Goal: Ask a question

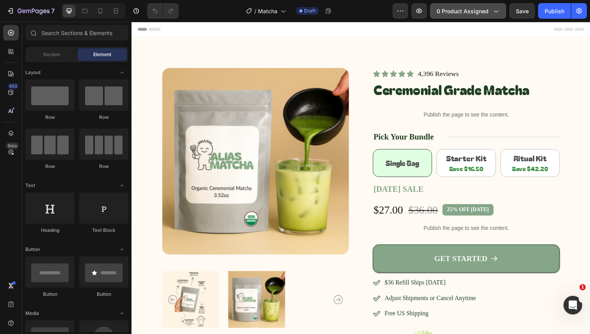
click at [496, 17] on button "0 product assigned" at bounding box center [468, 11] width 76 height 16
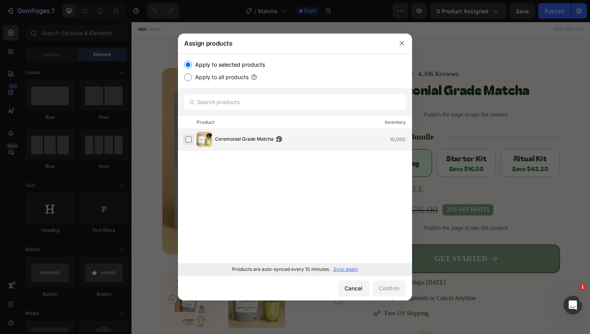
click at [190, 139] on label at bounding box center [188, 140] width 6 height 6
click at [387, 285] on div "Confirm" at bounding box center [389, 288] width 20 height 8
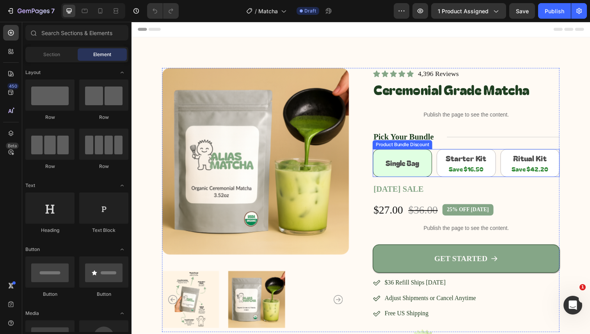
click at [435, 156] on div "Single Bag Heading Row Starter Kit Heading Save $16.50 Heading Row Ritual Kit H…" at bounding box center [473, 166] width 191 height 28
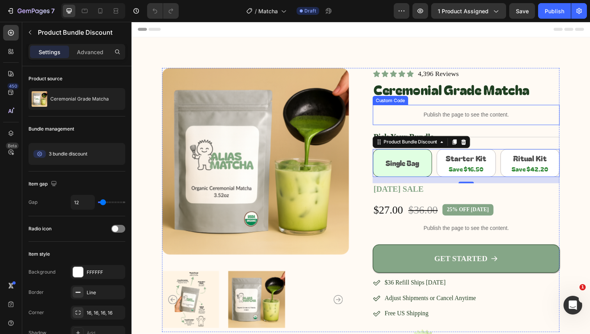
click at [403, 115] on p "Publish the page to see the content." at bounding box center [473, 117] width 191 height 8
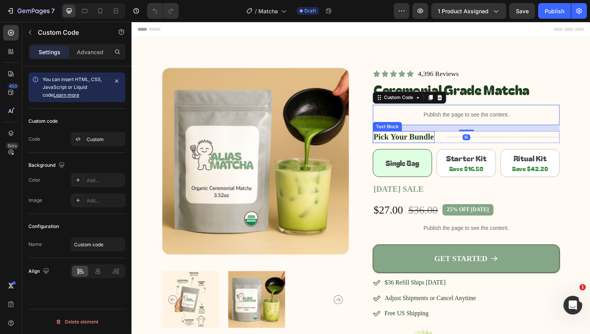
click at [394, 135] on p "Pick Your Bundle" at bounding box center [409, 140] width 62 height 11
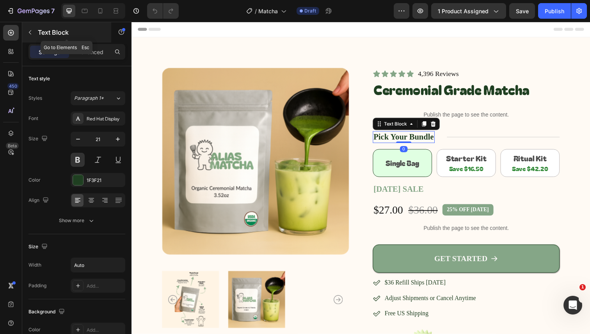
click at [34, 32] on button "button" at bounding box center [30, 32] width 12 height 12
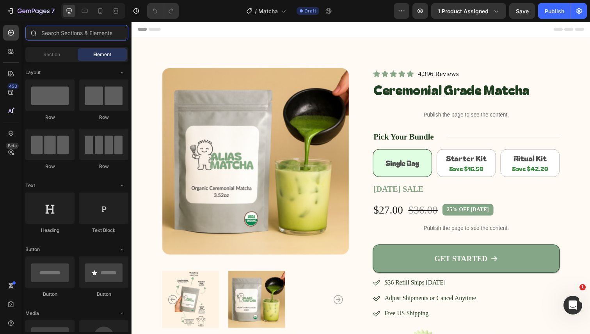
click at [83, 37] on input "text" at bounding box center [76, 33] width 103 height 16
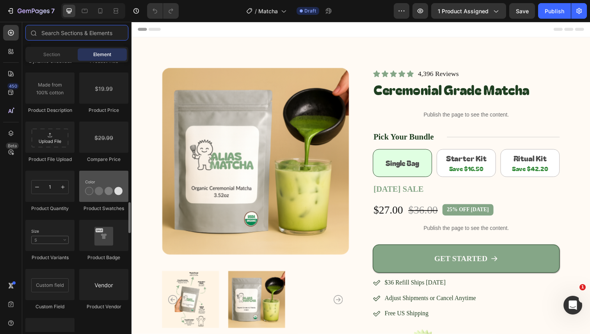
scroll to position [1303, 0]
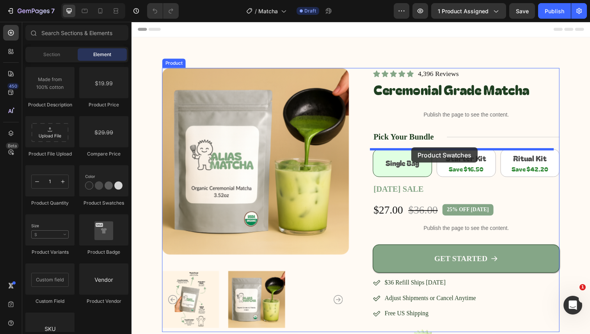
drag, startPoint x: 231, startPoint y: 208, endPoint x: 417, endPoint y: 150, distance: 195.2
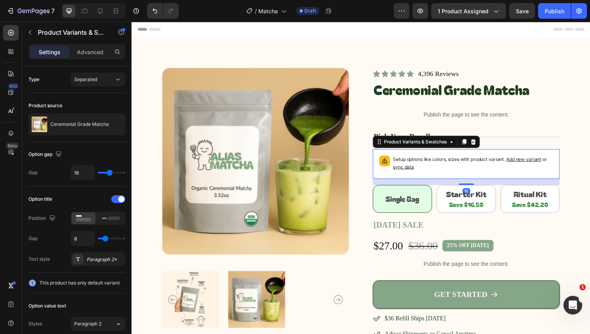
click at [451, 168] on p "Setup options like colors, sizes with product variant. Add new variant or sync …" at bounding box center [479, 167] width 163 height 16
click at [410, 170] on span "sync data" at bounding box center [408, 170] width 21 height 6
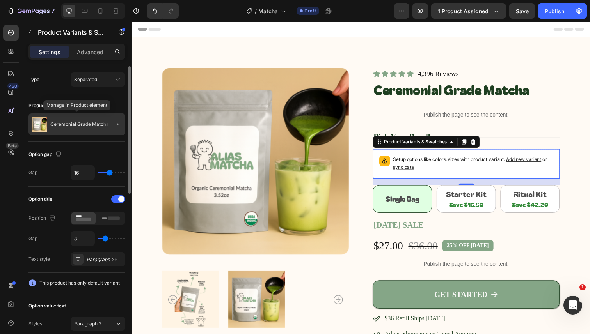
click at [75, 126] on p "Ceremonial Grade Matcha" at bounding box center [79, 124] width 59 height 5
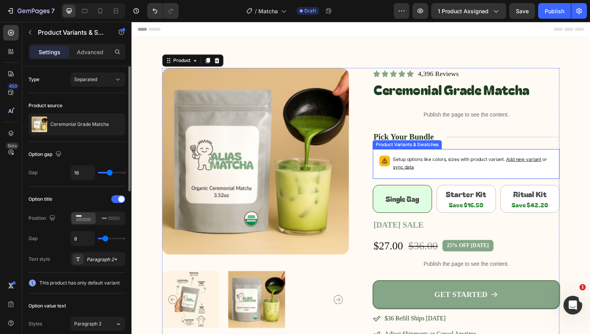
click at [434, 167] on p "Setup options like colors, sizes with product variant. Add new variant or sync …" at bounding box center [479, 167] width 163 height 16
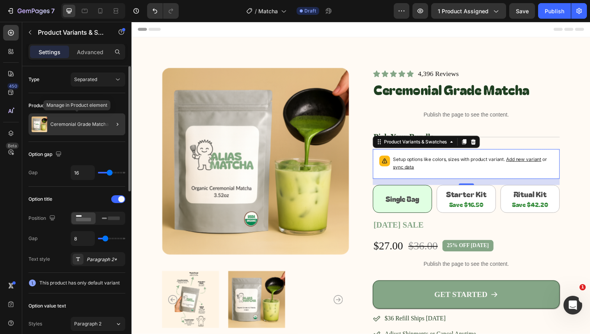
click at [94, 123] on p "Ceremonial Grade Matcha" at bounding box center [79, 124] width 59 height 5
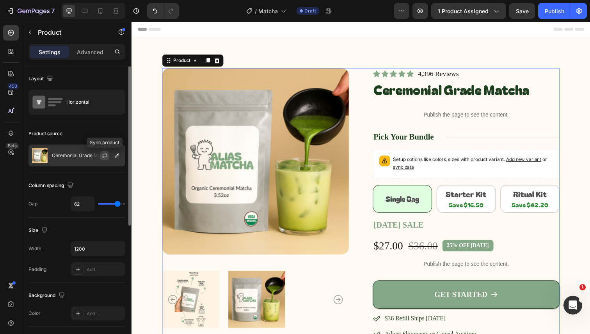
click at [101, 154] on button "button" at bounding box center [104, 155] width 9 height 9
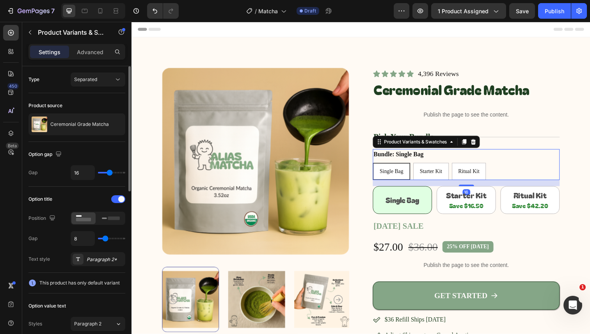
click at [520, 177] on div "Single Bag Single Bag Single Bag Starter Kit Starter Kit Starter Kit Ritual Kit…" at bounding box center [473, 175] width 191 height 18
click at [409, 160] on legend "Bundle: Single Bag" at bounding box center [404, 157] width 53 height 11
click at [104, 81] on div "Separated" at bounding box center [94, 79] width 40 height 7
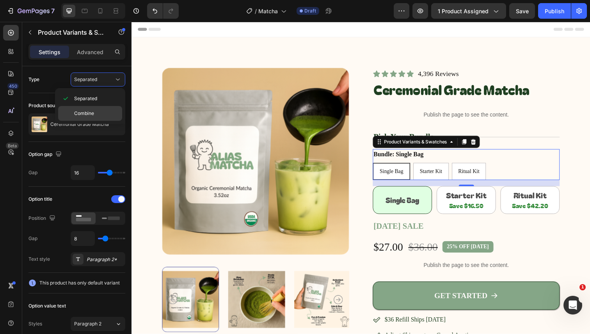
click at [99, 115] on p "Combine" at bounding box center [96, 113] width 44 height 7
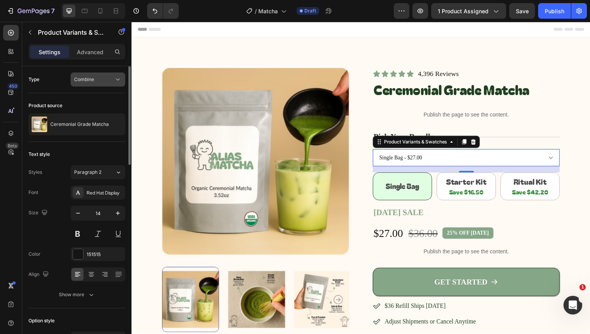
click at [108, 81] on div "Combine" at bounding box center [94, 79] width 40 height 7
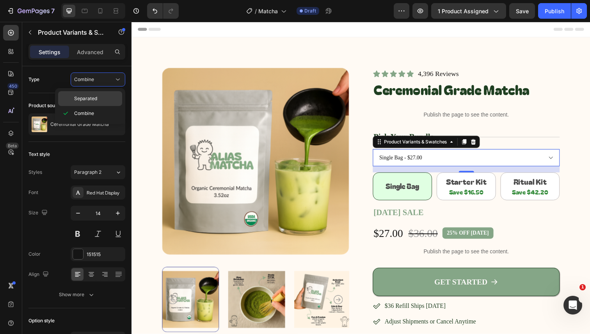
click at [100, 93] on div "Separated" at bounding box center [90, 98] width 64 height 15
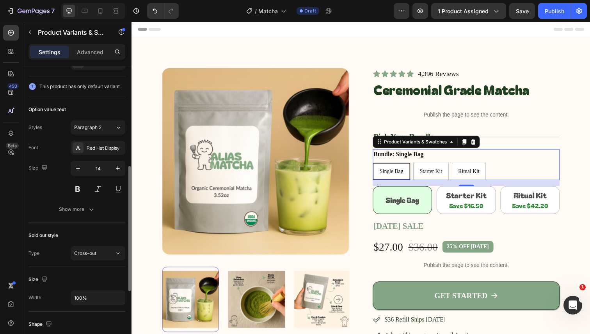
scroll to position [194, 0]
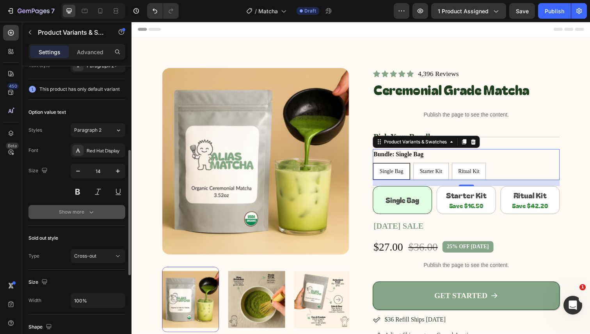
click at [87, 215] on icon "button" at bounding box center [91, 212] width 8 height 8
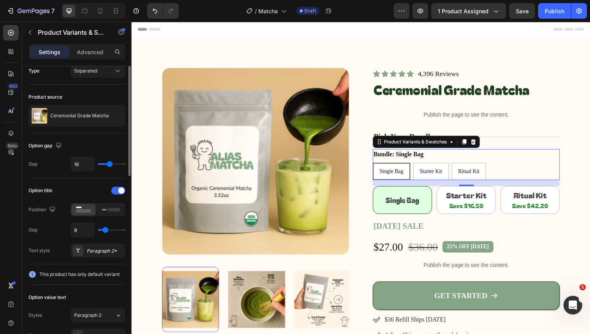
scroll to position [0, 0]
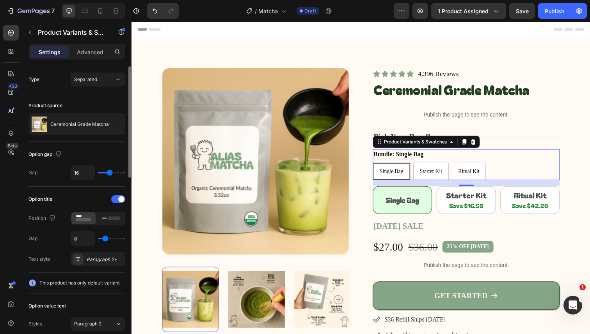
click at [76, 284] on span "This product has only default variant" at bounding box center [79, 283] width 80 height 8
drag, startPoint x: 76, startPoint y: 284, endPoint x: 99, endPoint y: 285, distance: 23.0
click at [99, 285] on span "This product has only default variant" at bounding box center [79, 283] width 80 height 8
click at [106, 220] on icon at bounding box center [111, 218] width 18 height 9
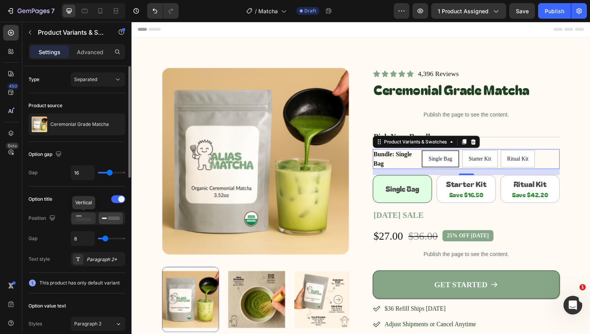
click at [82, 220] on rect at bounding box center [83, 220] width 15 height 4
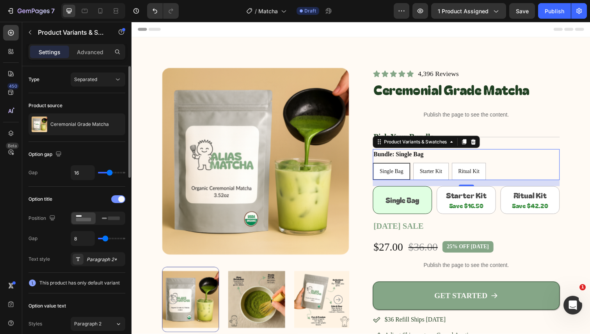
click at [119, 198] on span at bounding box center [121, 199] width 6 height 6
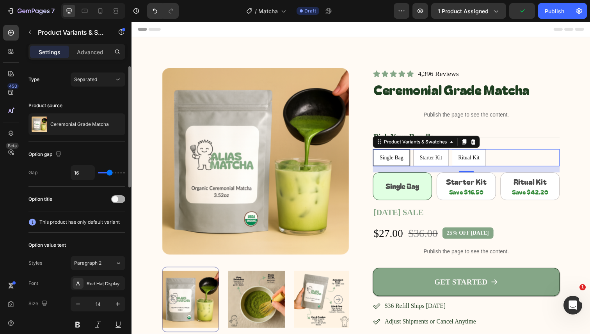
click at [118, 196] on div at bounding box center [118, 199] width 14 height 8
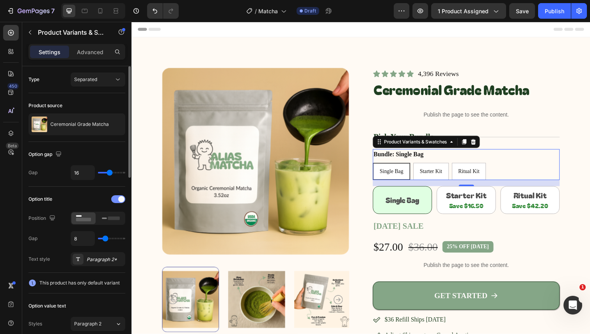
click at [118, 196] on div at bounding box center [118, 199] width 14 height 8
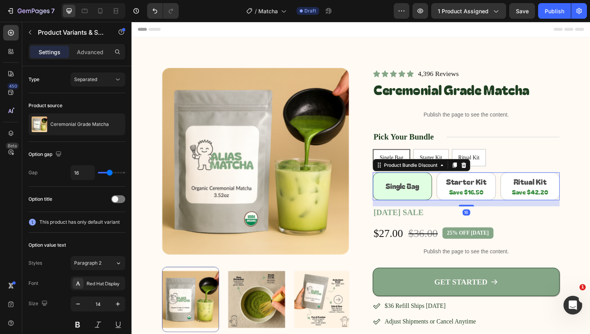
click at [436, 190] on div "Single Bag Heading Row Starter Kit Heading Save $16.50 Heading Row Ritual Kit H…" at bounding box center [473, 190] width 191 height 28
click at [504, 158] on div "Single Bag Single Bag Single Bag Starter Kit Starter Kit Starter Kit Ritual Kit…" at bounding box center [473, 161] width 191 height 18
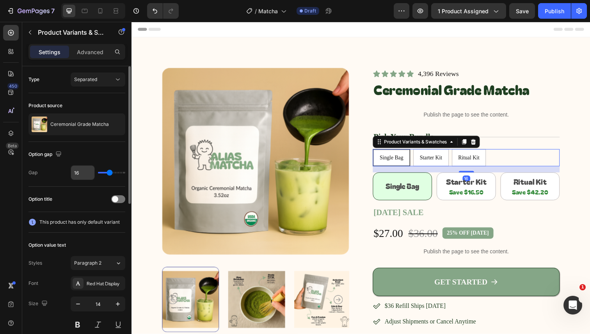
click at [84, 171] on input "16" at bounding box center [82, 173] width 23 height 14
type input "1"
type input "12"
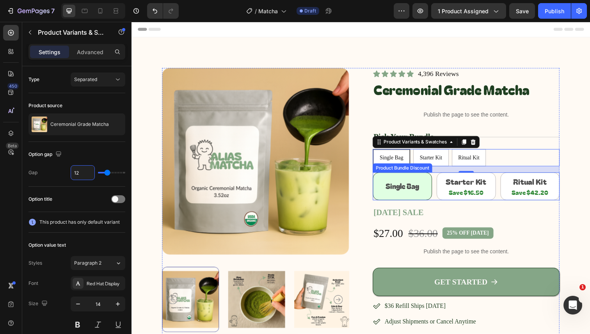
click at [436, 193] on div "Single Bag Heading Row Starter Kit Heading Save $16.50 Heading Row Ritual Kit H…" at bounding box center [473, 190] width 191 height 28
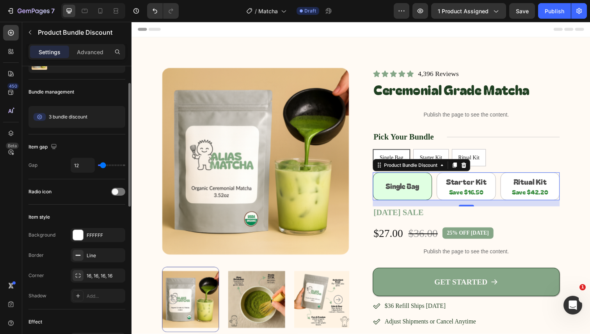
scroll to position [38, 0]
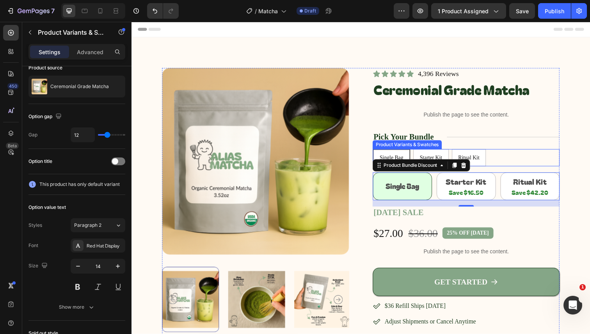
click at [502, 159] on div "Single Bag Single Bag Single Bag Starter Kit Starter Kit Starter Kit Ritual Kit…" at bounding box center [473, 161] width 191 height 18
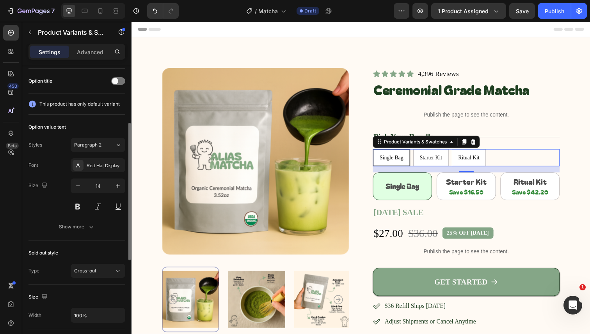
scroll to position [119, 0]
click at [90, 227] on icon "button" at bounding box center [91, 226] width 4 height 2
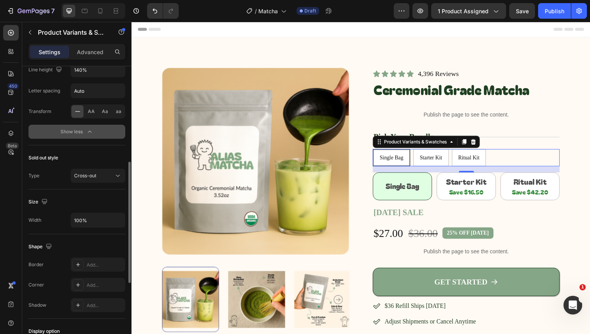
scroll to position [313, 0]
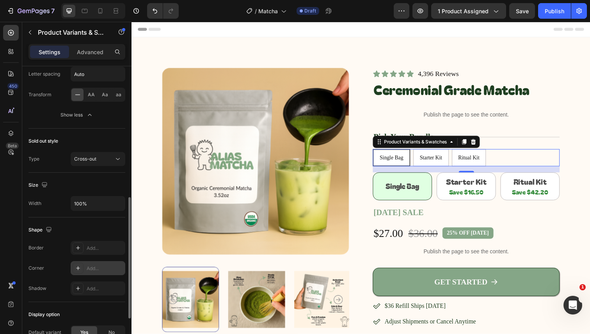
click at [80, 267] on icon at bounding box center [78, 268] width 6 height 6
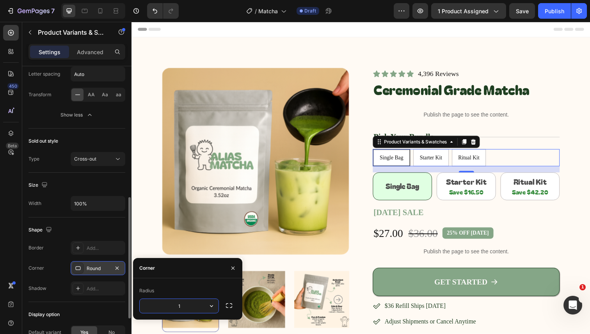
type input "16"
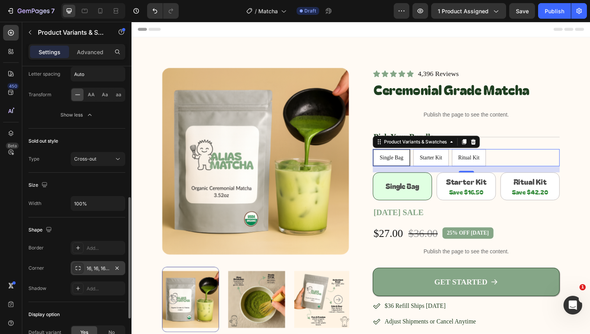
click at [79, 225] on div "Shape" at bounding box center [76, 230] width 97 height 12
click at [521, 164] on div "Single Bag Single Bag Single Bag Starter Kit Starter Kit Starter Kit Ritual Kit…" at bounding box center [473, 161] width 191 height 18
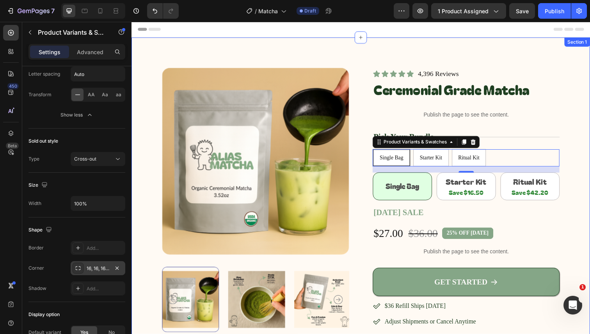
click at [569, 182] on div "Product Images Icon Icon Icon Icon Icon Icon List 4,396 Reviews Text Block Row …" at bounding box center [365, 213] width 468 height 351
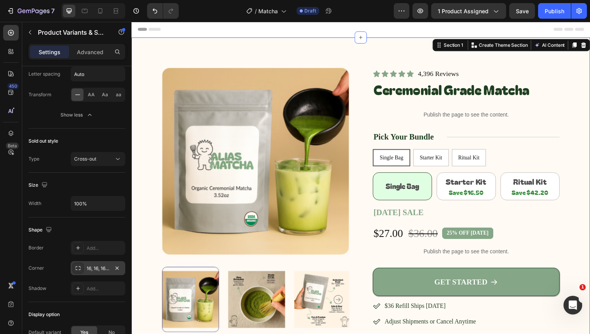
scroll to position [0, 0]
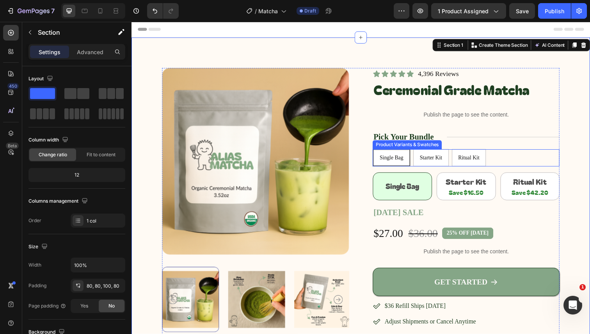
click at [526, 159] on div "Single Bag Single Bag Single Bag Starter Kit Starter Kit Starter Kit Ritual Kit…" at bounding box center [473, 161] width 191 height 18
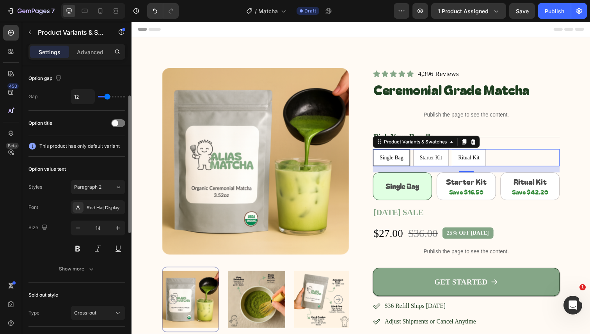
scroll to position [71, 0]
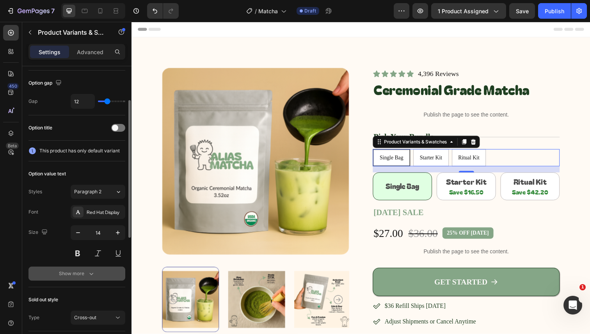
click at [84, 270] on div "Show more" at bounding box center [77, 274] width 36 height 8
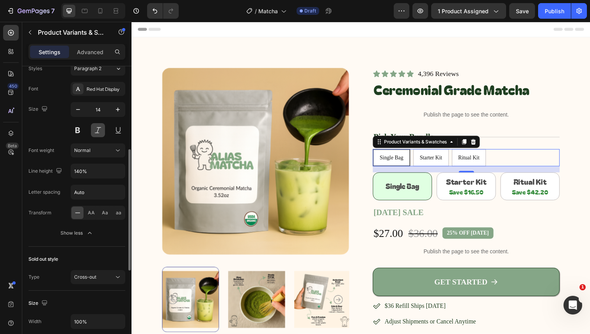
scroll to position [200, 0]
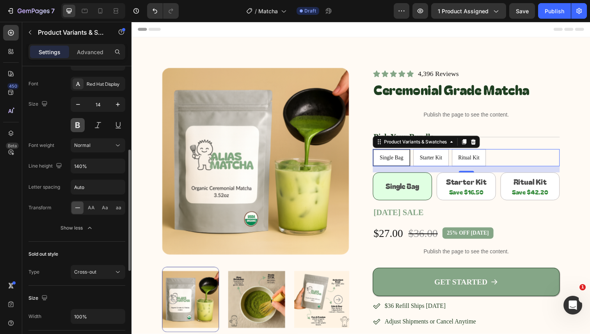
click at [78, 124] on button at bounding box center [78, 125] width 14 height 14
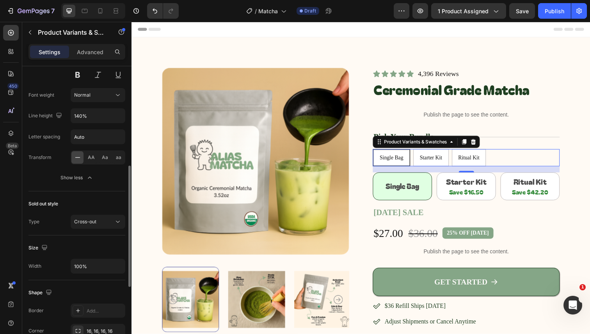
scroll to position [252, 0]
click at [92, 156] on span "AA" at bounding box center [91, 155] width 7 height 7
click at [105, 158] on span "Aa" at bounding box center [105, 155] width 6 height 7
click at [77, 154] on icon at bounding box center [78, 156] width 8 height 8
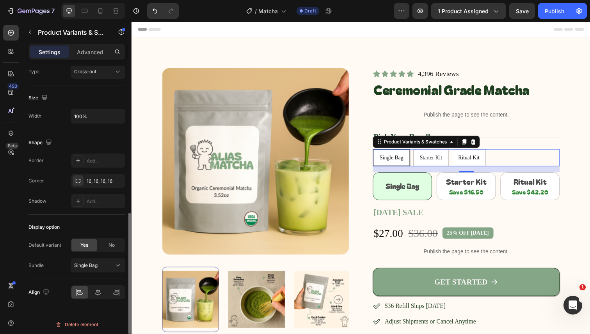
scroll to position [403, 0]
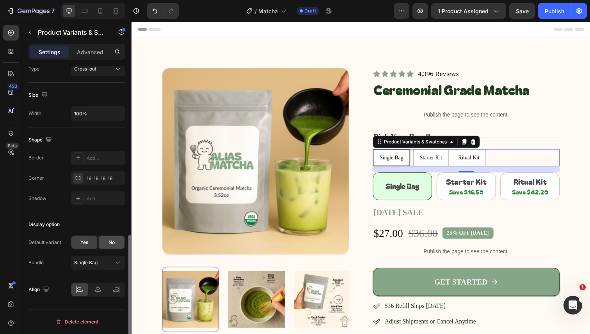
click at [109, 246] on div "No" at bounding box center [112, 242] width 26 height 12
click at [87, 241] on span "Yes" at bounding box center [84, 242] width 8 height 7
radio input "true"
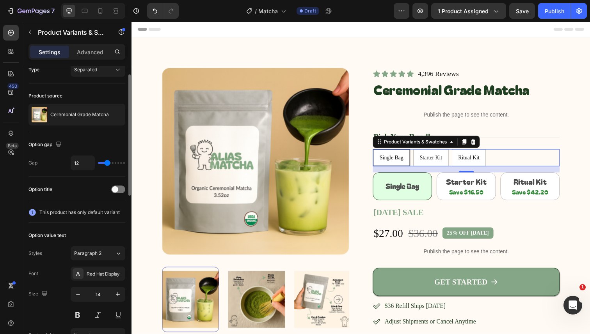
scroll to position [0, 0]
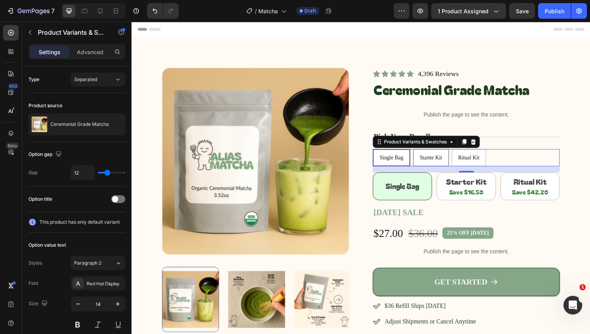
click at [446, 161] on div "Starter Kit" at bounding box center [436, 161] width 35 height 14
click at [419, 152] on input "Starter Kit Starter Kit Starter Kit" at bounding box center [419, 152] width 0 height 0
radio input "true"
click at [446, 161] on div "Starter Kit" at bounding box center [436, 161] width 35 height 14
click at [418, 152] on input "Starter Kit Starter Kit Starter Kit" at bounding box center [418, 152] width 0 height 0
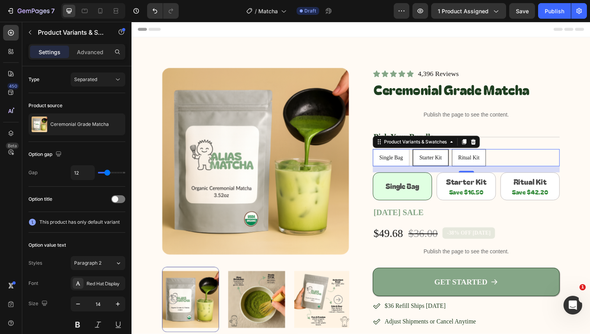
click at [488, 165] on div "Ritual Kit" at bounding box center [476, 161] width 34 height 14
click at [458, 152] on input "Ritual Kit Ritual Kit Ritual Kit" at bounding box center [458, 152] width 0 height 0
radio input "true"
click at [449, 164] on div "Starter Kit" at bounding box center [436, 161] width 35 height 14
click at [418, 152] on input "Starter Kit Starter Kit Starter Kit" at bounding box center [418, 152] width 0 height 0
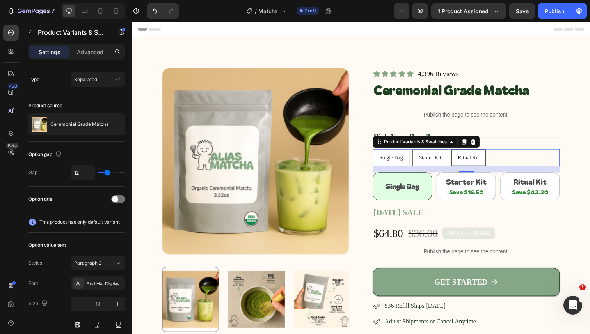
radio input "true"
click at [402, 160] on span "Single Bag" at bounding box center [396, 161] width 24 height 6
click at [378, 152] on input "Single Bag Single Bag Single Bag" at bounding box center [377, 152] width 0 height 0
radio input "true"
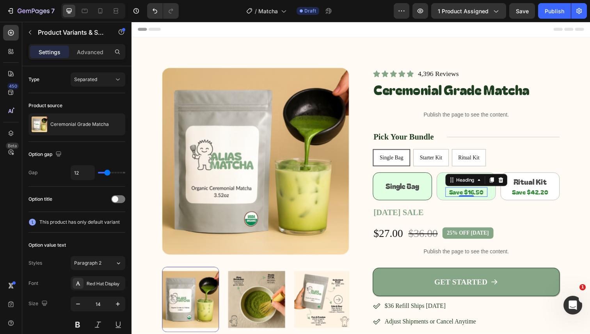
click at [493, 191] on div "Save $16.50 Heading 0" at bounding box center [473, 196] width 43 height 10
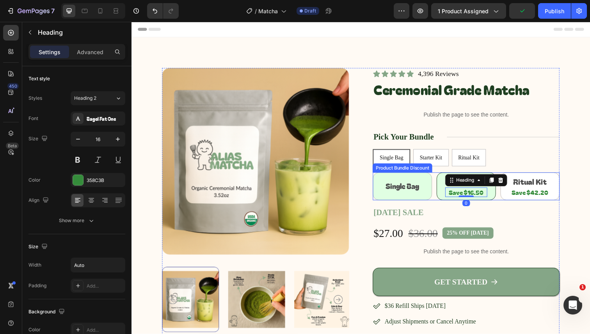
click at [431, 192] on div "Single Bag Heading Row" at bounding box center [408, 190] width 60 height 28
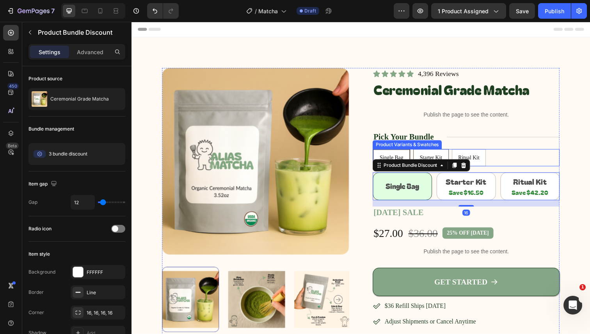
click at [438, 157] on div "Starter Kit" at bounding box center [436, 161] width 35 height 14
click at [419, 152] on input "Starter Kit Starter Kit Starter Kit" at bounding box center [419, 152] width 0 height 0
radio input "true"
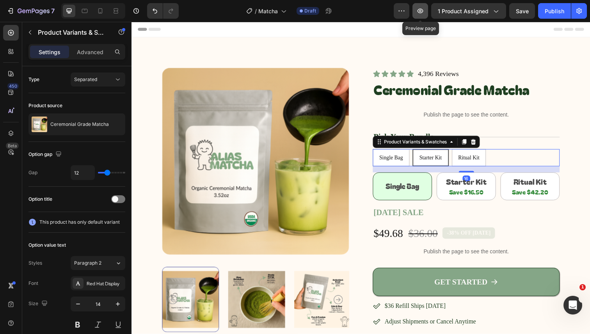
click at [418, 11] on icon "button" at bounding box center [420, 11] width 6 height 5
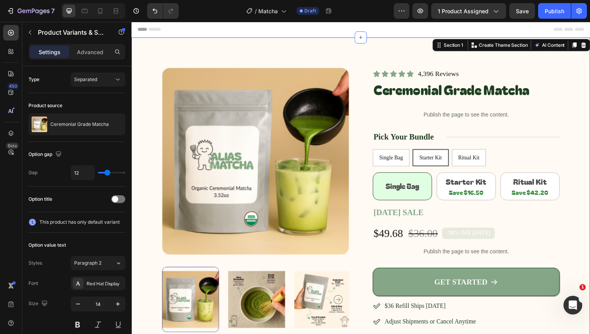
click at [575, 183] on div "Product Images Icon Icon Icon Icon Icon Icon List 4,396 Reviews Text Block Row …" at bounding box center [365, 213] width 468 height 351
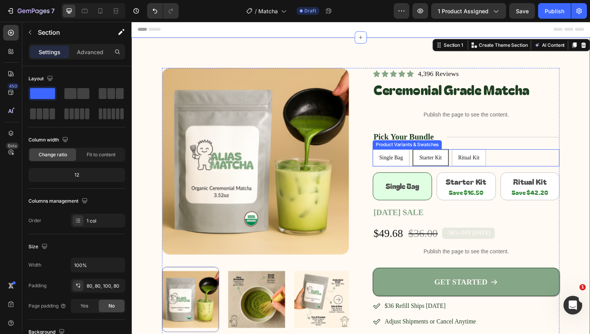
click at [513, 161] on div "Single Bag Single Bag Single Bag Starter Kit Starter Kit Starter Kit Ritual Kit…" at bounding box center [473, 161] width 191 height 18
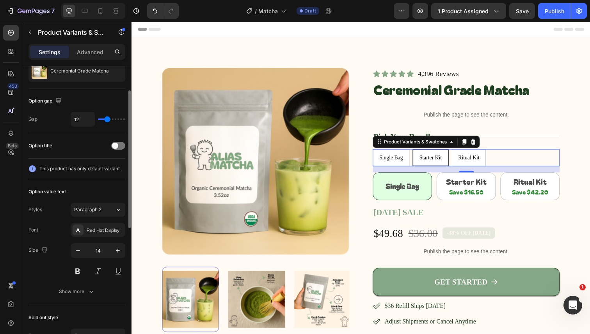
scroll to position [62, 0]
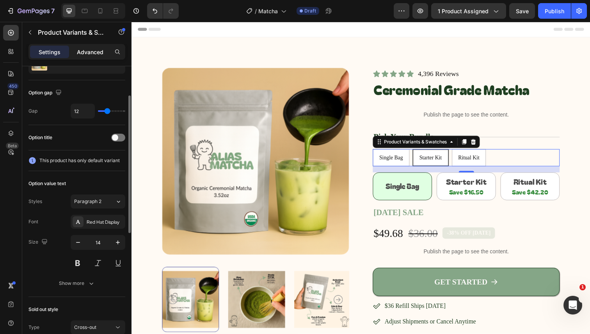
click at [90, 49] on p "Advanced" at bounding box center [90, 52] width 27 height 8
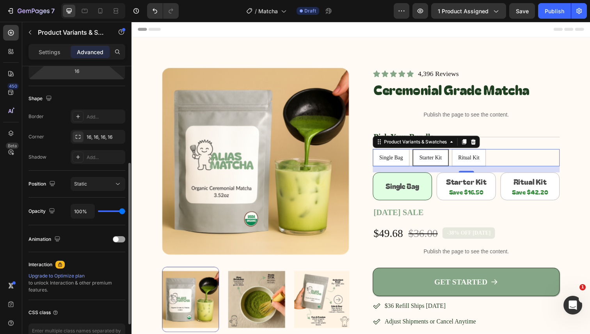
scroll to position [183, 0]
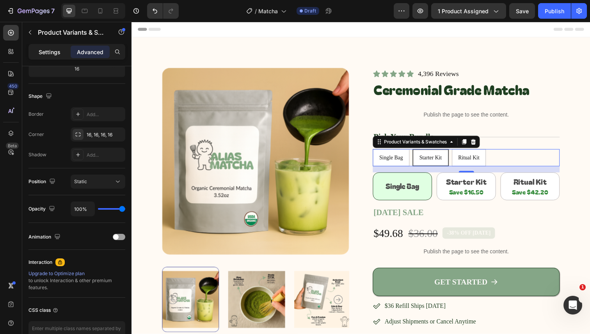
click at [45, 48] on p "Settings" at bounding box center [50, 52] width 22 height 8
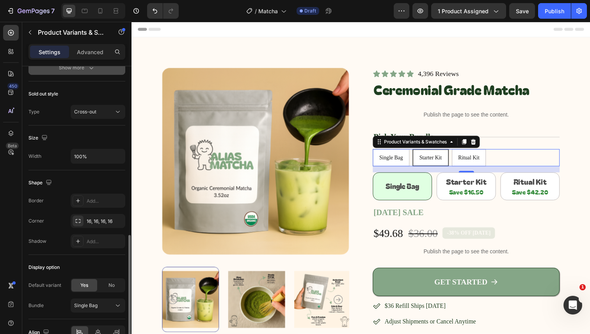
scroll to position [320, 0]
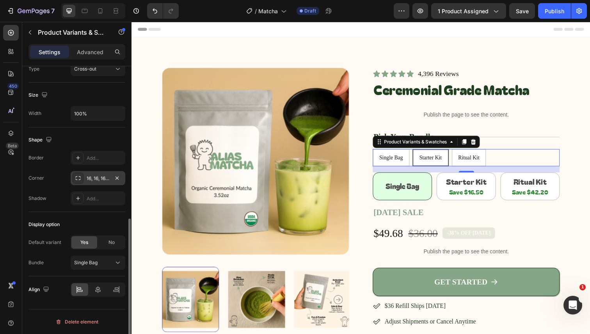
click at [76, 176] on icon at bounding box center [78, 178] width 5 height 4
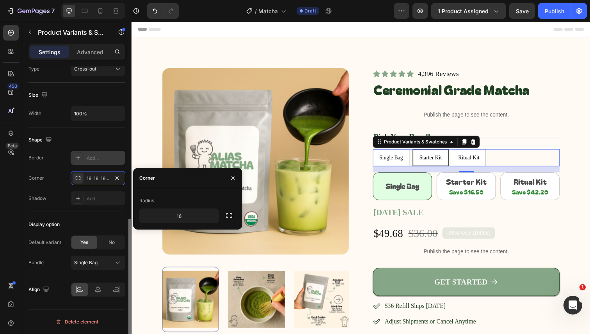
click at [87, 160] on div "Add..." at bounding box center [105, 158] width 37 height 7
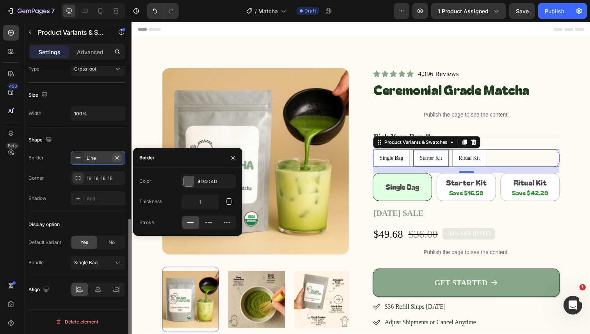
click at [119, 160] on icon "button" at bounding box center [117, 158] width 6 height 6
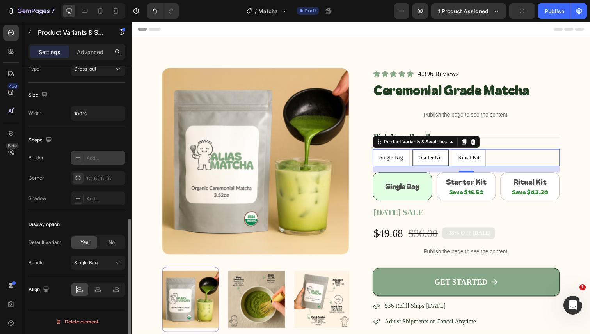
click at [118, 144] on div "Shape" at bounding box center [76, 140] width 97 height 12
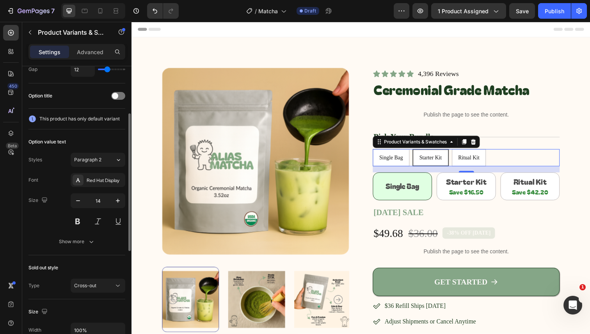
scroll to position [102, 0]
click at [76, 243] on div "Show more" at bounding box center [77, 243] width 36 height 8
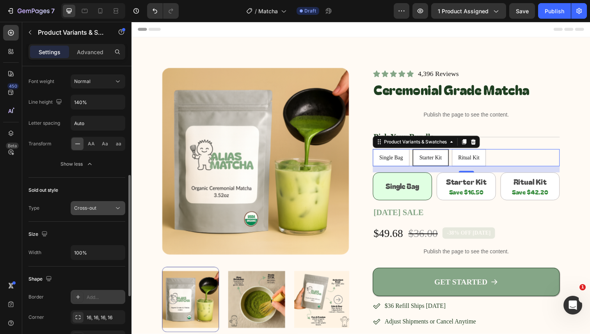
scroll to position [270, 0]
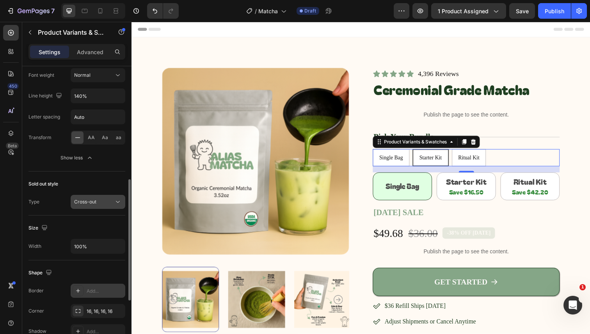
click at [110, 206] on button "Cross-out" at bounding box center [98, 202] width 55 height 14
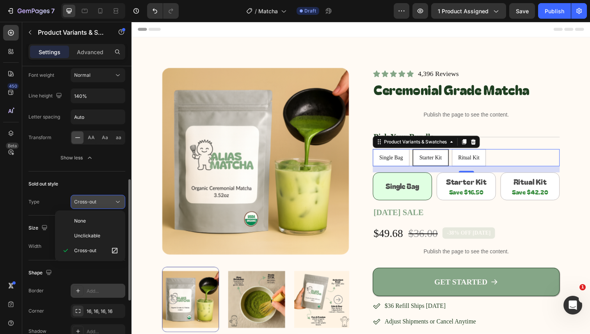
click at [110, 206] on button "Cross-out" at bounding box center [98, 202] width 55 height 14
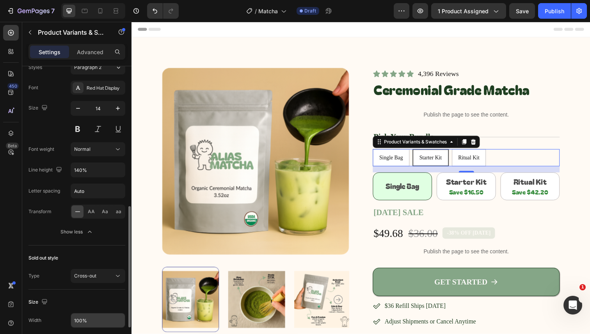
scroll to position [0, 0]
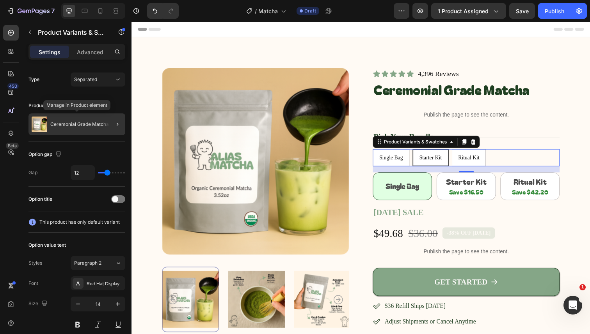
click at [83, 126] on p "Ceremonial Grade Matcha" at bounding box center [79, 124] width 59 height 5
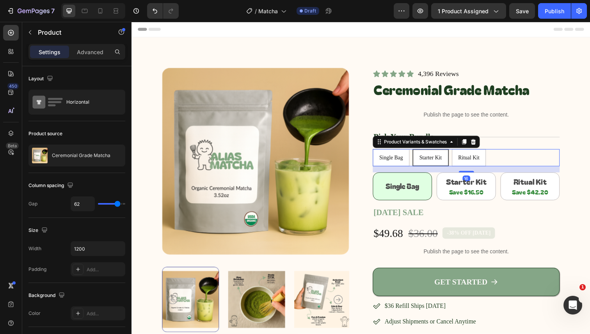
click at [510, 162] on div "Single Bag Single Bag Single Bag Starter Kit Starter Kit Starter Kit Ritual Kit…" at bounding box center [473, 161] width 191 height 18
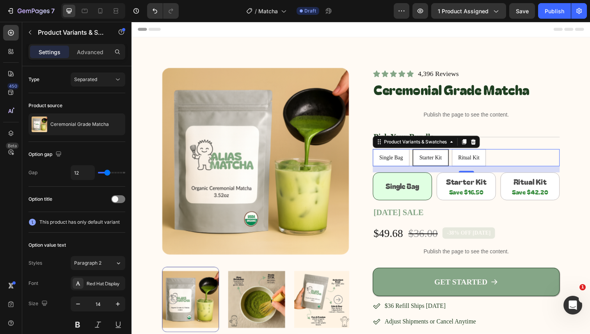
click at [511, 159] on div "Single Bag Single Bag Single Bag Starter Kit Starter Kit Starter Kit Ritual Kit…" at bounding box center [473, 161] width 191 height 18
click at [43, 28] on p "Product Variants & Swatches" at bounding box center [71, 32] width 66 height 9
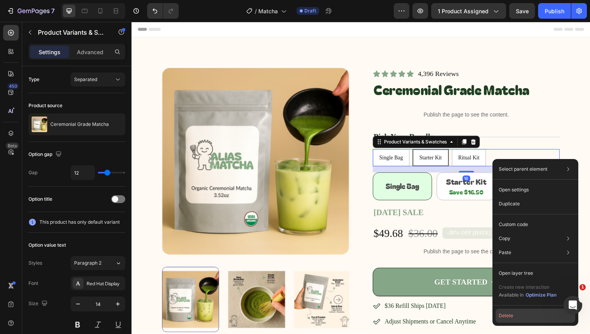
click at [504, 312] on button "Delete" at bounding box center [535, 316] width 80 height 14
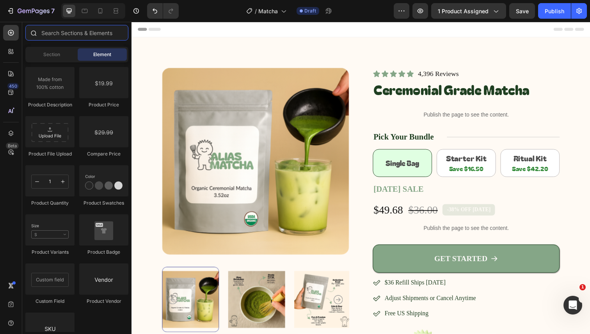
click at [74, 35] on input "text" at bounding box center [76, 33] width 103 height 16
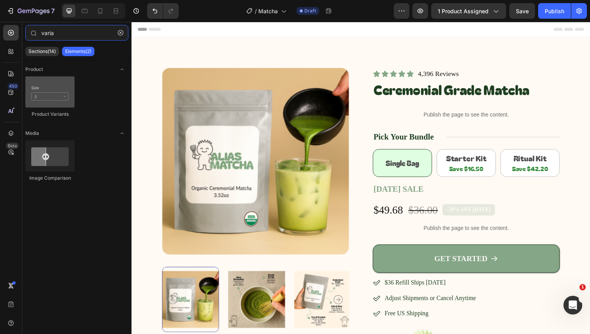
type input "varia"
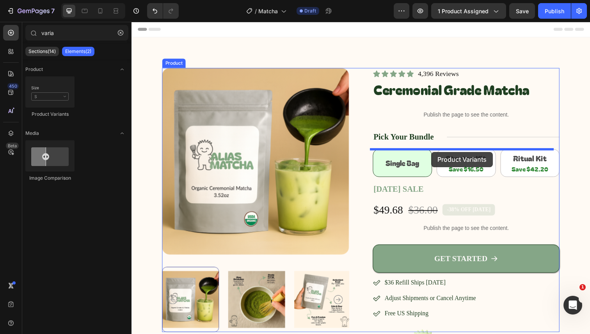
drag, startPoint x: 174, startPoint y: 117, endPoint x: 437, endPoint y: 155, distance: 265.5
select select "Starter Kit"
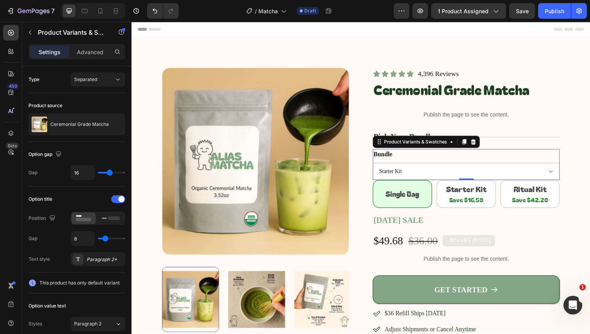
click at [463, 163] on div "Bundle Single Bag Starter Kit Ritual Kit" at bounding box center [473, 168] width 191 height 32
click at [97, 76] on div "Separated" at bounding box center [94, 79] width 40 height 7
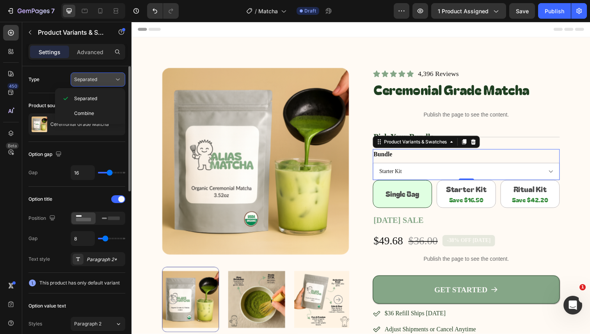
click at [95, 85] on button "Separated" at bounding box center [98, 80] width 55 height 14
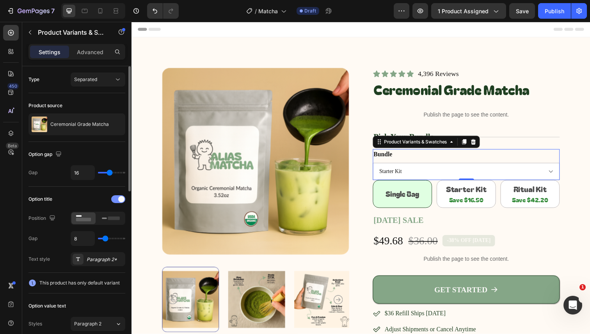
click at [118, 198] on div at bounding box center [118, 199] width 14 height 8
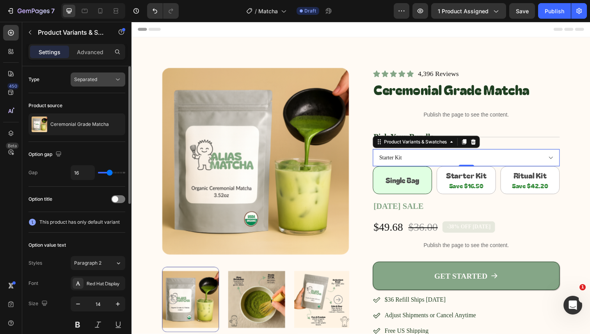
click at [97, 78] on div "Separated" at bounding box center [94, 79] width 40 height 7
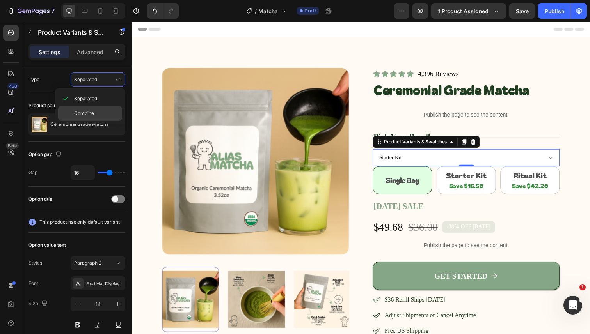
click at [94, 114] on p "Combine" at bounding box center [96, 113] width 44 height 7
select select "581562434582479852"
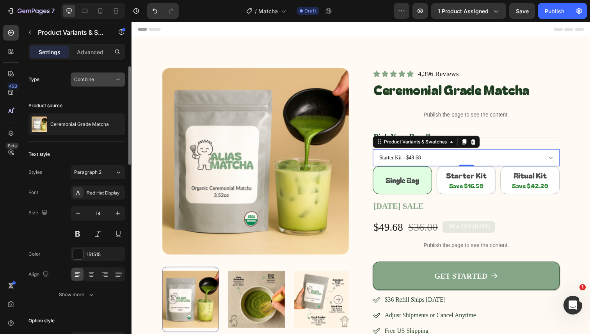
click at [105, 83] on button "Combine" at bounding box center [98, 80] width 55 height 14
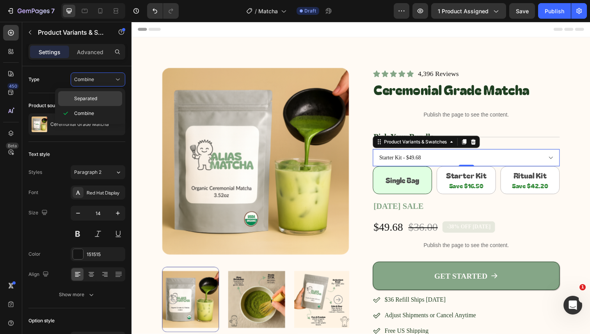
click at [98, 99] on p "Separated" at bounding box center [96, 98] width 44 height 7
select select "Starter Kit"
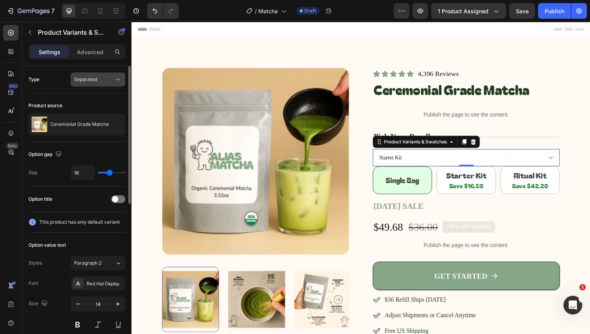
click at [103, 78] on div "Separated" at bounding box center [94, 79] width 40 height 7
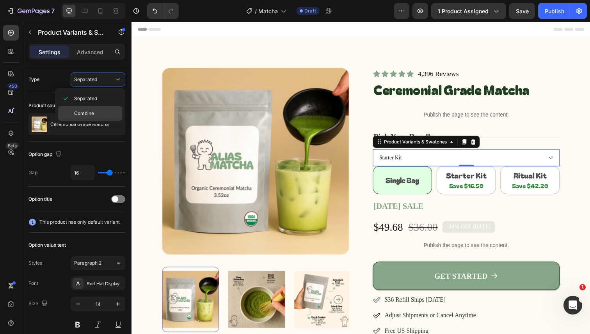
click at [102, 110] on p "Combine" at bounding box center [96, 113] width 44 height 7
select select "581562434582479852"
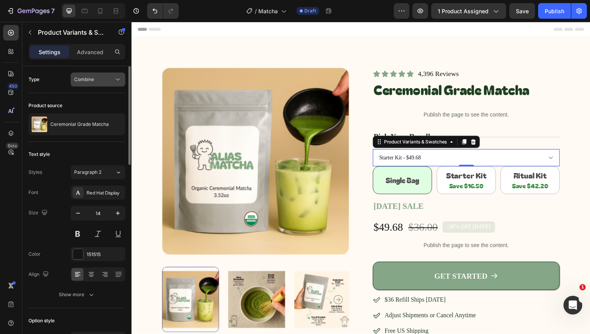
click at [111, 76] on div "Combine" at bounding box center [98, 80] width 48 height 8
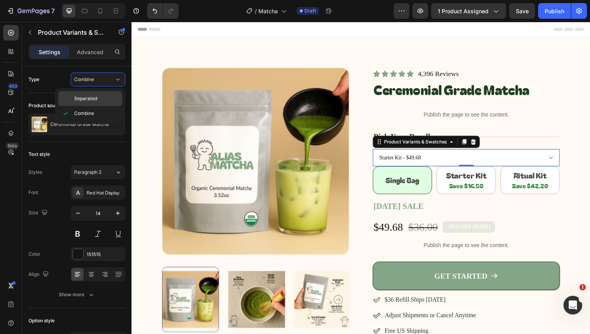
click at [103, 105] on div "Separated" at bounding box center [90, 98] width 64 height 15
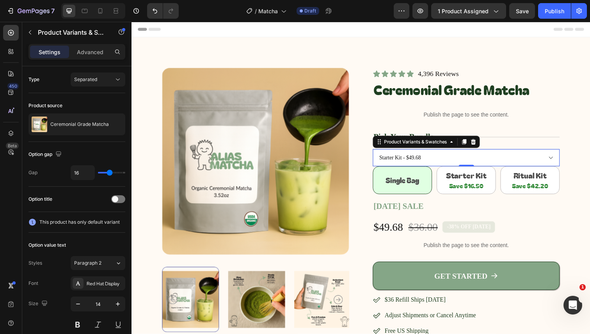
select select "Starter Kit"
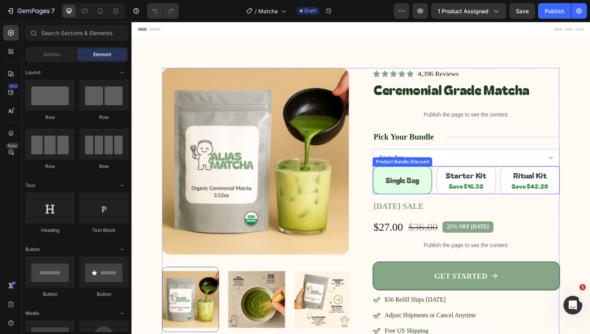
click at [412, 164] on div "Product Bundle Discount" at bounding box center [408, 164] width 58 height 7
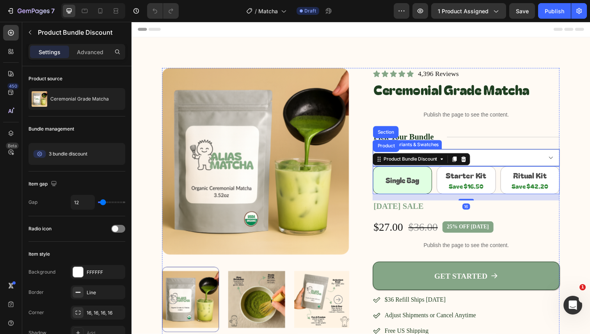
click at [511, 160] on select "Single Bag Starter Kit Ritual Kit" at bounding box center [473, 161] width 191 height 18
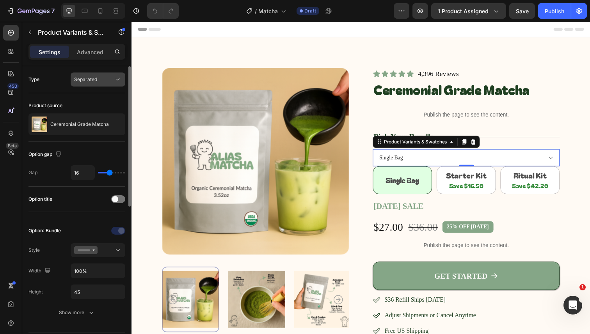
click at [90, 73] on button "Separated" at bounding box center [98, 80] width 55 height 14
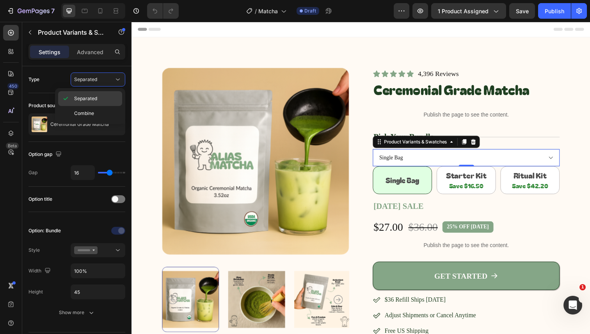
click at [81, 98] on span "Separated" at bounding box center [85, 98] width 23 height 7
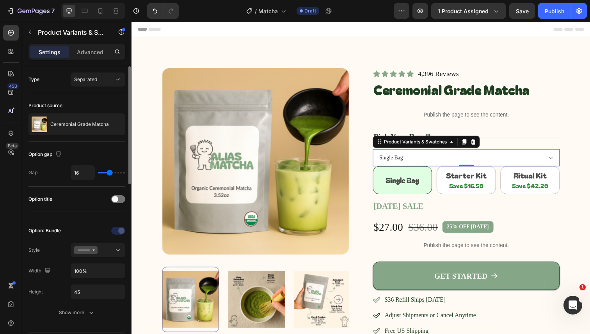
click at [93, 142] on div "Type Separated" at bounding box center [76, 164] width 97 height 45
click at [94, 82] on span "Separated" at bounding box center [85, 79] width 23 height 7
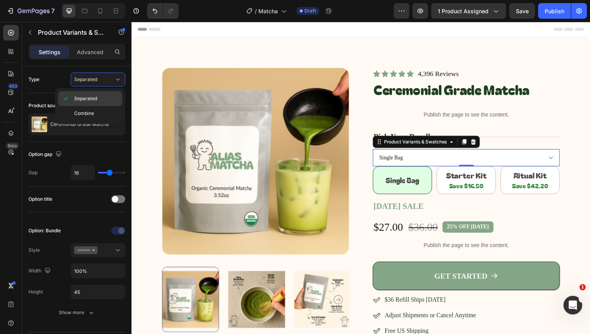
click at [92, 106] on div "Separated" at bounding box center [90, 113] width 64 height 15
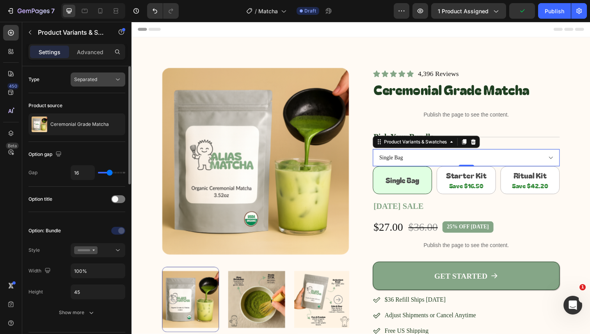
click at [99, 80] on div "Separated" at bounding box center [94, 79] width 40 height 7
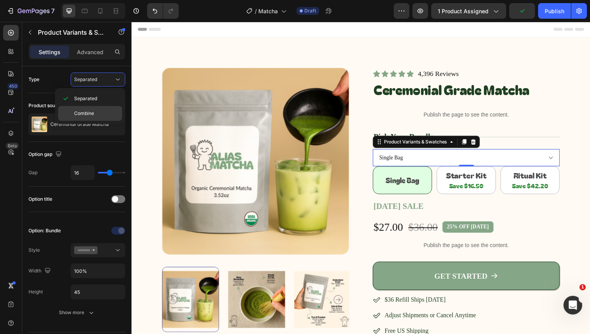
click at [96, 114] on p "Combine" at bounding box center [96, 113] width 44 height 7
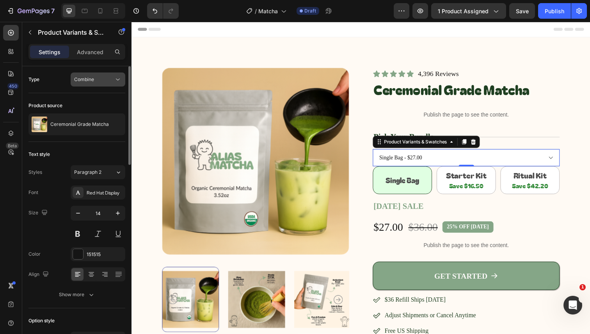
click at [101, 77] on div "Combine" at bounding box center [94, 79] width 40 height 7
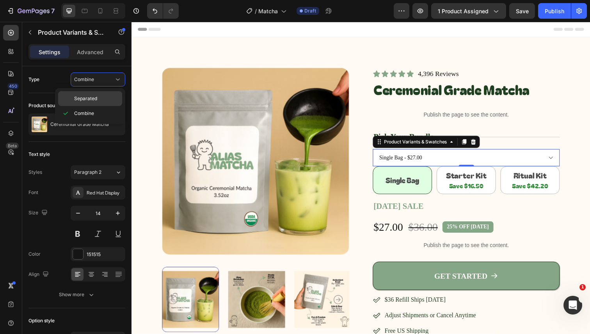
click at [93, 96] on span "Separated" at bounding box center [85, 98] width 23 height 7
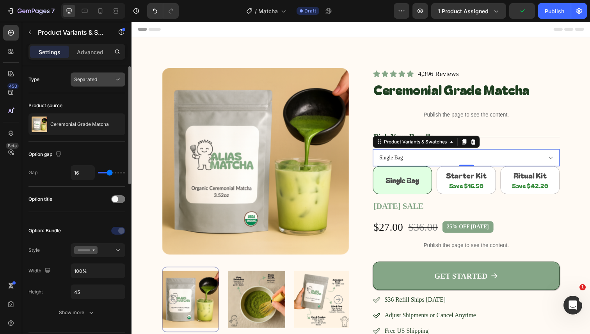
click at [98, 82] on div "Separated" at bounding box center [94, 79] width 40 height 7
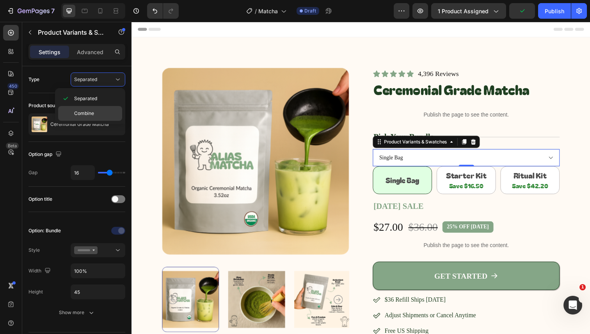
click at [89, 117] on div "Combine" at bounding box center [90, 113] width 64 height 15
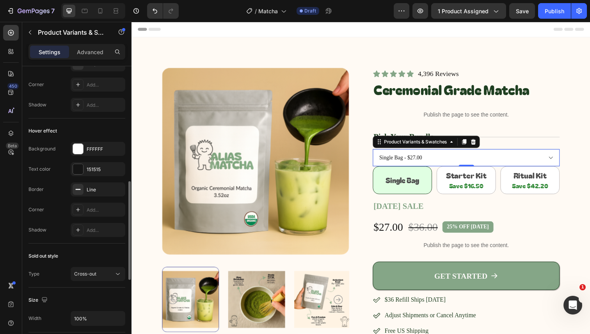
scroll to position [338, 0]
click at [555, 158] on select "Single Bag - $27.00 Starter Kit - $49.68 Ritual Kit - $64.80" at bounding box center [473, 161] width 191 height 18
click at [378, 152] on select "Single Bag - $27.00 Starter Kit - $49.68 Ritual Kit - $64.80" at bounding box center [473, 161] width 191 height 18
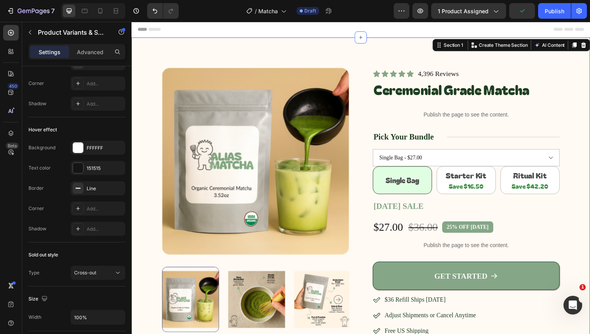
click at [577, 164] on div "Product Images Icon Icon Icon Icon Icon Icon List 4,396 Reviews Text Block Row …" at bounding box center [365, 210] width 468 height 344
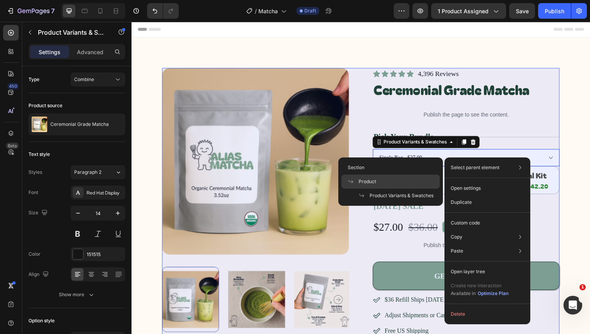
click at [422, 189] on div "Product" at bounding box center [390, 196] width 98 height 14
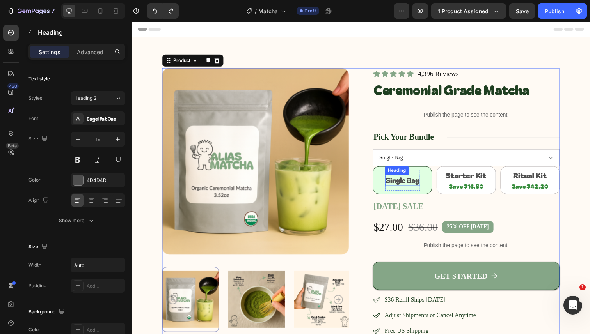
click at [410, 183] on h2 "Single Bag" at bounding box center [408, 183] width 36 height 11
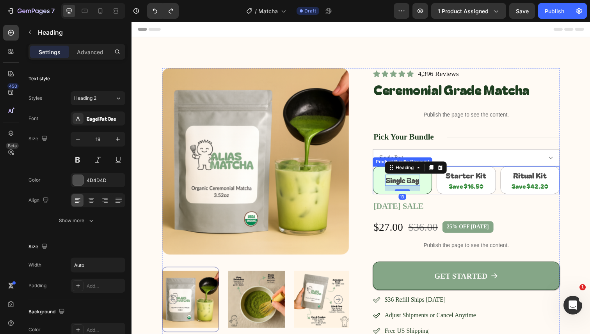
click at [426, 183] on div "Single Bag Heading 13 Row" at bounding box center [408, 183] width 50 height 21
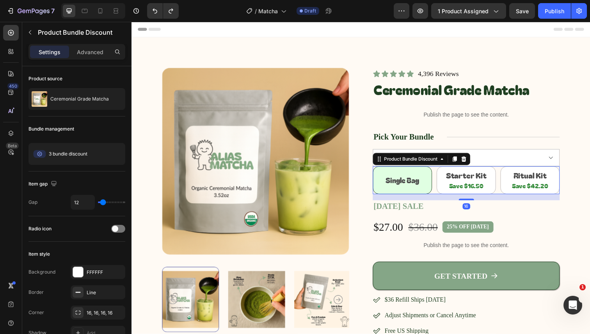
click at [429, 182] on div "Single Bag Heading Row" at bounding box center [408, 183] width 50 height 21
click at [540, 159] on select "Single Bag Starter Kit Ritual Kit" at bounding box center [473, 161] width 191 height 18
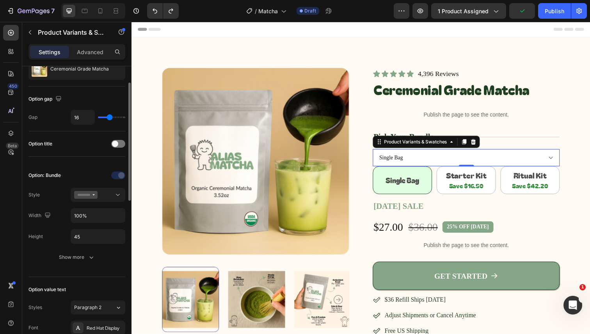
scroll to position [67, 0]
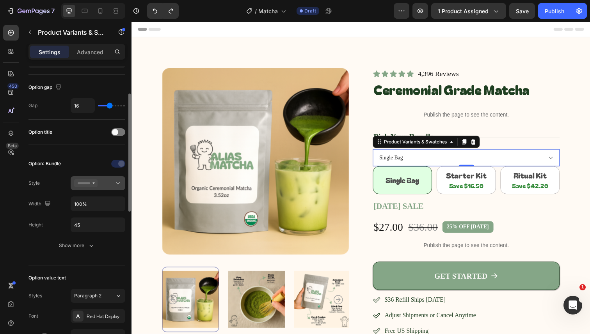
click at [116, 184] on icon at bounding box center [118, 183] width 8 height 8
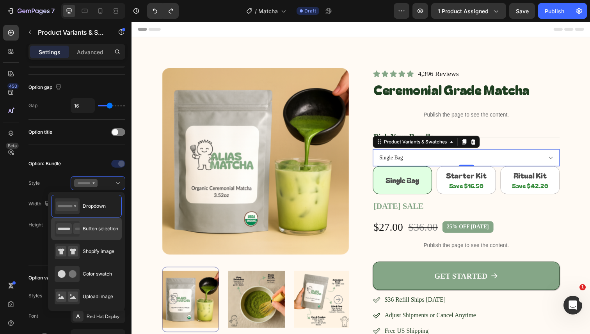
click at [96, 232] on span "Button selection" at bounding box center [100, 228] width 35 height 7
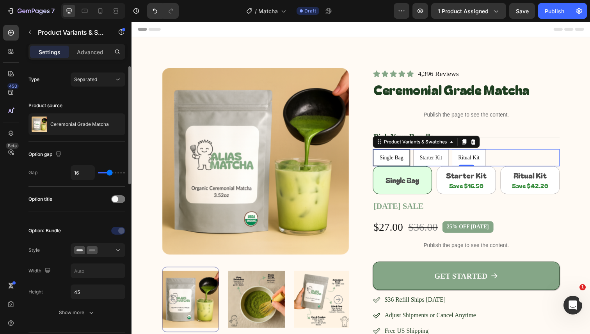
scroll to position [0, 0]
click at [108, 75] on button "Separated" at bounding box center [98, 80] width 55 height 14
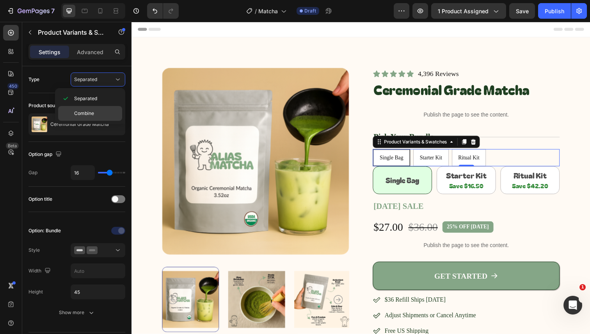
click at [100, 110] on p "Combine" at bounding box center [96, 113] width 44 height 7
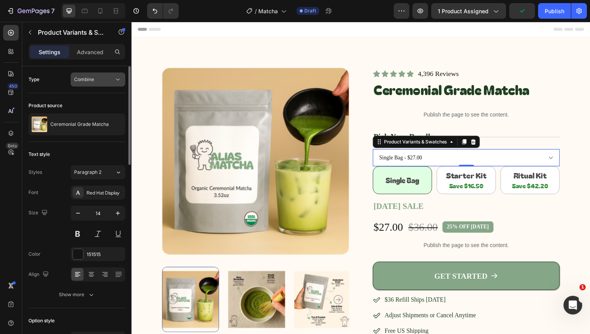
click at [106, 80] on div "Combine" at bounding box center [94, 79] width 40 height 7
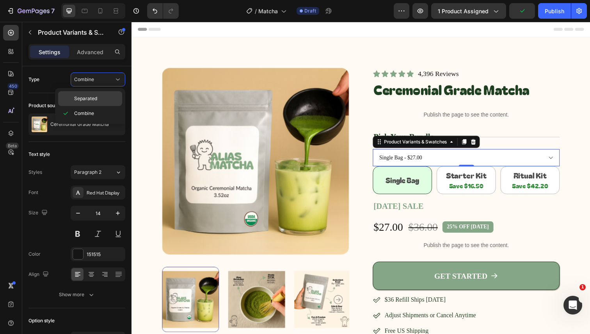
click at [99, 96] on p "Separated" at bounding box center [96, 98] width 44 height 7
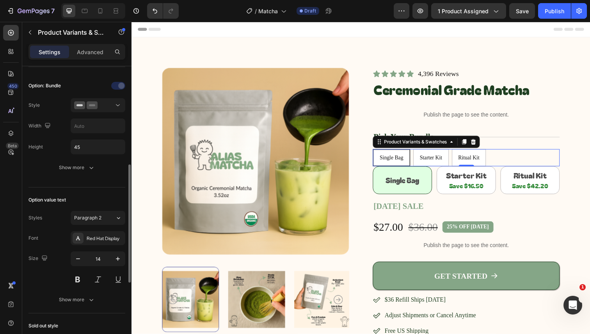
scroll to position [131, 0]
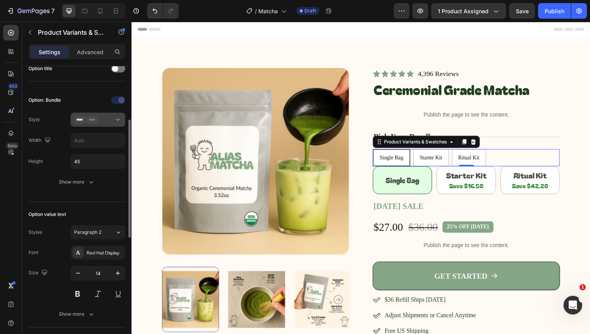
click at [112, 124] on button at bounding box center [98, 120] width 55 height 14
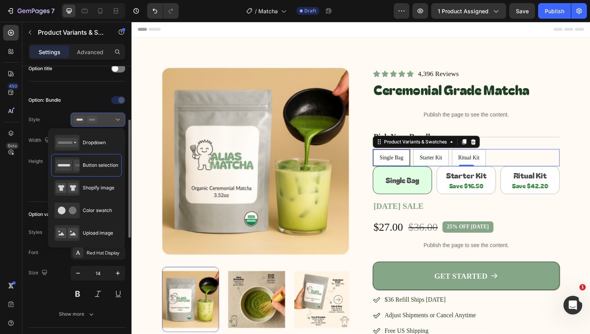
click at [112, 124] on button at bounding box center [98, 120] width 55 height 14
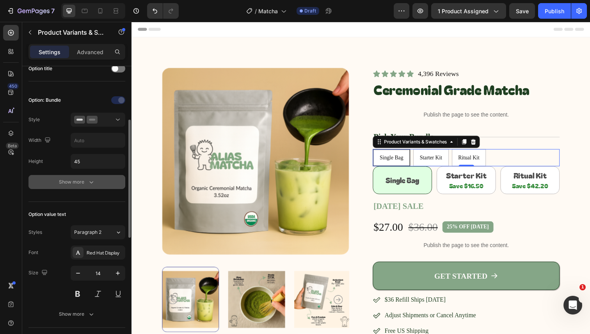
click at [99, 182] on button "Show more" at bounding box center [76, 182] width 97 height 14
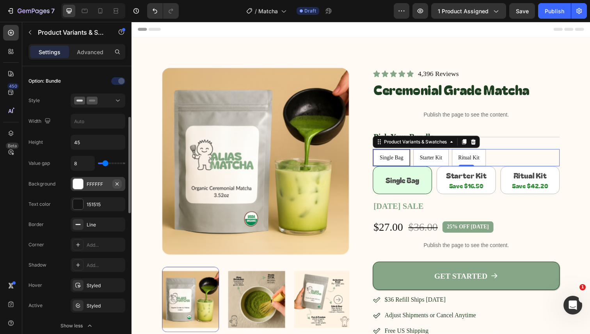
scroll to position [151, 0]
click at [92, 241] on div "Add..." at bounding box center [105, 244] width 37 height 7
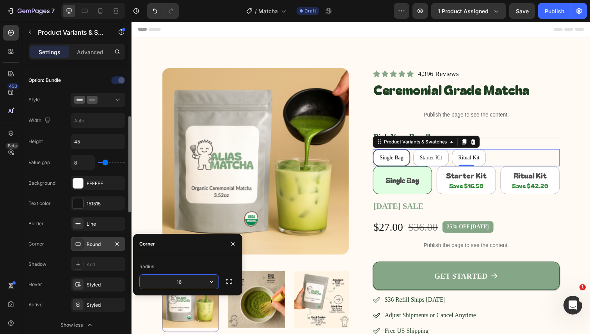
type input "16"
click at [53, 278] on div "Corner Round" at bounding box center [76, 285] width 97 height 14
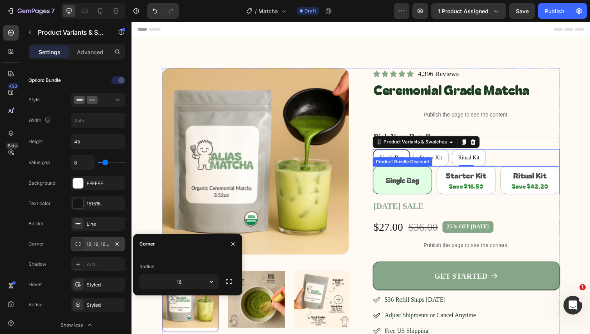
click at [431, 183] on div "Single Bag Heading Row" at bounding box center [408, 184] width 60 height 28
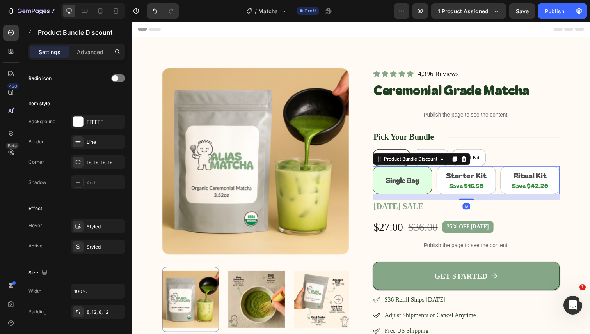
scroll to position [0, 0]
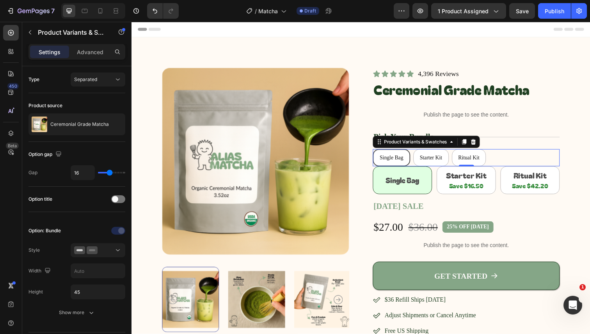
click at [511, 158] on div "Single Bag Single Bag Single Bag Starter Kit Starter Kit Starter Kit Ritual Kit…" at bounding box center [473, 161] width 191 height 18
click at [84, 174] on input "16" at bounding box center [82, 173] width 23 height 14
type input "1"
type input "12"
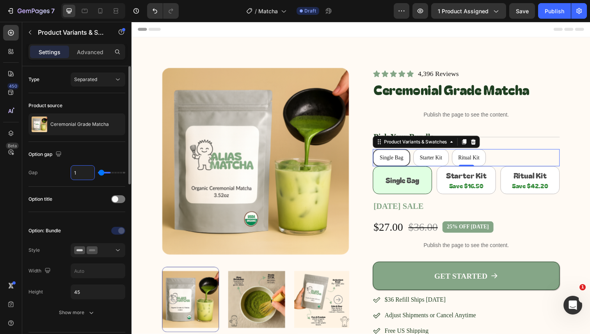
type input "12"
click at [86, 197] on div "Option title" at bounding box center [76, 199] width 97 height 12
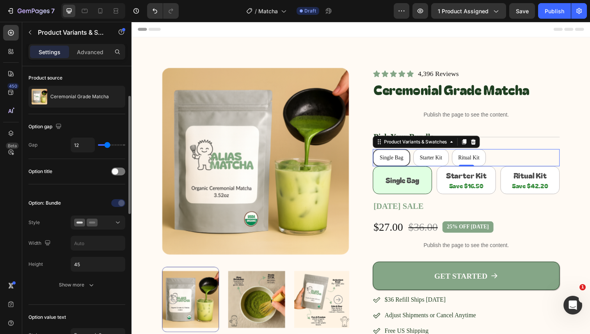
scroll to position [51, 0]
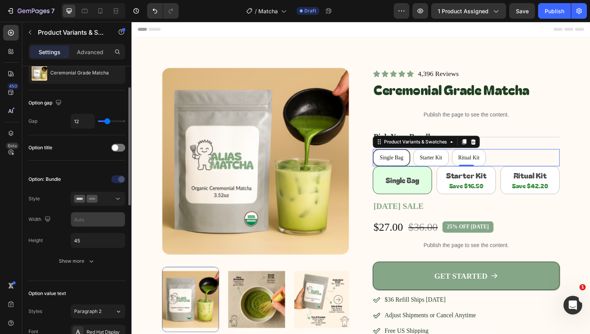
click at [96, 222] on input "text" at bounding box center [98, 220] width 54 height 14
type input "f"
type input "100%"
click at [49, 272] on div "Option: Bundle Style Width Height 45 Show more" at bounding box center [76, 221] width 97 height 108
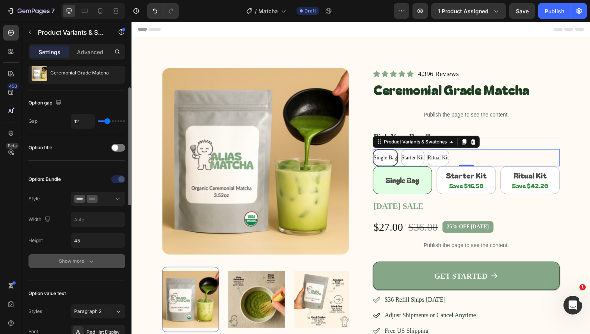
click at [64, 264] on div "Show more" at bounding box center [77, 261] width 36 height 8
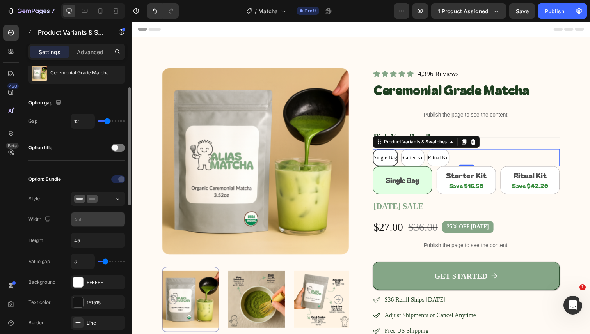
click at [87, 221] on input "text" at bounding box center [98, 220] width 54 height 14
type input "Auto"
click at [51, 231] on div "Option: Bundle Style Width Auto Height 45 Value gap 8 Background FFFFFF Text co…" at bounding box center [76, 302] width 97 height 258
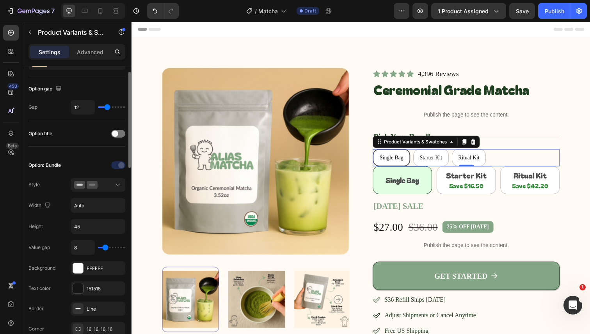
scroll to position [71, 0]
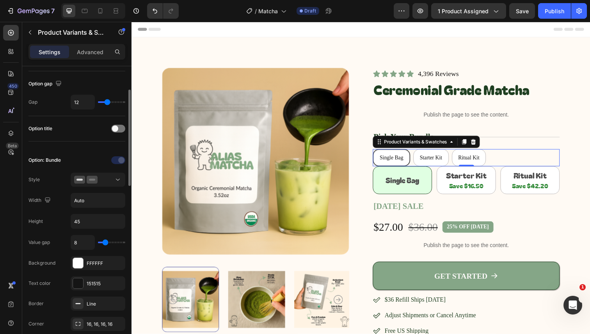
type input "6"
type input "5"
type input "4"
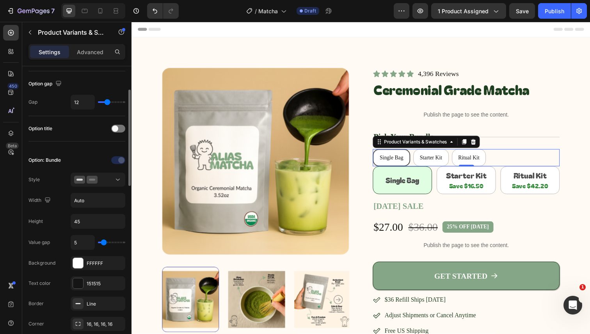
type input "4"
type input "3"
type input "2"
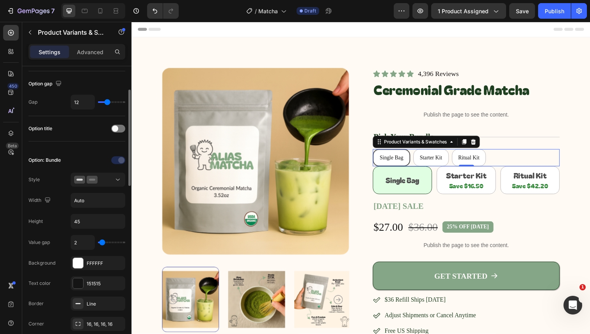
type input "1"
type input "0"
type input "2"
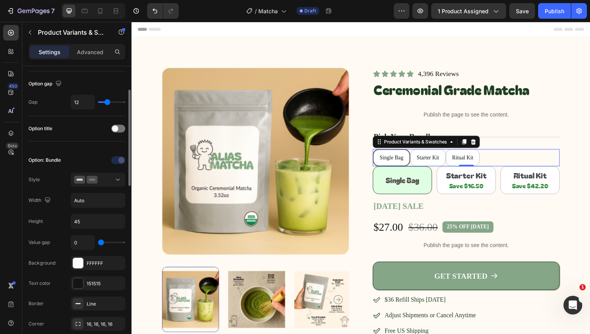
type input "2"
type input "13"
type input "14"
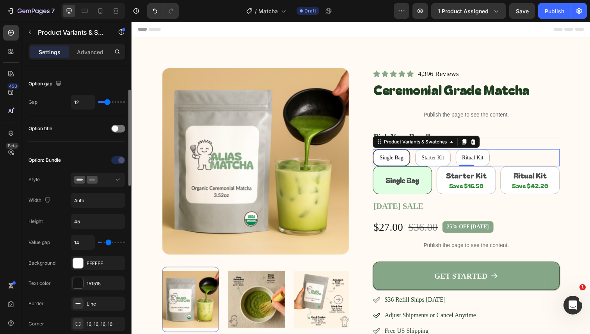
type input "15"
type input "16"
click at [110, 242] on input "range" at bounding box center [111, 243] width 27 height 2
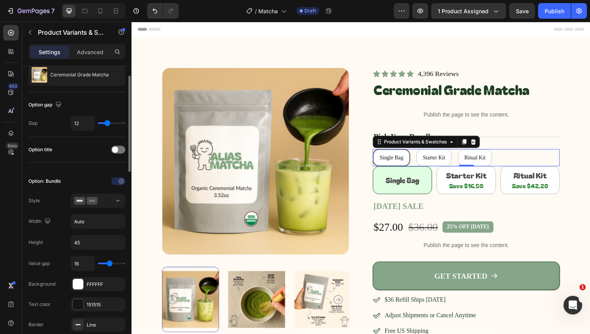
scroll to position [44, 0]
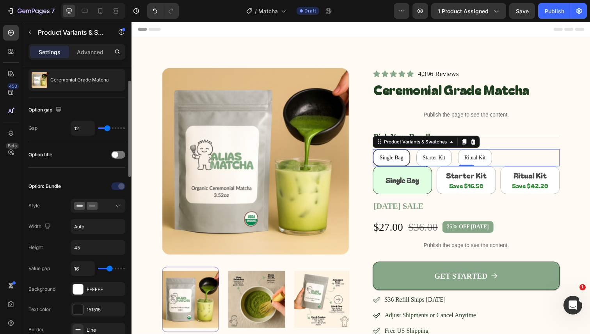
type input "11"
type input "10"
type input "7"
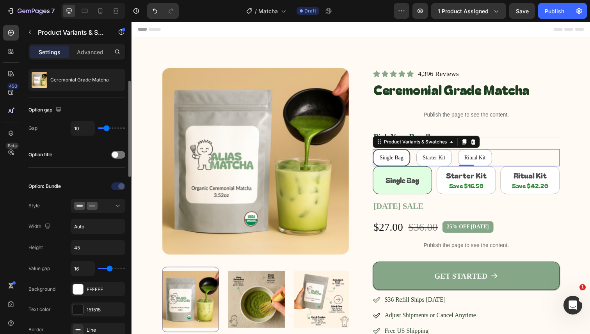
type input "7"
type input "6"
type input "3"
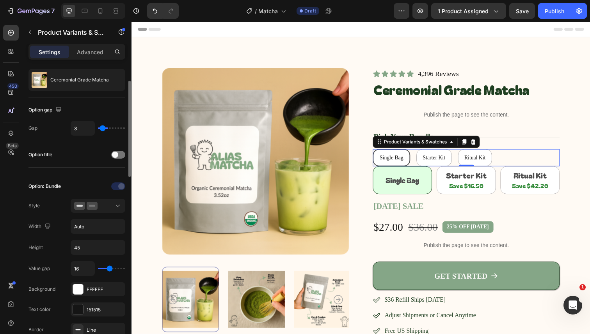
type input "1"
type input "0"
type input "1"
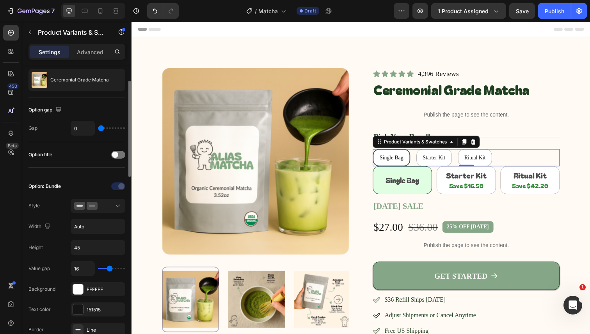
type input "1"
type input "12"
type input "14"
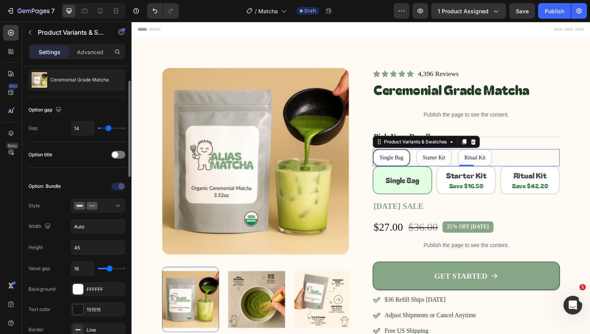
type input "16"
type input "18"
type input "19"
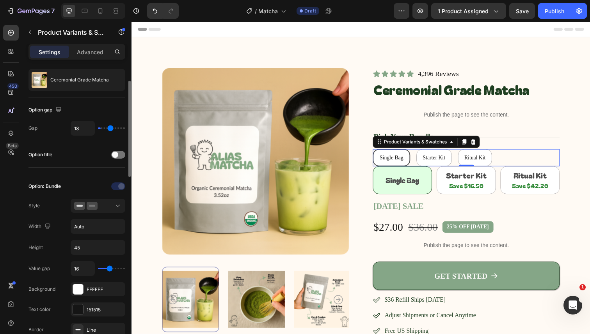
type input "19"
type input "20"
drag, startPoint x: 107, startPoint y: 129, endPoint x: 112, endPoint y: 129, distance: 4.7
type input "20"
click at [112, 129] on input "range" at bounding box center [111, 129] width 27 height 2
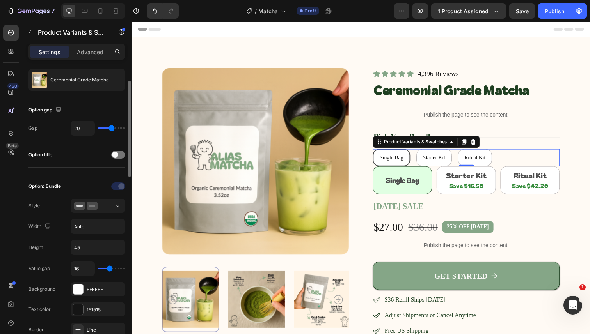
type input "19"
type input "18"
type input "17"
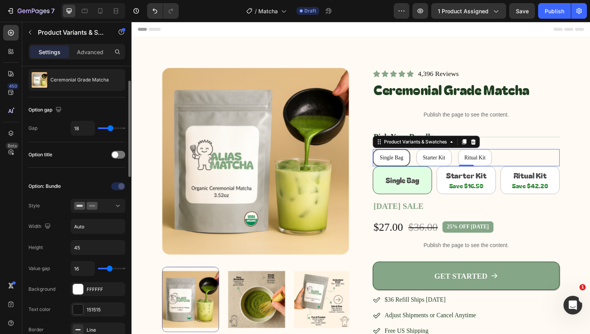
type input "17"
type input "16"
type input "15"
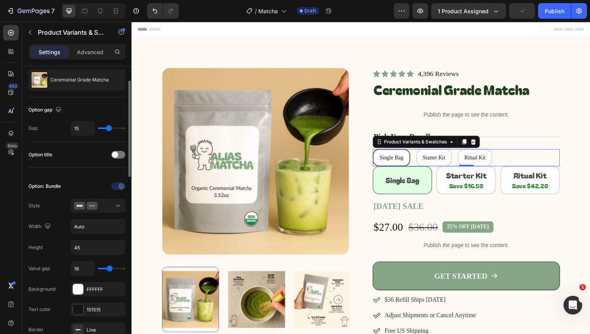
click at [108, 129] on input "range" at bounding box center [111, 129] width 27 height 2
click at [82, 131] on input "15" at bounding box center [82, 128] width 23 height 14
type input "1"
type input "12"
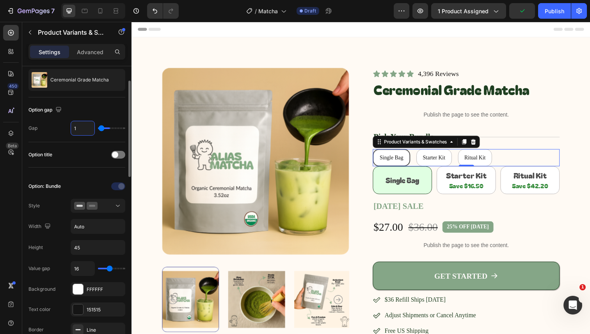
type input "12"
click at [86, 268] on input "16" at bounding box center [82, 269] width 23 height 14
paste input "2"
type input "12"
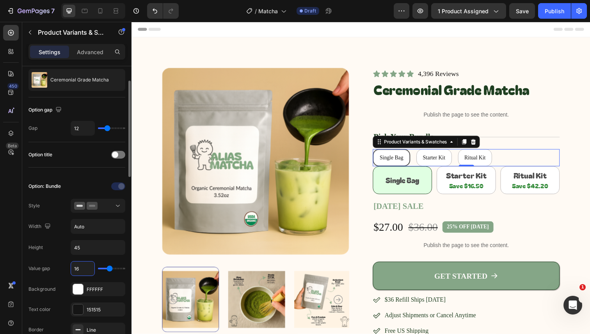
type input "12"
click at [59, 282] on div "Value gap 12" at bounding box center [76, 289] width 97 height 14
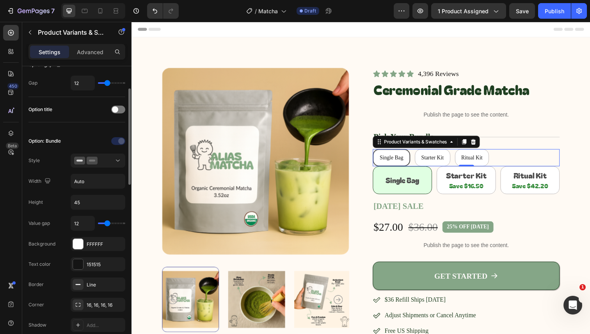
scroll to position [94, 0]
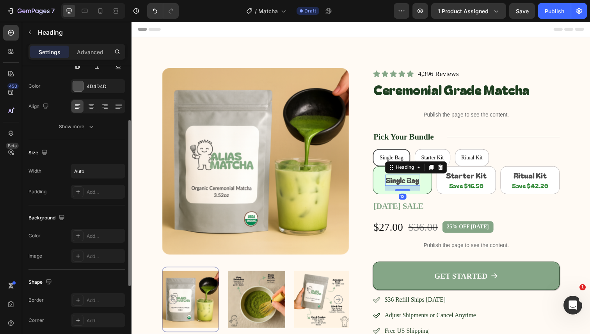
click at [400, 185] on h2 "Single Bag" at bounding box center [408, 183] width 36 height 11
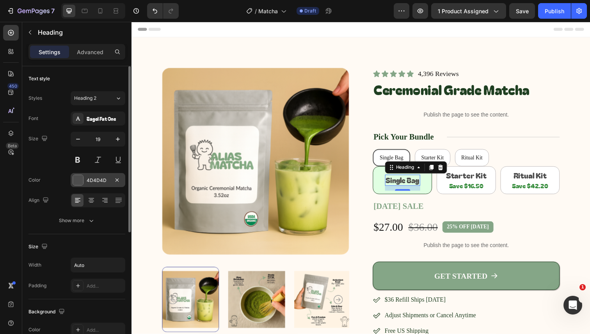
click at [103, 180] on div "4D4D4D" at bounding box center [98, 180] width 23 height 7
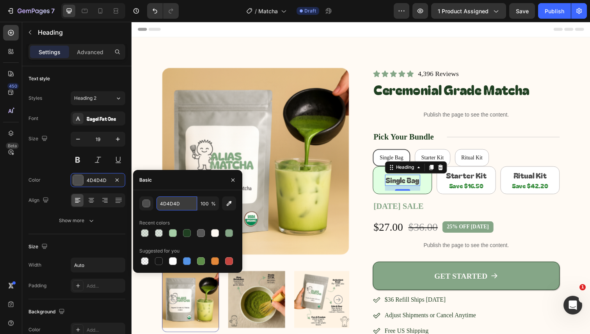
click at [175, 201] on input "4D4D4D" at bounding box center [176, 204] width 41 height 14
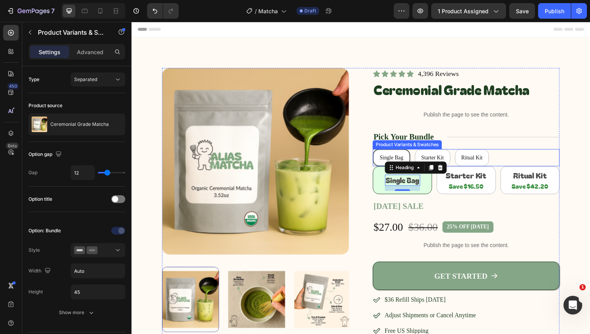
click at [415, 156] on div "Single Bag Single Bag Single Bag Starter Kit Starter Kit Starter Kit Ritual Kit…" at bounding box center [473, 161] width 191 height 18
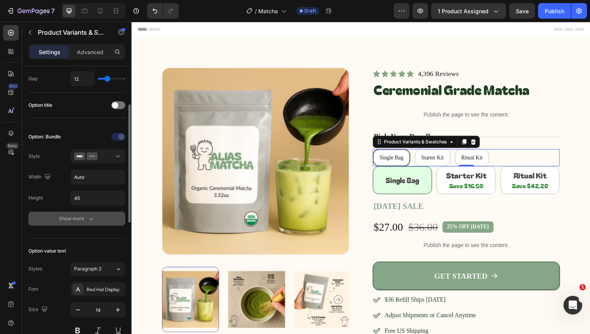
click at [76, 223] on button "Show more" at bounding box center [76, 219] width 97 height 14
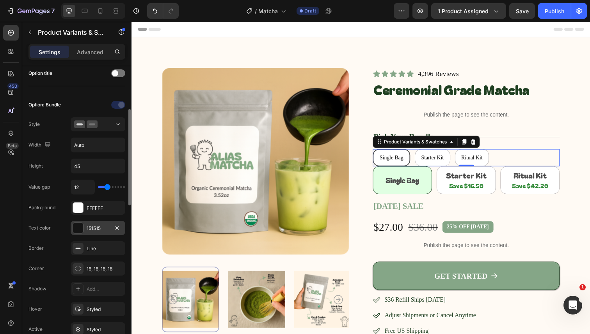
scroll to position [127, 0]
click at [99, 225] on div "151515" at bounding box center [98, 227] width 23 height 7
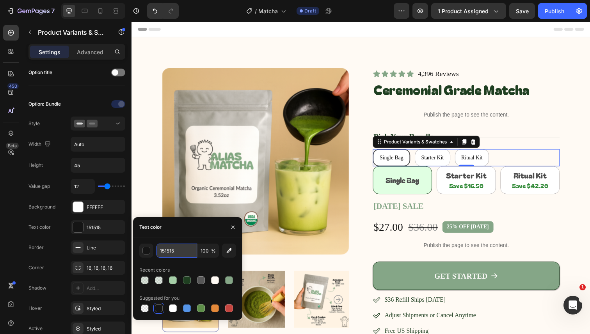
click at [182, 253] on input "151515" at bounding box center [176, 251] width 41 height 14
paste input "4D4D4D"
type input "4D4D4D"
click at [58, 261] on div "Text color 151515" at bounding box center [76, 268] width 97 height 14
click at [56, 215] on div "Value gap 12 Background FFFFFF Text color 4D4D4D Border Line Corner 16, 16, 16,…" at bounding box center [76, 267] width 97 height 177
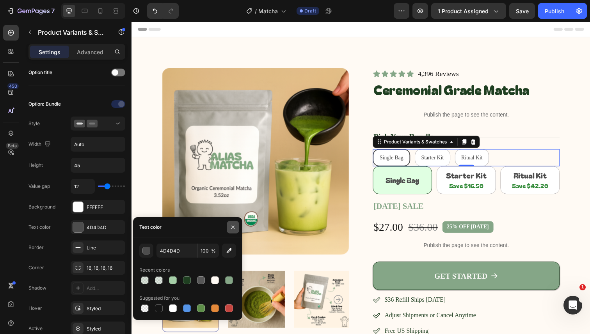
click at [230, 229] on icon "button" at bounding box center [233, 227] width 6 height 6
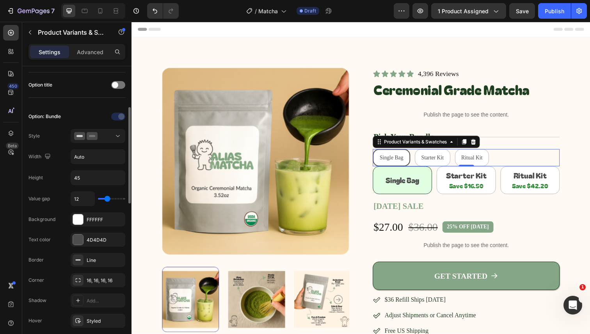
scroll to position [120, 0]
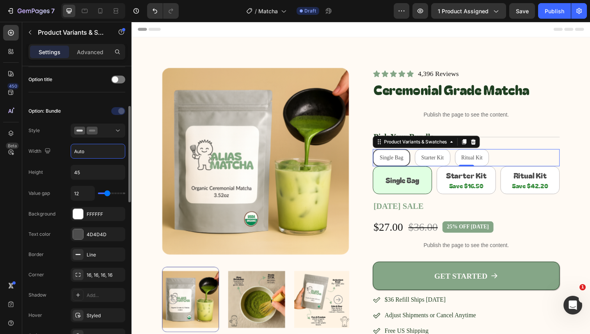
click at [99, 147] on input "Auto" at bounding box center [98, 151] width 54 height 14
type input "151"
click at [101, 177] on input "45" at bounding box center [98, 172] width 54 height 14
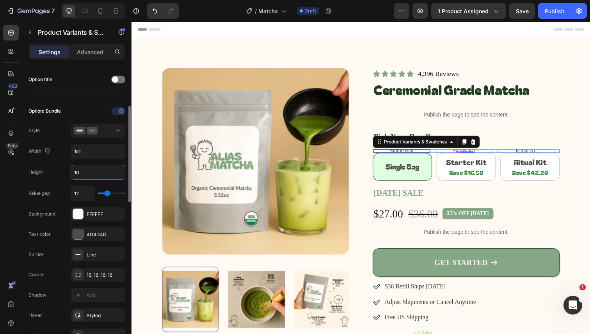
type input "1"
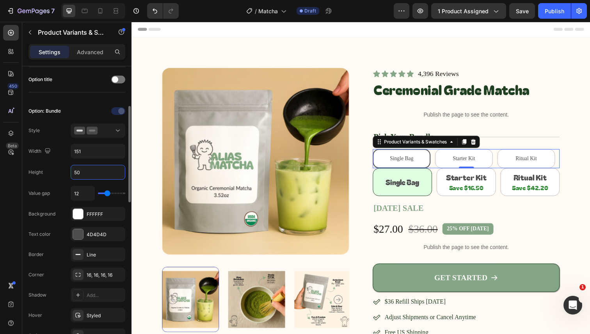
type input "5"
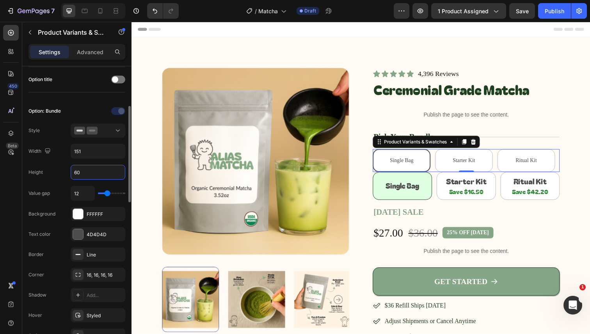
type input "6"
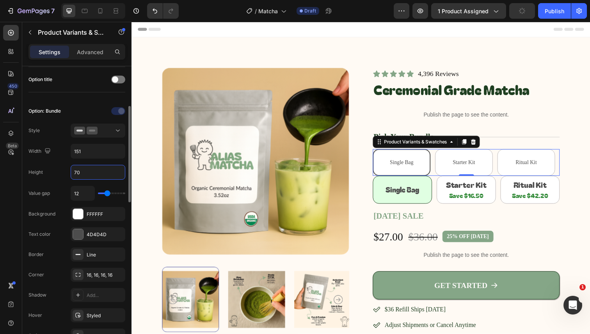
type input "7"
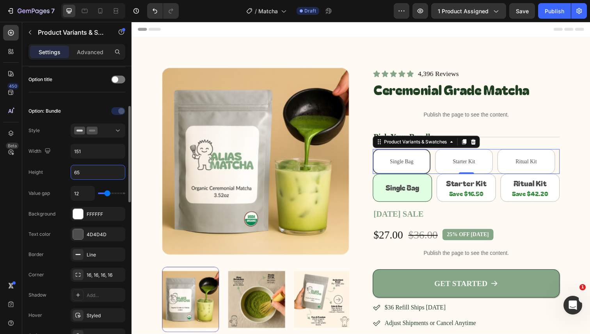
type input "65"
click at [59, 172] on div "Height 65" at bounding box center [76, 172] width 97 height 15
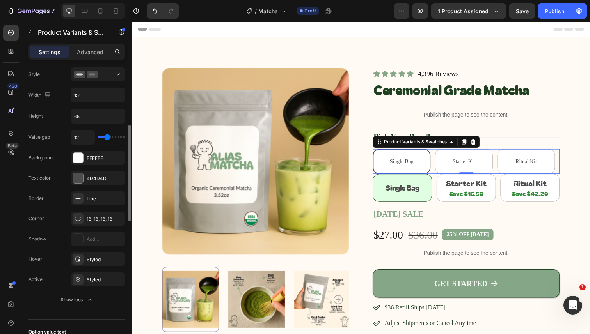
scroll to position [176, 0]
click at [79, 259] on icon at bounding box center [78, 259] width 6 height 6
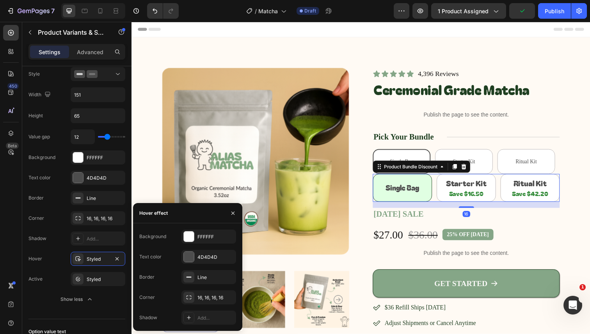
click at [426, 185] on div "Single Bag Heading Row" at bounding box center [408, 191] width 50 height 21
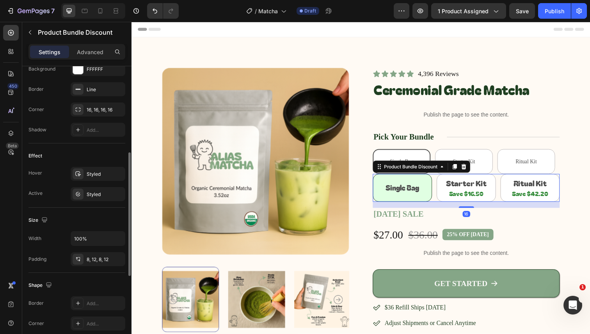
scroll to position [217, 0]
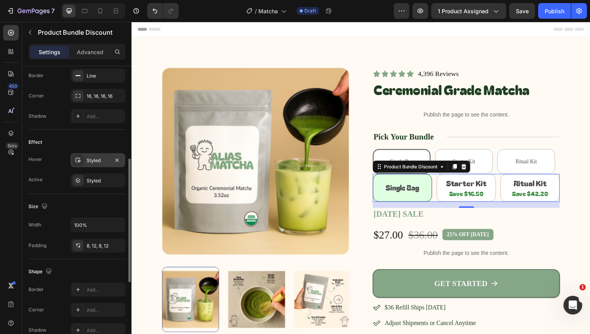
click at [77, 157] on icon at bounding box center [78, 160] width 6 height 6
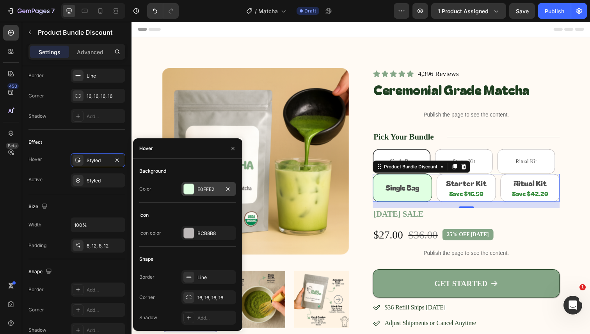
click at [205, 190] on div "E0FFE2" at bounding box center [208, 189] width 23 height 7
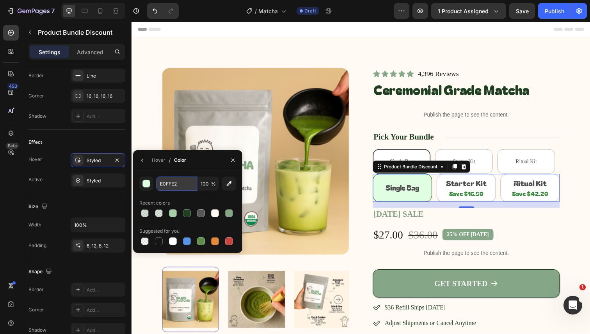
click at [184, 184] on input "E0FFE2" at bounding box center [176, 184] width 41 height 14
click at [404, 156] on Bag "Single Bag" at bounding box center [407, 164] width 59 height 25
click at [378, 152] on input "Single Bag Single Bag Single Bag" at bounding box center [377, 152] width 0 height 0
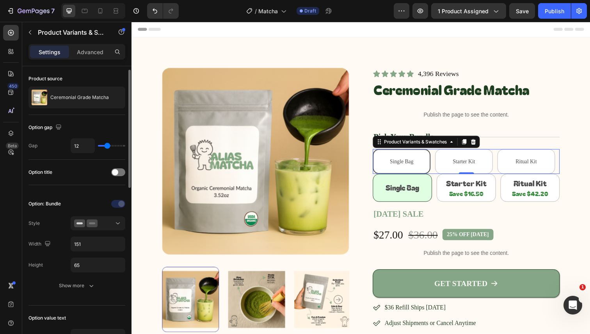
scroll to position [44, 0]
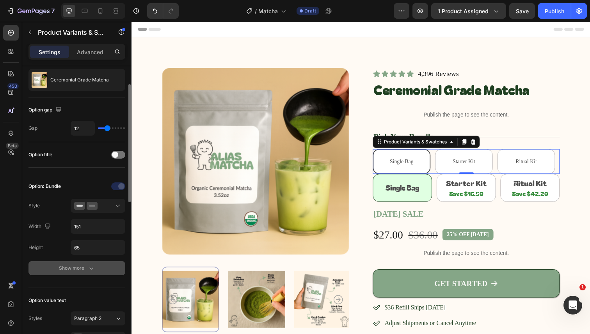
click at [73, 266] on div "Show more" at bounding box center [77, 268] width 36 height 8
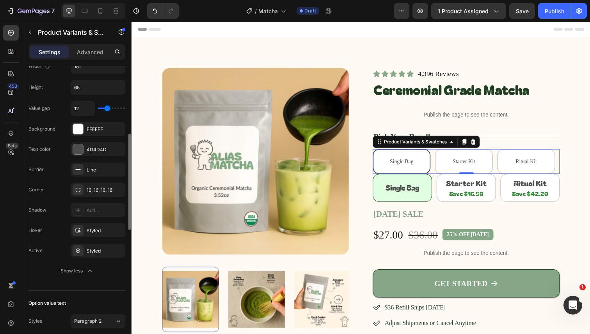
scroll to position [206, 0]
click at [92, 231] on div "Styled" at bounding box center [98, 230] width 23 height 7
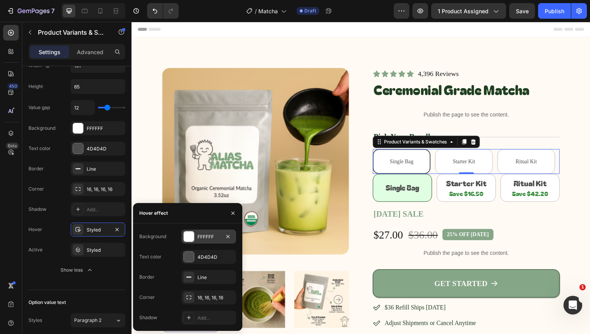
click at [215, 237] on div "FFFFFF" at bounding box center [208, 237] width 23 height 7
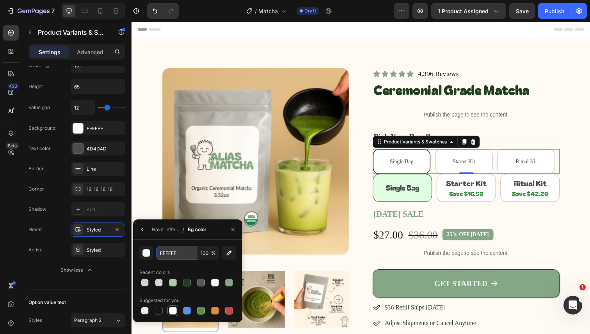
click at [187, 249] on input "FFFFFF" at bounding box center [176, 253] width 41 height 14
paste input "E0FFE2"
paste input "text"
type input "E0FFE2"
click at [173, 243] on div "E0FFE2 100 % Recent colors Suggested for you" at bounding box center [187, 281] width 109 height 83
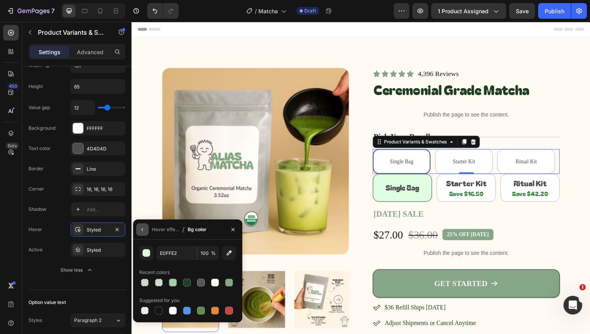
click at [145, 231] on icon "button" at bounding box center [142, 230] width 6 height 6
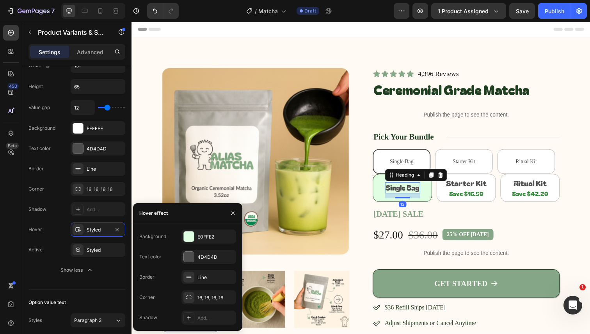
click at [399, 191] on h2 "Single Bag" at bounding box center [408, 191] width 36 height 11
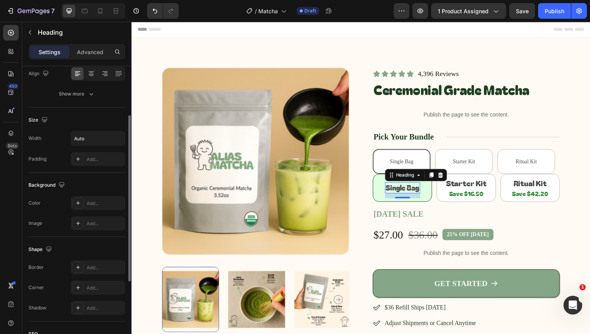
scroll to position [0, 0]
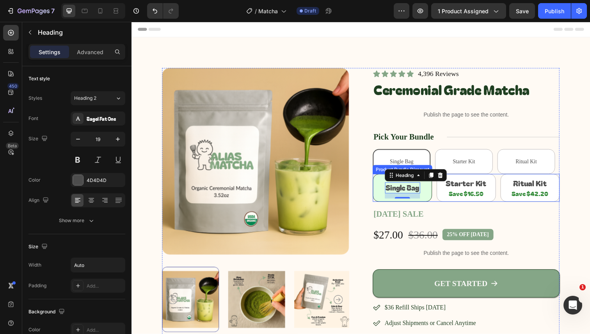
click at [383, 192] on div "Single Bag Heading 13 Row" at bounding box center [408, 191] width 50 height 21
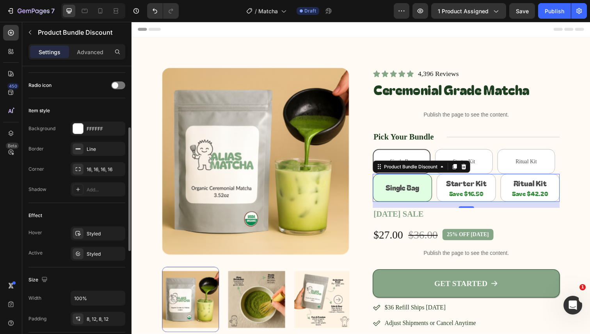
scroll to position [144, 0]
click at [94, 238] on div "Styled" at bounding box center [98, 233] width 55 height 14
click at [88, 254] on div "Styled" at bounding box center [98, 253] width 23 height 7
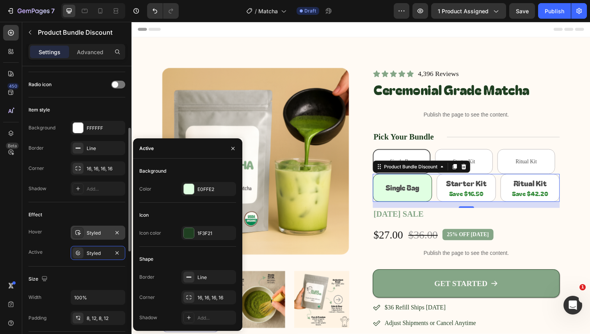
click at [90, 234] on div "Styled" at bounding box center [98, 233] width 23 height 7
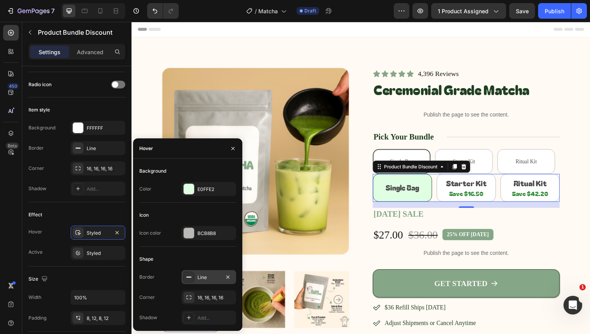
click at [191, 278] on icon at bounding box center [189, 277] width 6 height 6
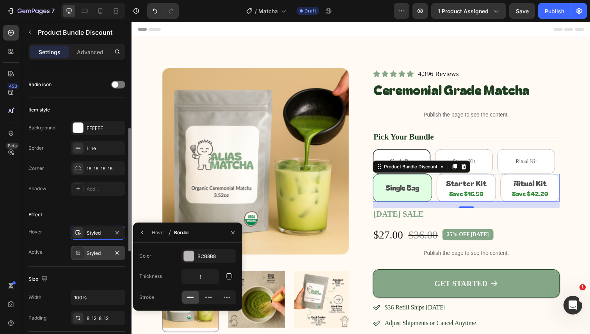
click at [99, 256] on div "Styled" at bounding box center [98, 253] width 23 height 7
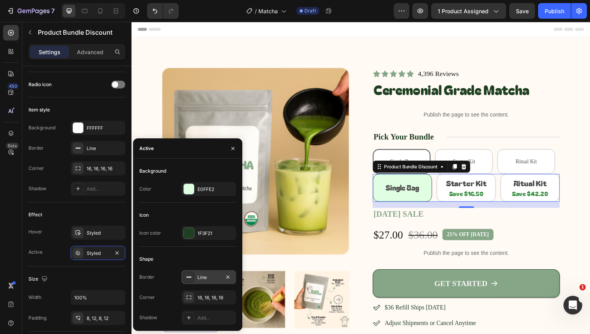
click at [202, 275] on div "Line" at bounding box center [208, 277] width 23 height 7
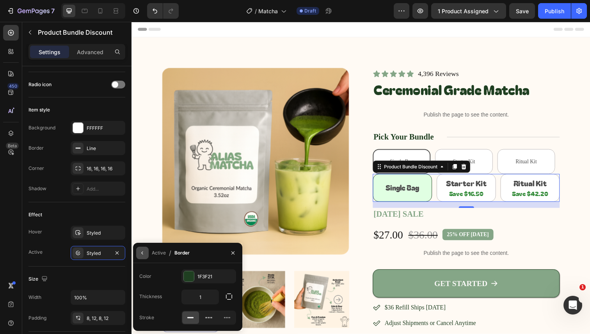
click at [144, 253] on icon "button" at bounding box center [142, 253] width 6 height 6
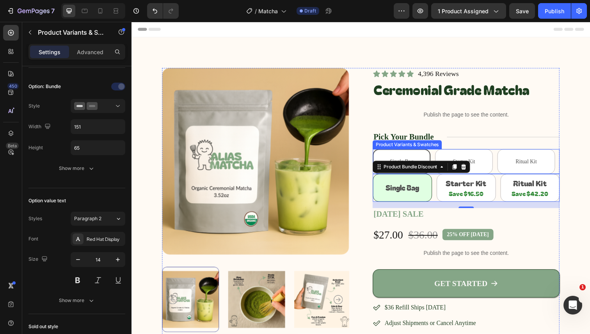
click at [409, 158] on div "Single Bag" at bounding box center [407, 165] width 24 height 14
click at [378, 152] on input "Single Bag Single Bag Single Bag" at bounding box center [377, 152] width 0 height 0
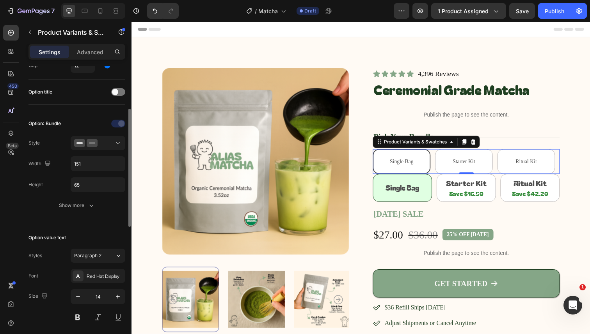
scroll to position [108, 0]
click at [75, 203] on div "Show more" at bounding box center [77, 205] width 36 height 8
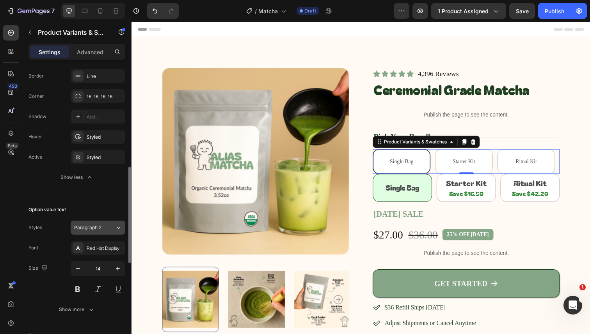
scroll to position [300, 0]
click at [109, 247] on div "Red Hat Display" at bounding box center [105, 247] width 37 height 7
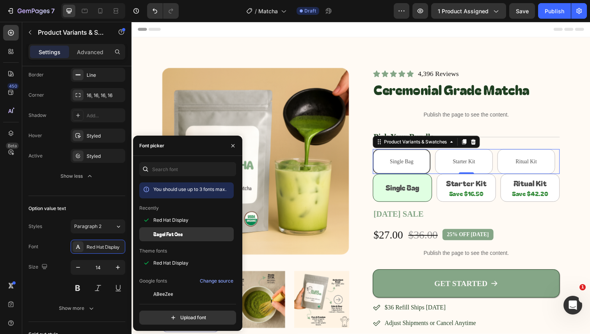
click at [169, 233] on span "Bagel Fat One" at bounding box center [167, 234] width 29 height 7
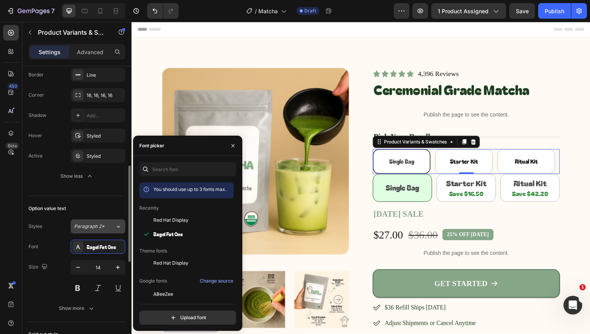
click at [100, 231] on button "Paragraph 2*" at bounding box center [98, 227] width 55 height 14
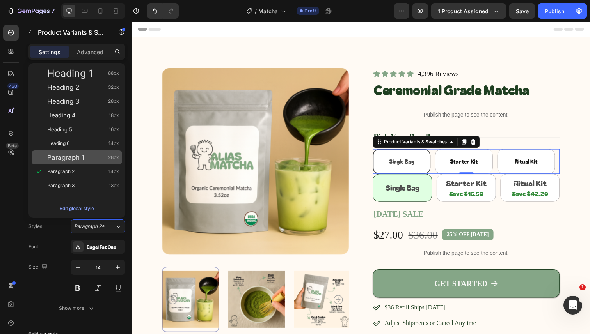
click at [86, 163] on div "Paragraph 1 28px" at bounding box center [77, 158] width 90 height 14
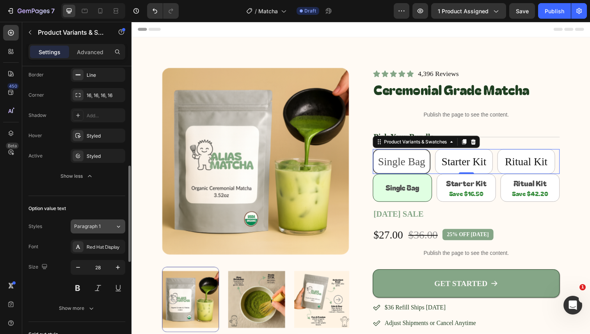
click at [101, 229] on div "Paragraph 1" at bounding box center [90, 226] width 32 height 7
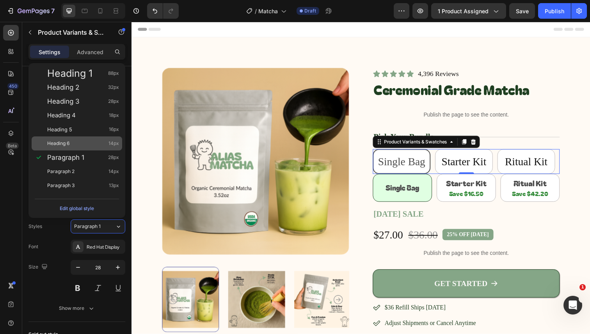
click at [86, 139] on div "Heading 6 14px" at bounding box center [77, 144] width 90 height 14
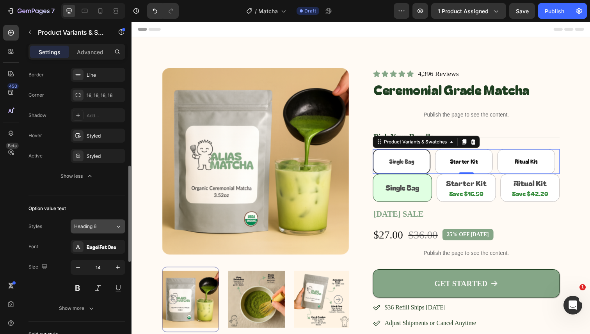
click at [106, 226] on div "Heading 6" at bounding box center [94, 226] width 41 height 7
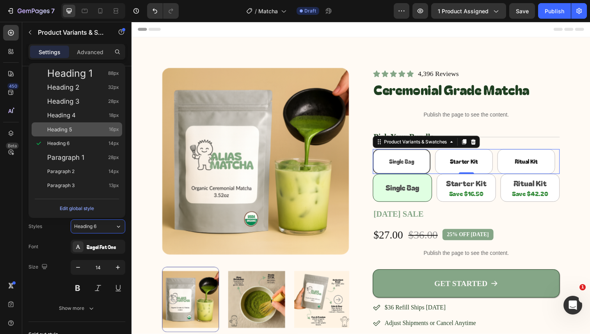
click at [92, 131] on div "Heading 5 16px" at bounding box center [83, 130] width 72 height 8
type input "16"
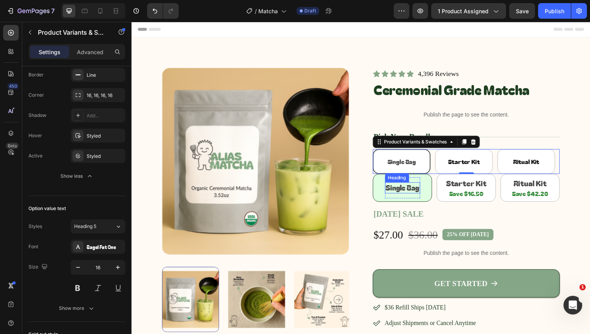
scroll to position [0, 0]
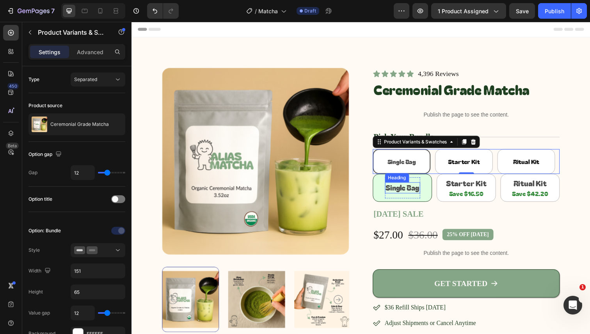
click at [397, 193] on h2 "Single Bag" at bounding box center [408, 191] width 36 height 11
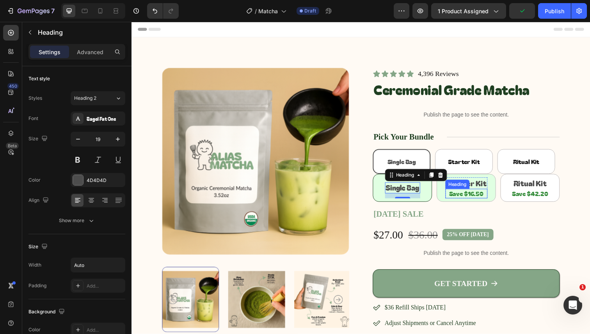
click at [478, 193] on div "Save $16.50 Heading" at bounding box center [473, 198] width 43 height 10
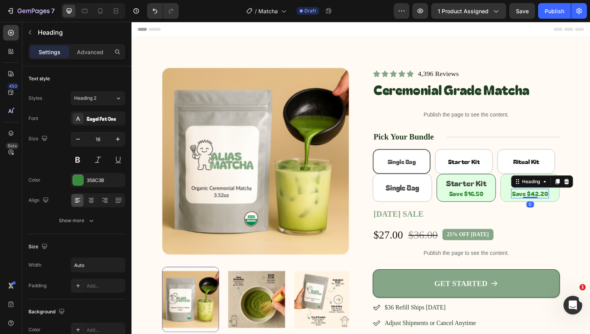
click at [548, 193] on div "Save $42.20 Heading 0" at bounding box center [538, 198] width 39 height 10
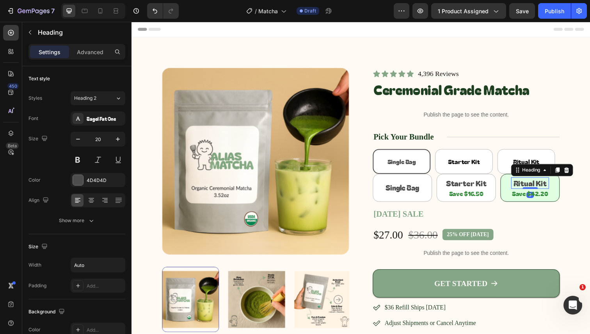
click at [545, 181] on div "Ritual Kit Heading 0" at bounding box center [538, 187] width 39 height 12
click at [476, 181] on div "Starter Kit Heading" at bounding box center [473, 187] width 43 height 12
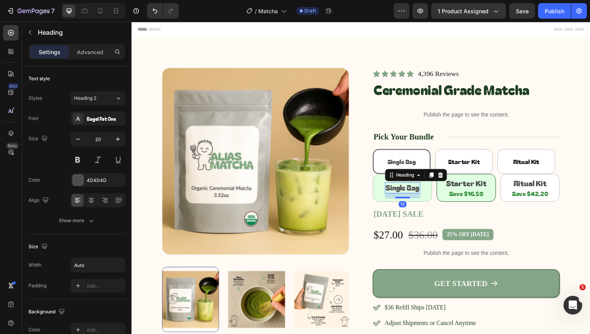
click at [402, 191] on h2 "Single Bag" at bounding box center [408, 191] width 36 height 11
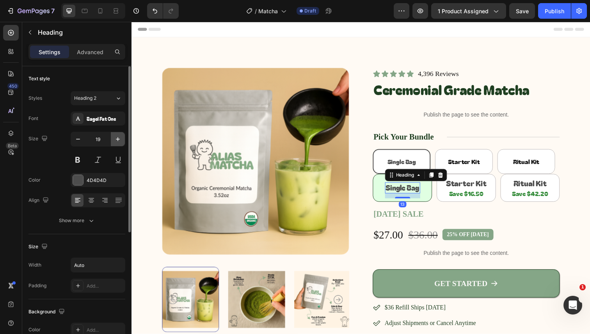
click at [117, 140] on icon "button" at bounding box center [118, 139] width 4 height 4
click at [83, 144] on button "button" at bounding box center [78, 139] width 14 height 14
type input "19"
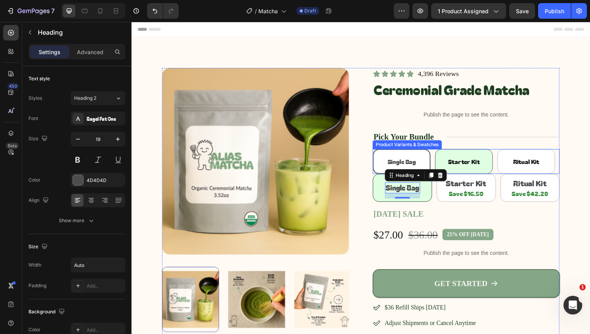
click at [480, 166] on span "Starter Kit" at bounding box center [470, 164] width 32 height 9
click at [441, 152] on input "Starter Kit Starter Kit Starter Kit" at bounding box center [441, 152] width 0 height 0
radio input "true"
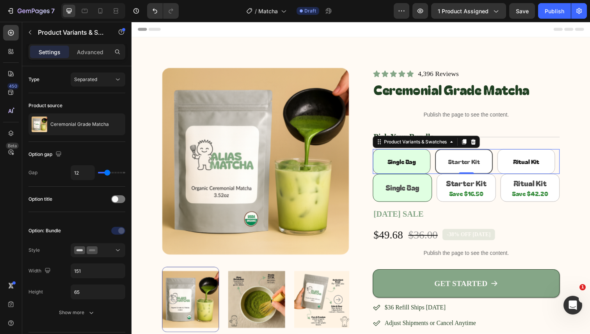
click at [399, 160] on span "Single Bag" at bounding box center [406, 164] width 29 height 9
click at [378, 152] on input "Single Bag Single Bag Single Bag" at bounding box center [377, 152] width 0 height 0
radio input "true"
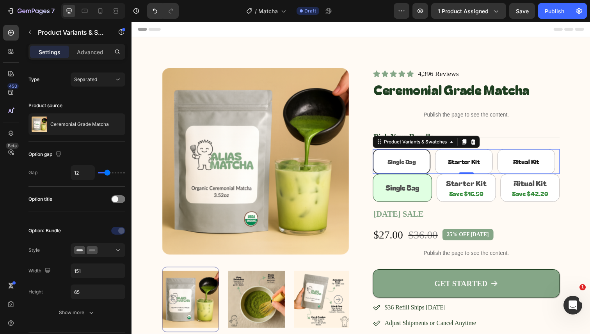
click at [398, 165] on span "Single Bag" at bounding box center [406, 164] width 29 height 9
click at [378, 152] on input "Single Bag Single Bag Single Bag" at bounding box center [377, 152] width 0 height 0
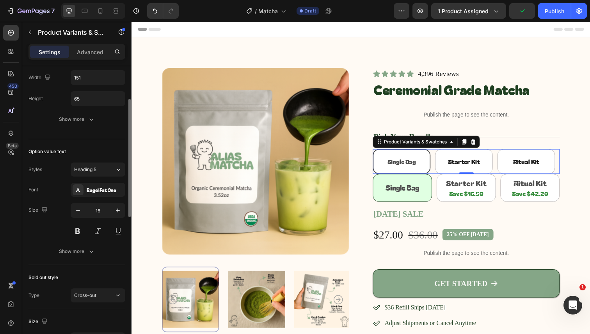
scroll to position [221, 0]
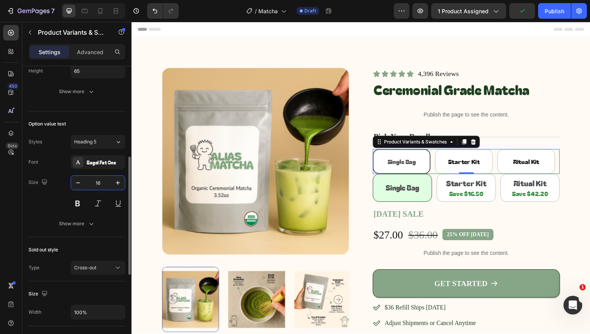
click at [100, 184] on input "16" at bounding box center [98, 183] width 26 height 14
type input "20"
click at [54, 200] on div "Size 20" at bounding box center [76, 193] width 97 height 35
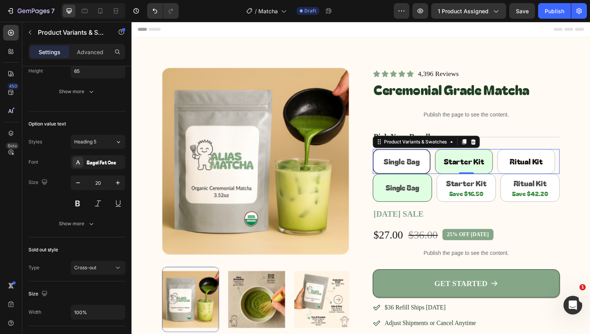
click at [490, 166] on Kit "Starter Kit" at bounding box center [470, 164] width 59 height 25
click at [441, 152] on input "Starter Kit Starter Kit Starter Kit" at bounding box center [441, 152] width 0 height 0
radio input "true"
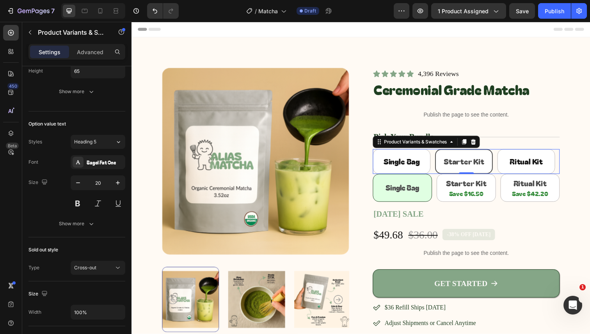
click at [490, 166] on Kit "Starter Kit" at bounding box center [470, 164] width 59 height 25
click at [441, 152] on input "Starter Kit Starter Kit Starter Kit" at bounding box center [441, 152] width 0 height 0
click at [490, 166] on Kit "Starter Kit" at bounding box center [470, 164] width 59 height 25
click at [441, 152] on input "Starter Kit Starter Kit Starter Kit" at bounding box center [441, 152] width 0 height 0
click at [508, 160] on Kit "Ritual Kit" at bounding box center [534, 164] width 59 height 25
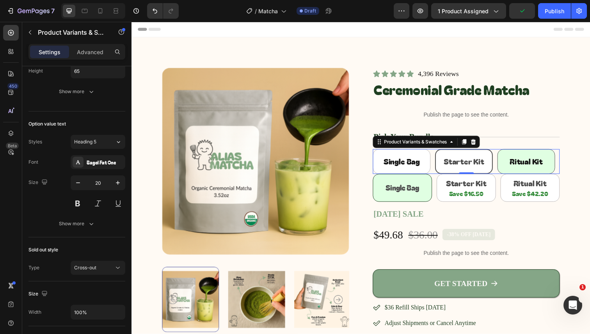
click at [505, 152] on input "Ritual Kit Ritual Kit Ritual Kit" at bounding box center [504, 152] width 0 height 0
radio input "true"
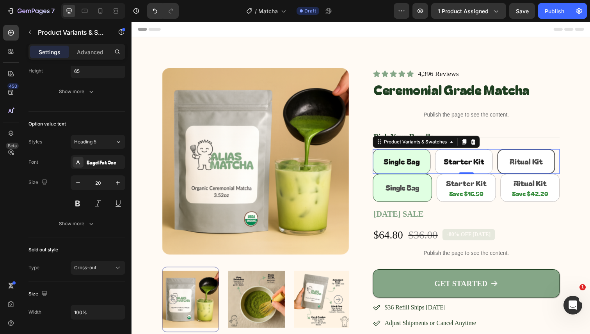
click at [409, 160] on span "Single Bag" at bounding box center [406, 164] width 37 height 11
click at [378, 152] on input "Single Bag Single Bag Single Bag" at bounding box center [377, 152] width 0 height 0
radio input "true"
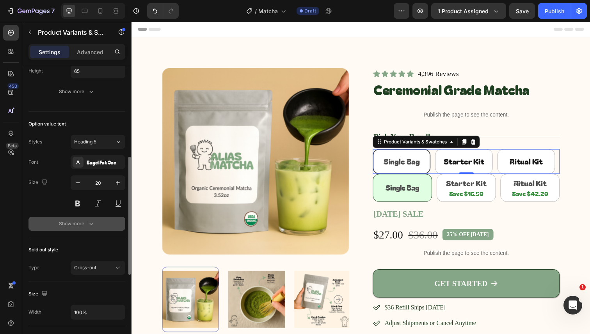
click at [93, 217] on button "Show more" at bounding box center [76, 224] width 97 height 14
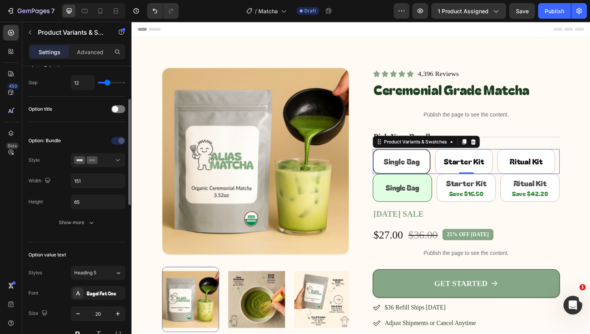
scroll to position [89, 0]
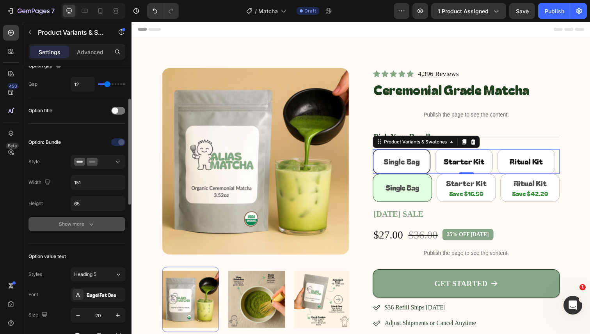
click at [96, 222] on button "Show more" at bounding box center [76, 224] width 97 height 14
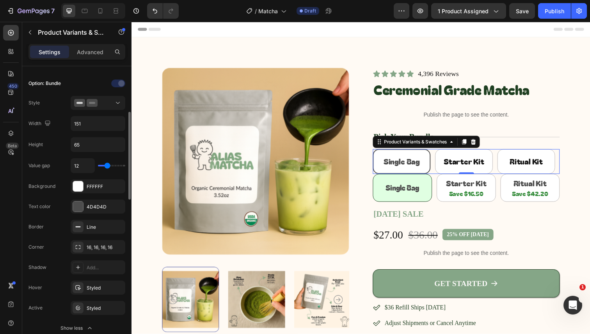
scroll to position [148, 0]
click at [89, 309] on div "Styled" at bounding box center [98, 307] width 23 height 7
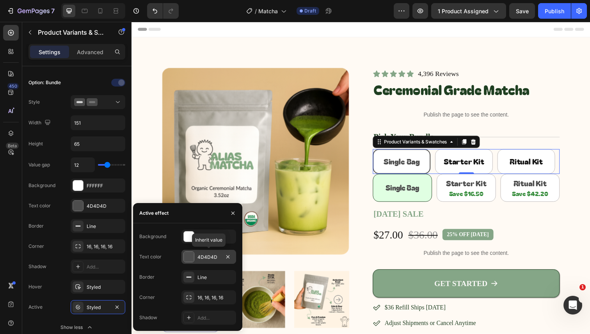
click at [208, 257] on div "4D4D4D" at bounding box center [208, 257] width 23 height 7
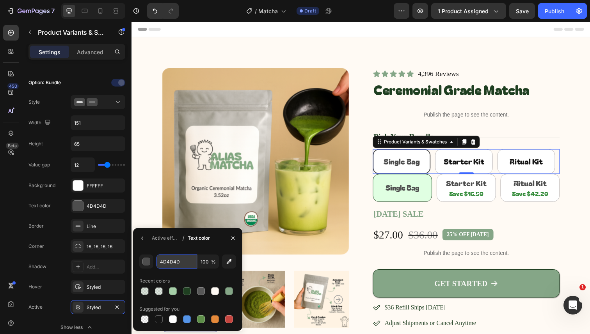
click at [177, 263] on input "4D4D4D" at bounding box center [176, 262] width 41 height 14
click at [94, 284] on div "Styled" at bounding box center [98, 287] width 23 height 7
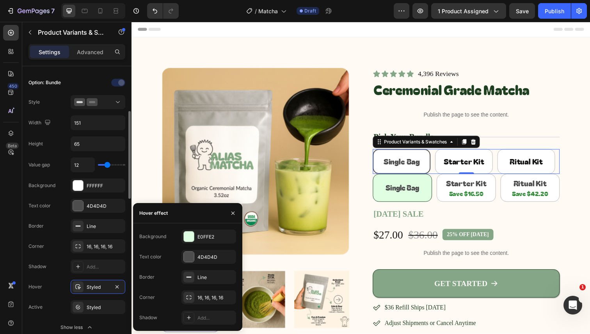
click at [61, 260] on div "Border Line" at bounding box center [76, 267] width 97 height 14
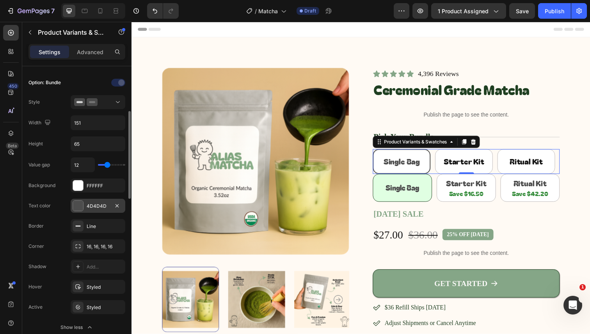
click at [101, 211] on div "4D4D4D" at bounding box center [98, 206] width 55 height 14
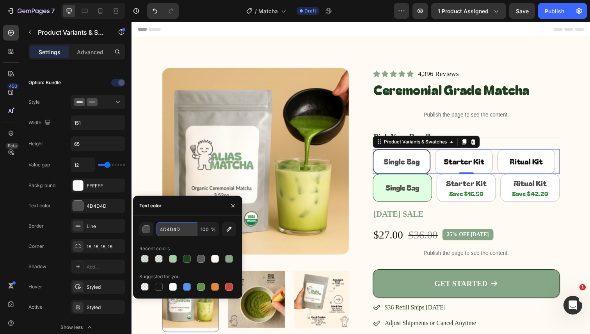
click at [161, 226] on input "4D4D4D" at bounding box center [176, 229] width 41 height 14
click at [58, 239] on div "Text color 4D4D4D" at bounding box center [76, 246] width 97 height 14
click at [58, 219] on div "Value gap 12 Background FFFFFF Text color 4D4D4D Border Line Corner 16, 16, 16,…" at bounding box center [76, 246] width 97 height 177
click at [77, 310] on icon at bounding box center [78, 307] width 6 height 6
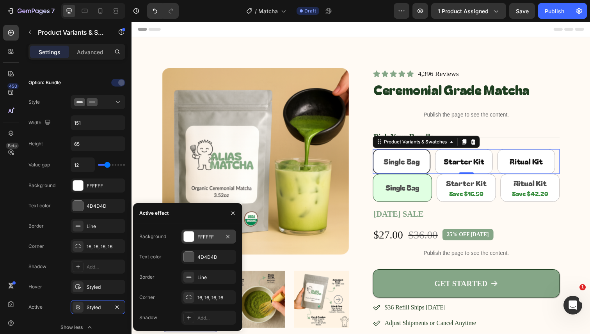
click at [188, 240] on div at bounding box center [189, 237] width 10 height 10
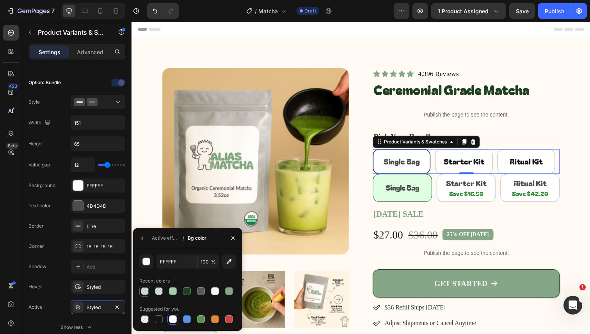
click at [145, 292] on div at bounding box center [145, 291] width 8 height 8
type input "85A687"
type input "29"
click at [173, 290] on div at bounding box center [173, 291] width 8 height 8
type input "A5CEA7"
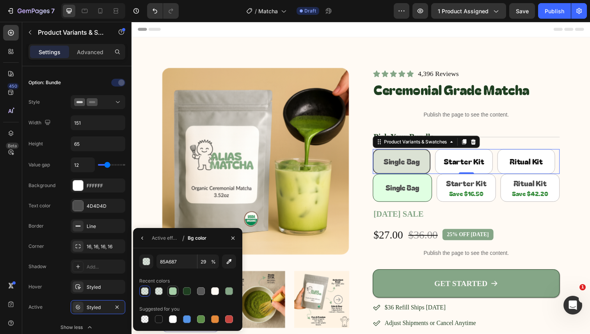
type input "100"
click at [162, 291] on div at bounding box center [159, 291] width 8 height 8
type input "85A687"
click at [229, 290] on div at bounding box center [229, 291] width 8 height 8
type input "100"
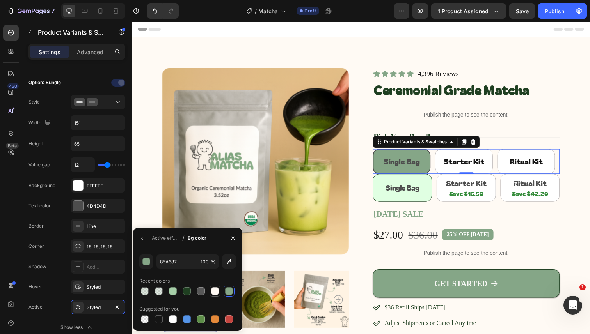
click at [216, 292] on div at bounding box center [215, 291] width 8 height 8
click at [204, 290] on div at bounding box center [201, 291] width 8 height 8
click at [195, 288] on div at bounding box center [200, 291] width 11 height 11
click at [190, 289] on div at bounding box center [187, 291] width 8 height 8
click at [176, 292] on div at bounding box center [173, 291] width 8 height 8
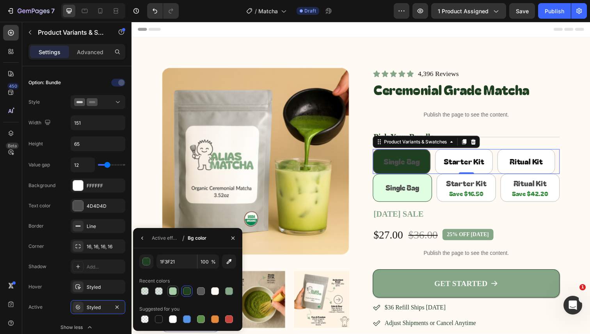
type input "A5CEA7"
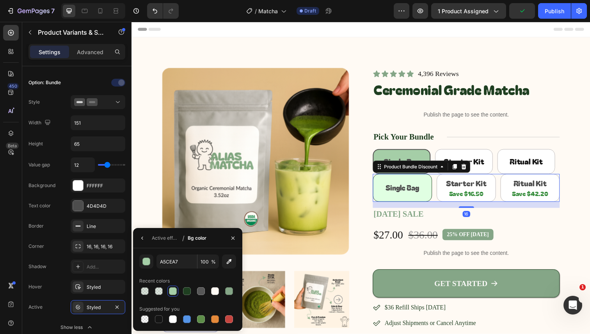
click at [379, 199] on div "Single Bag Heading Row" at bounding box center [408, 191] width 60 height 28
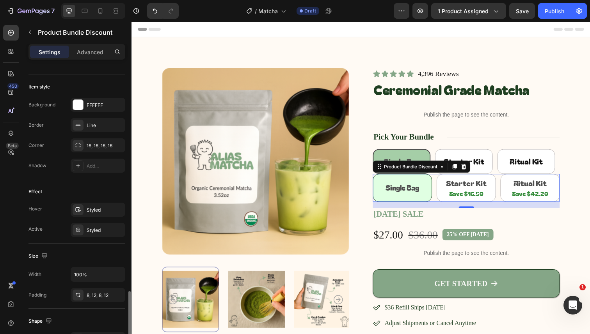
scroll to position [125, 0]
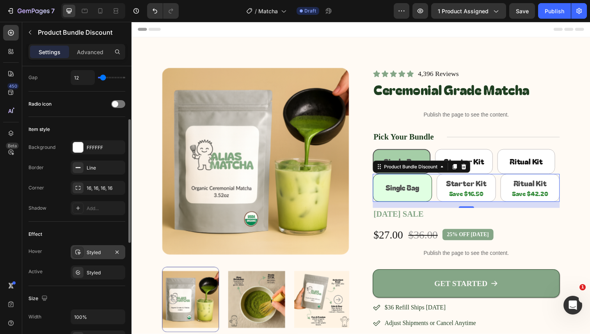
click at [76, 253] on icon at bounding box center [78, 252] width 6 height 6
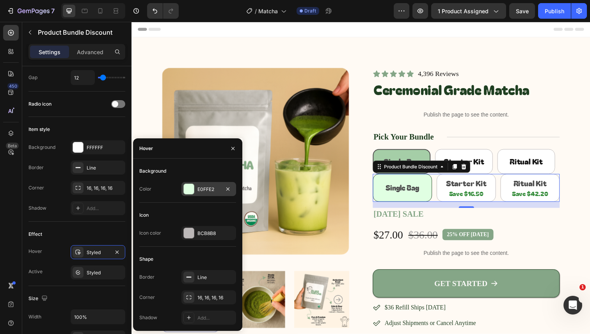
click at [204, 191] on div "E0FFE2" at bounding box center [208, 189] width 23 height 7
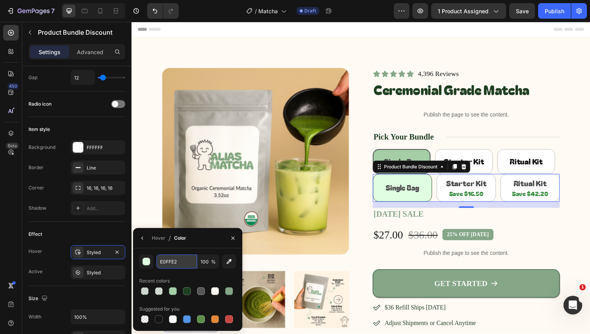
click at [176, 264] on input "E0FFE2" at bounding box center [176, 262] width 41 height 14
click at [390, 154] on Bag "Single Bag" at bounding box center [407, 164] width 59 height 25
click at [378, 152] on input "Single Bag Single Bag Single Bag" at bounding box center [377, 152] width 0 height 0
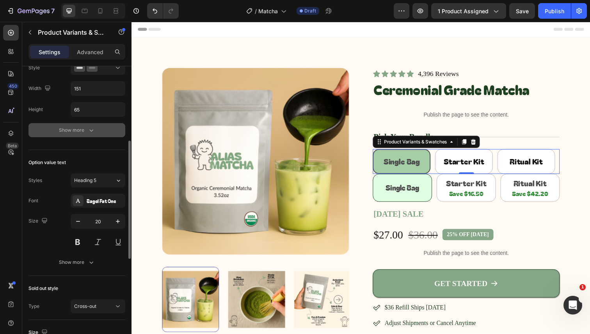
scroll to position [189, 0]
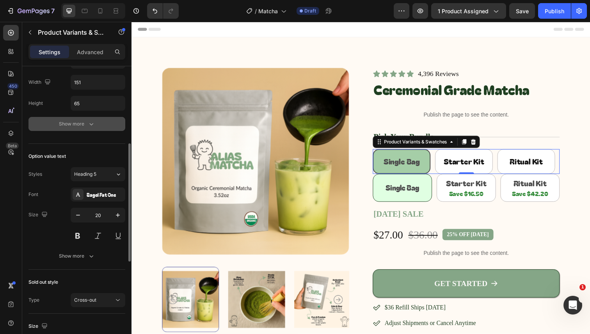
click at [85, 131] on button "Show more" at bounding box center [76, 124] width 97 height 14
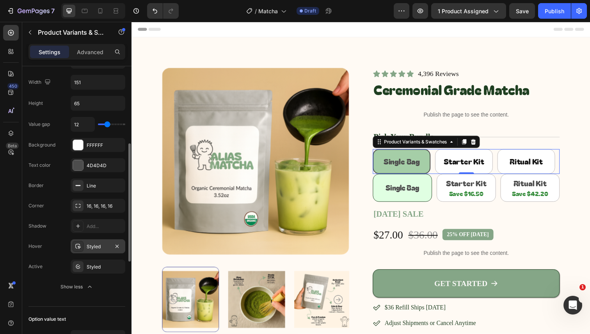
click at [82, 243] on div at bounding box center [78, 246] width 11 height 11
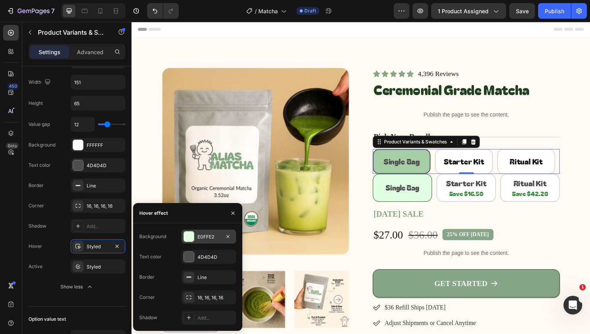
click at [204, 238] on div "E0FFE2" at bounding box center [208, 237] width 23 height 7
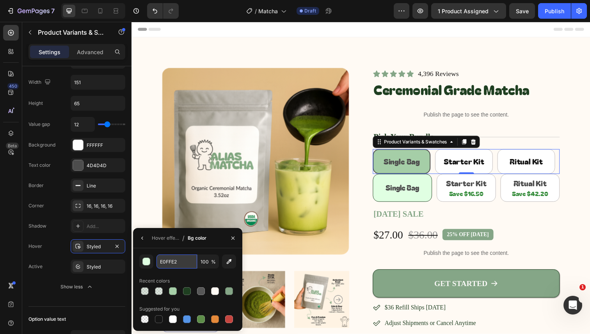
click at [177, 263] on input "E0FFE2" at bounding box center [176, 262] width 41 height 14
click at [143, 240] on icon "button" at bounding box center [142, 238] width 6 height 6
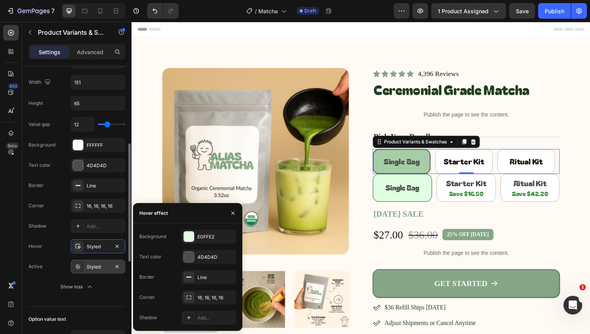
click at [97, 267] on div "Styled" at bounding box center [98, 267] width 23 height 7
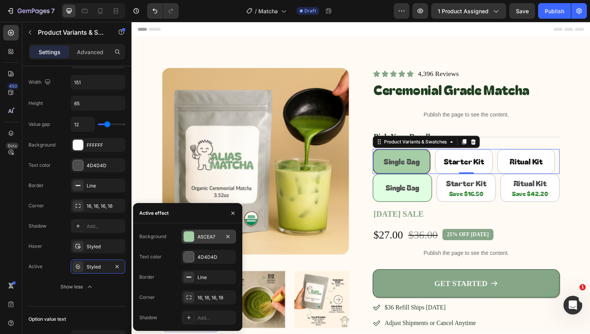
click at [201, 237] on div "A5CEA7" at bounding box center [208, 237] width 23 height 7
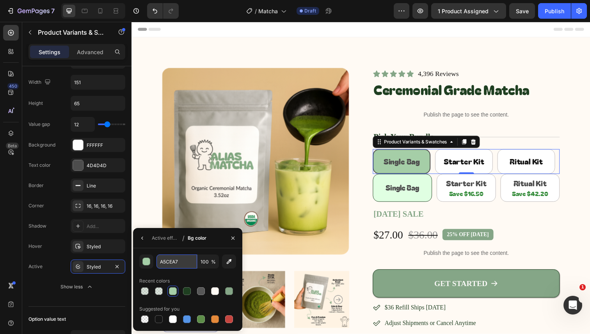
click at [0, 0] on input "A5CEA7" at bounding box center [0, 0] width 0 height 0
paste input "E0FFE2"
type input "E0FFE2"
click at [142, 239] on icon "button" at bounding box center [142, 238] width 6 height 6
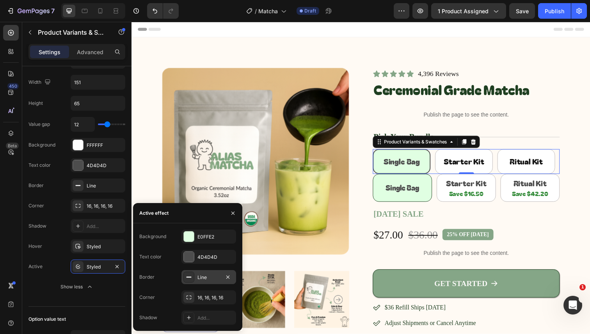
click at [190, 282] on div at bounding box center [188, 277] width 11 height 11
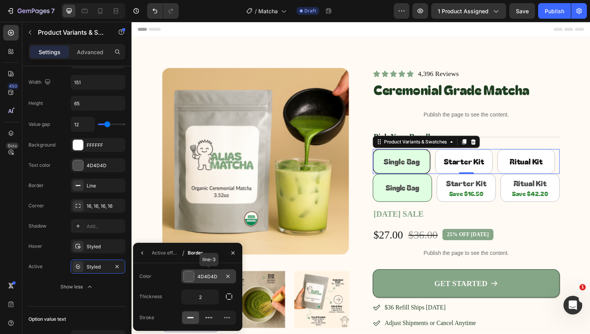
click at [191, 278] on div at bounding box center [189, 276] width 10 height 10
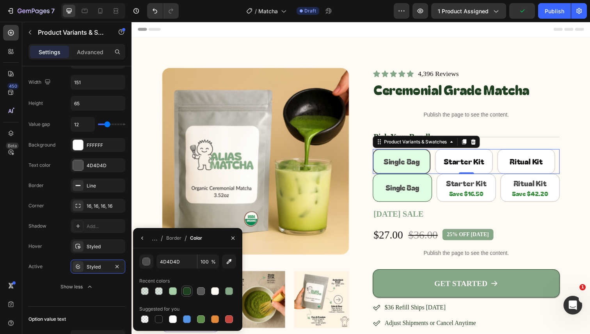
click at [187, 290] on div at bounding box center [187, 291] width 8 height 8
type input "1F3F21"
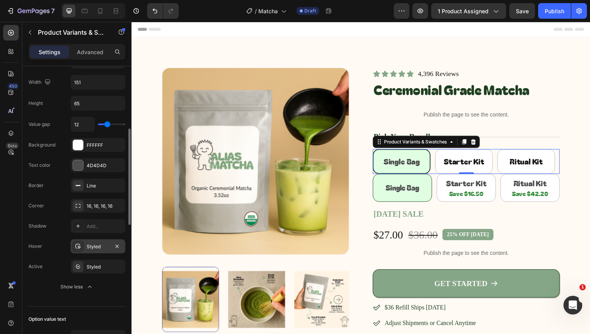
click at [82, 244] on div at bounding box center [78, 246] width 11 height 11
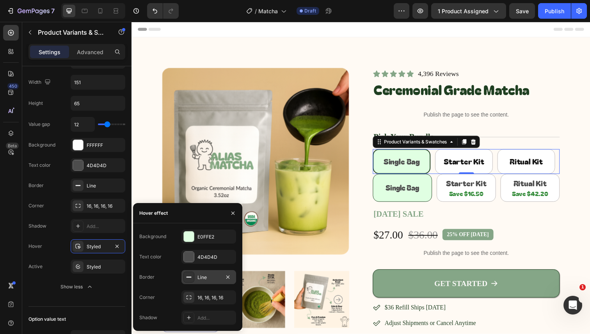
click at [188, 278] on icon at bounding box center [189, 277] width 6 height 6
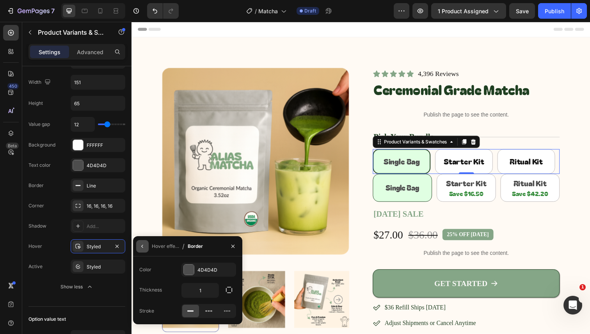
click at [141, 246] on icon "button" at bounding box center [142, 246] width 6 height 6
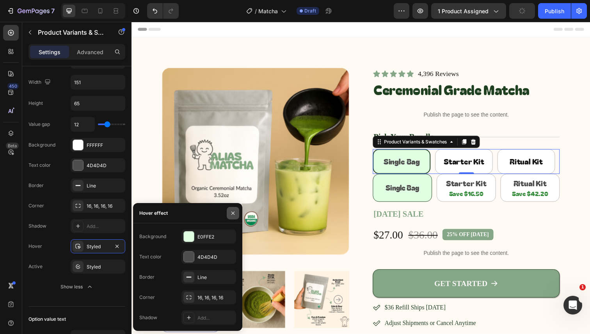
click at [233, 214] on icon "button" at bounding box center [233, 213] width 6 height 6
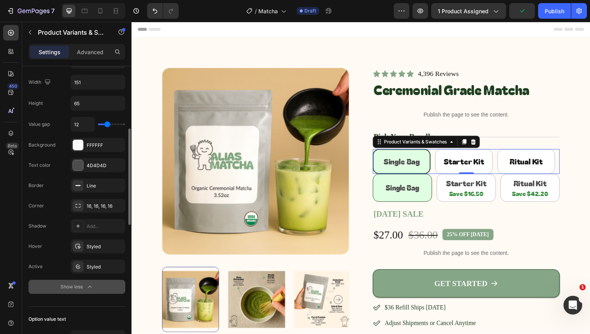
click at [86, 287] on icon "button" at bounding box center [90, 287] width 8 height 8
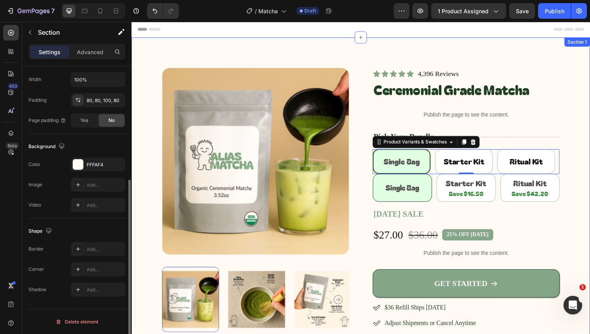
click at [573, 214] on div "Product Images Icon Icon Icon Icon Icon Icon List 4,396 Reviews Text Block Row …" at bounding box center [365, 214] width 468 height 352
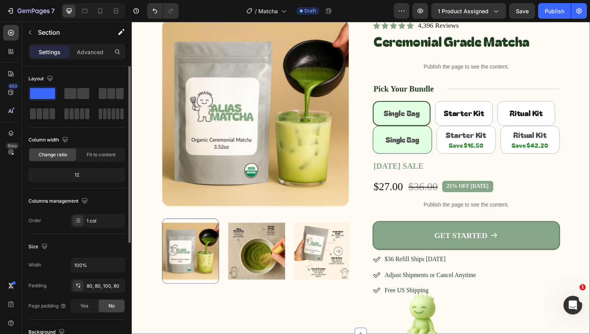
scroll to position [61, 0]
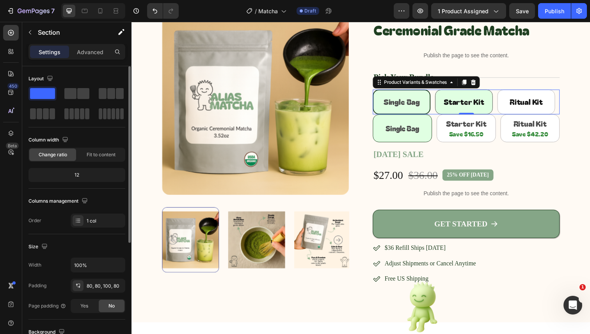
click at [482, 104] on span "Starter Kit" at bounding box center [470, 103] width 41 height 11
click at [441, 91] on input "Starter Kit Starter Kit Starter Kit" at bounding box center [441, 91] width 0 height 0
radio input "true"
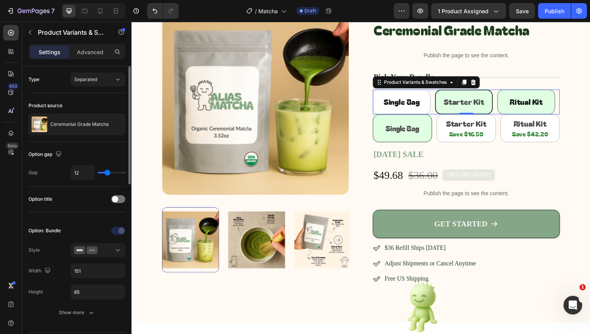
click at [519, 103] on span "Ritual Kit" at bounding box center [534, 103] width 34 height 11
click at [505, 91] on input "Ritual Kit Ritual Kit Ritual Kit" at bounding box center [504, 91] width 0 height 0
radio input "true"
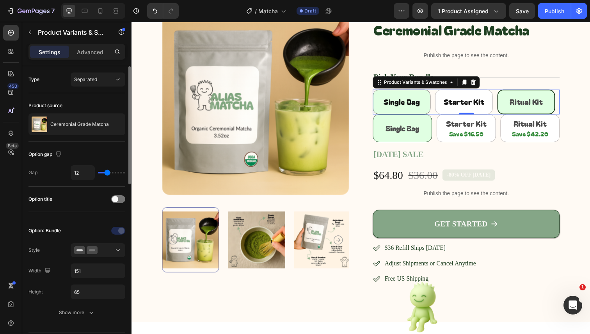
click at [430, 103] on Bag "Single Bag" at bounding box center [407, 103] width 59 height 25
click at [378, 91] on input "Single Bag Single Bag Single Bag" at bounding box center [377, 91] width 0 height 0
radio input "true"
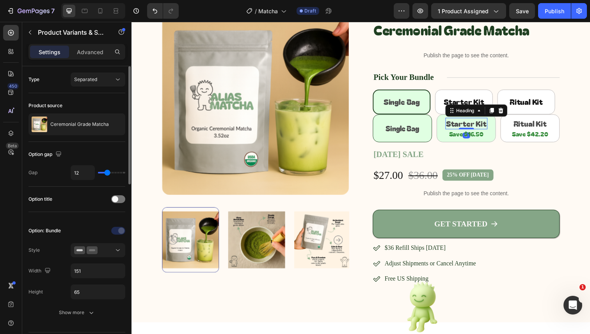
click at [493, 120] on div "Starter Kit Heading 0" at bounding box center [473, 126] width 43 height 12
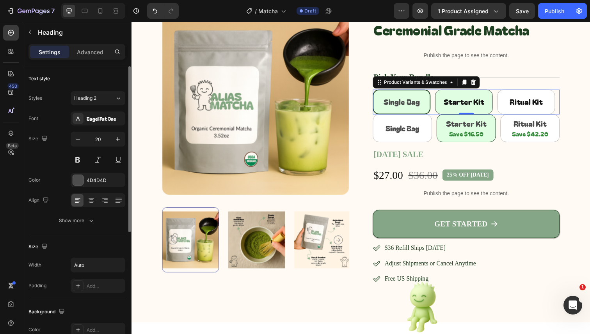
click at [490, 96] on Kit "Starter Kit" at bounding box center [470, 103] width 59 height 25
click at [441, 91] on input "Starter Kit Starter Kit Starter Kit" at bounding box center [441, 91] width 0 height 0
radio input "true"
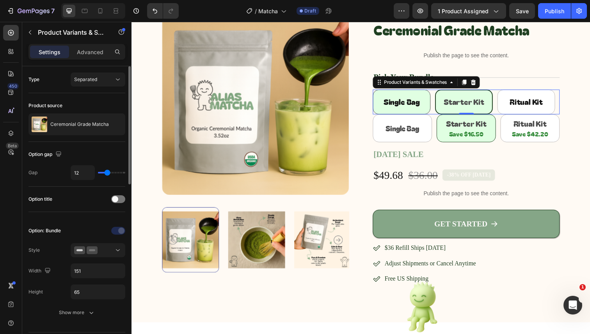
click at [420, 97] on div "Single Bag" at bounding box center [406, 103] width 37 height 17
click at [378, 91] on input "Single Bag Single Bag Single Bag" at bounding box center [377, 91] width 0 height 0
radio input "true"
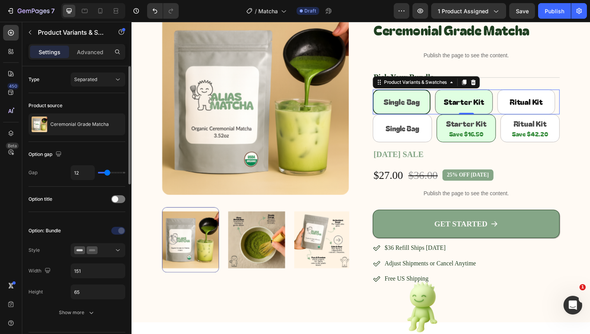
click at [473, 104] on span "Starter Kit" at bounding box center [470, 103] width 41 height 11
click at [441, 91] on input "Starter Kit Starter Kit Starter Kit" at bounding box center [441, 91] width 0 height 0
radio input "true"
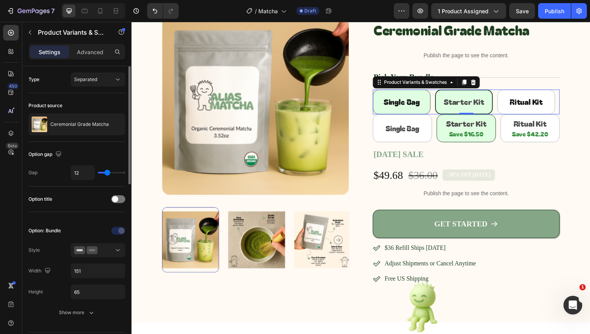
click at [392, 96] on div "Single Bag" at bounding box center [406, 103] width 37 height 17
click at [378, 91] on input "Single Bag Single Bag Single Bag" at bounding box center [377, 91] width 0 height 0
radio input "true"
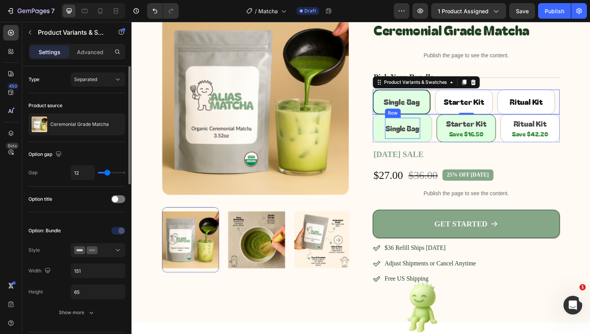
click at [417, 126] on h2 "Single Bag" at bounding box center [408, 130] width 36 height 11
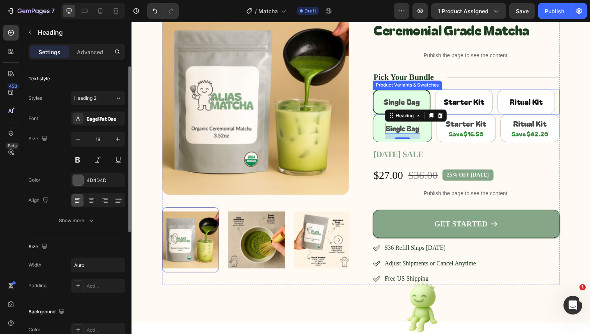
click at [435, 103] on div "Single Bag Single Bag Single Bag Starter Kit Starter Kit Starter Kit Ritual Kit…" at bounding box center [473, 103] width 191 height 25
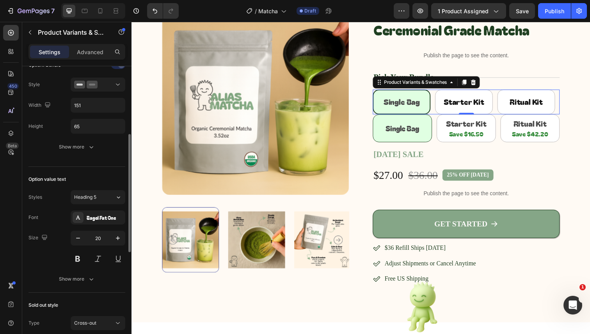
scroll to position [167, 0]
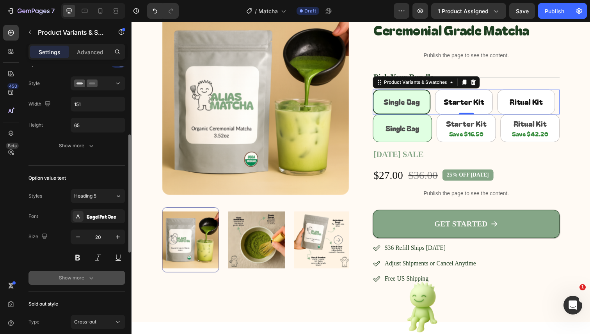
click at [79, 274] on div "Show more" at bounding box center [77, 278] width 36 height 8
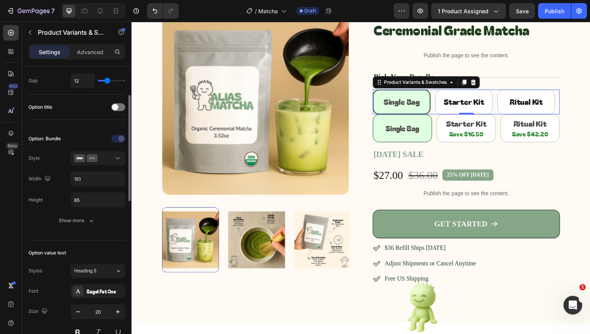
scroll to position [87, 0]
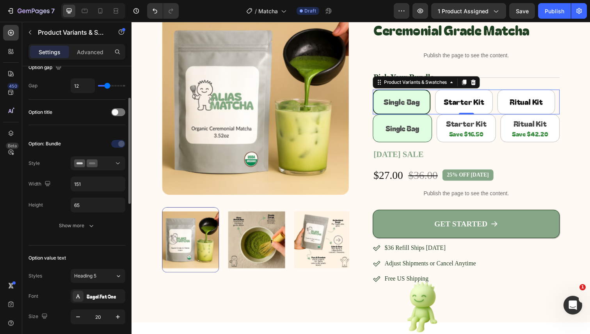
click at [90, 233] on div "Option: Bundle Style Width 151 Height 65 Show more" at bounding box center [76, 185] width 97 height 108
click at [92, 227] on icon "button" at bounding box center [91, 226] width 8 height 8
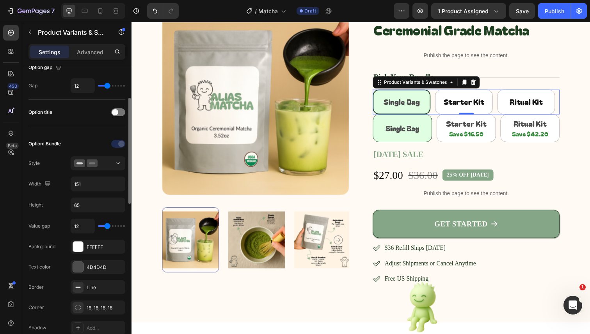
scroll to position [95, 0]
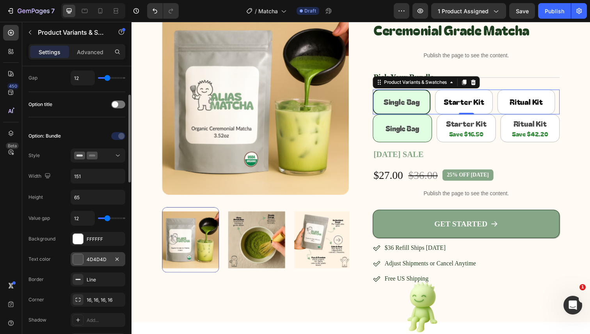
click at [77, 261] on div at bounding box center [78, 259] width 10 height 10
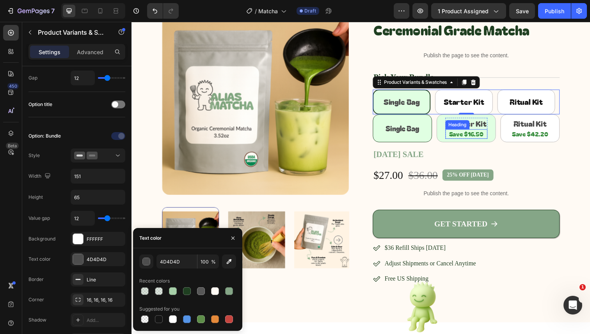
click at [479, 132] on div "Save $16.50 Heading" at bounding box center [473, 137] width 43 height 10
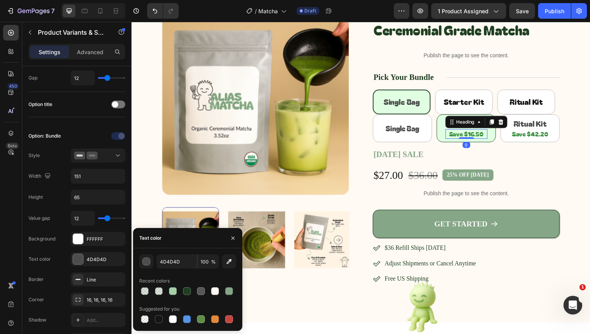
scroll to position [0, 0]
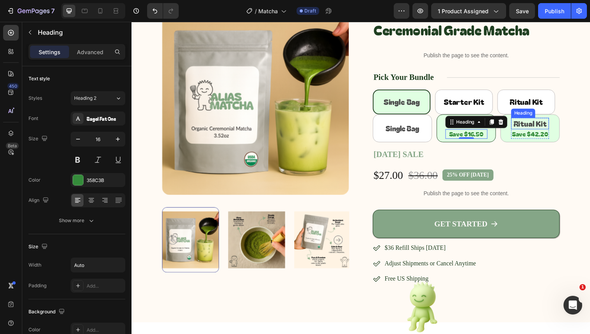
click at [546, 120] on div "Ritual Kit Heading" at bounding box center [538, 126] width 39 height 12
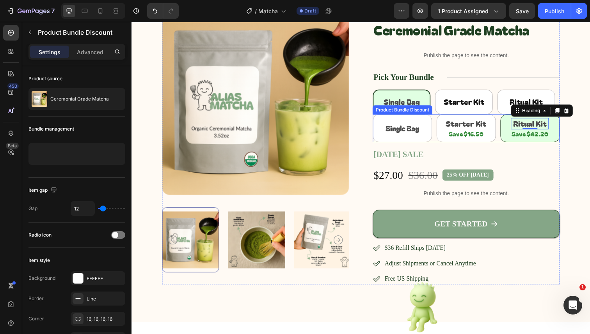
click at [435, 131] on div "Single Bag Heading Row Starter Kit Heading Save $16.50 Heading Row Ritual Kit H…" at bounding box center [473, 131] width 191 height 28
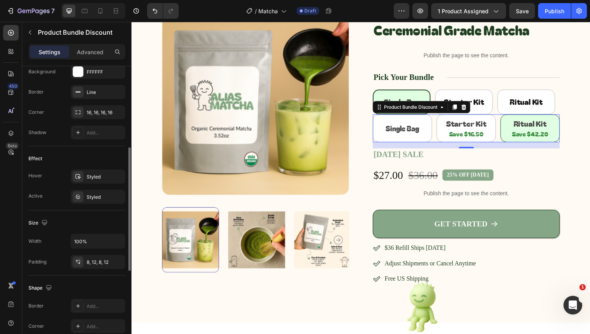
scroll to position [197, 0]
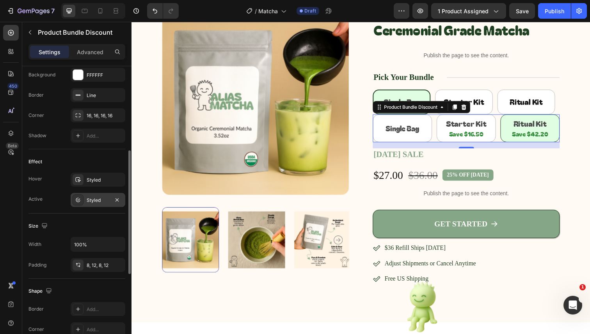
click at [92, 198] on div "Styled" at bounding box center [98, 200] width 23 height 7
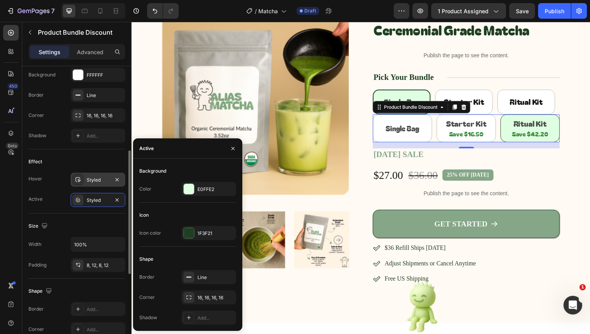
click at [92, 181] on div "Styled" at bounding box center [98, 180] width 23 height 7
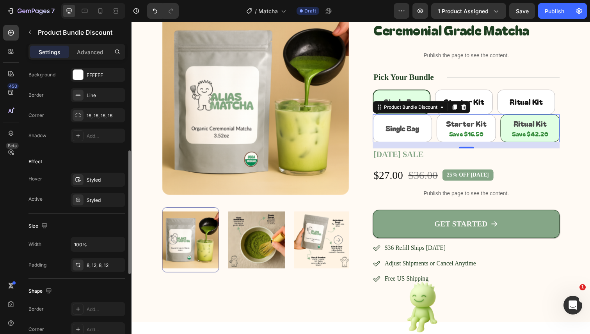
click at [93, 160] on div "Effect" at bounding box center [76, 162] width 97 height 12
click at [93, 177] on div "Styled" at bounding box center [98, 180] width 23 height 7
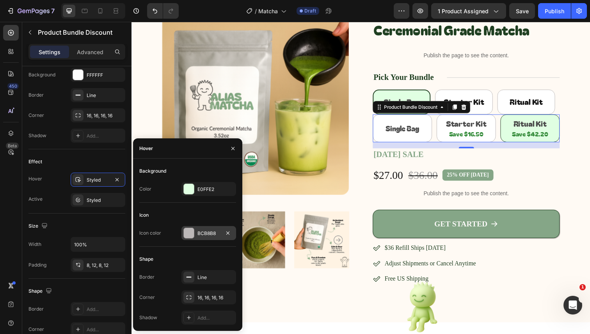
click at [202, 232] on div "BCB8B8" at bounding box center [208, 233] width 23 height 7
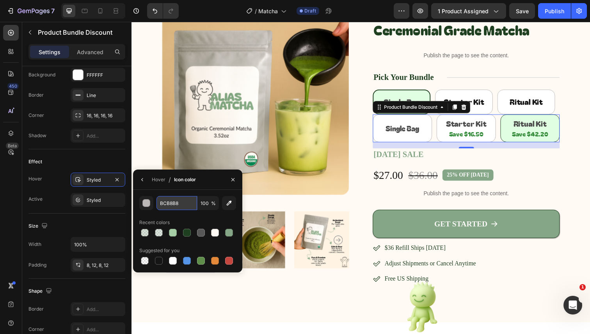
click at [184, 206] on input "BCB8B8" at bounding box center [176, 203] width 41 height 14
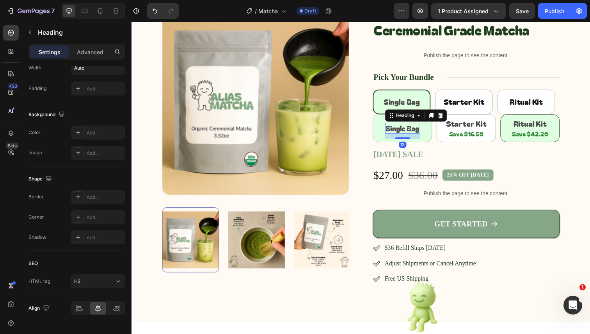
click at [416, 131] on h2 "Single Bag" at bounding box center [408, 130] width 36 height 11
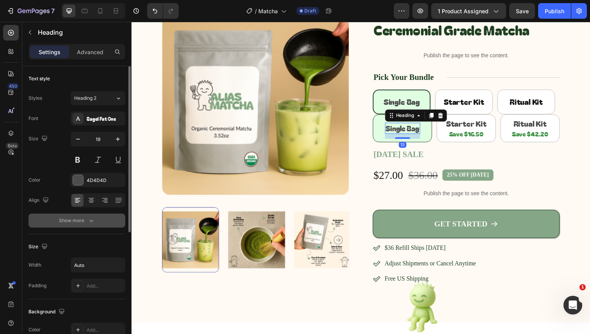
click at [88, 218] on icon "button" at bounding box center [91, 221] width 8 height 8
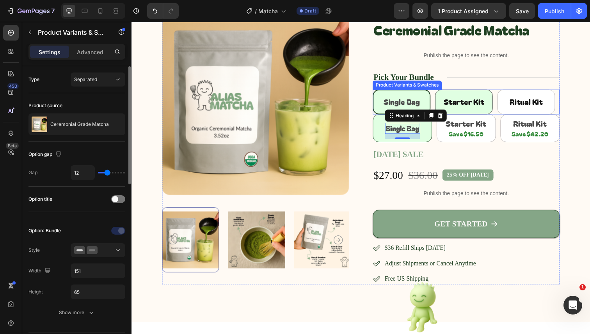
click at [481, 104] on span "Starter Kit" at bounding box center [470, 103] width 41 height 11
click at [441, 91] on input "Starter Kit Starter Kit Starter Kit" at bounding box center [441, 91] width 0 height 0
radio input "true"
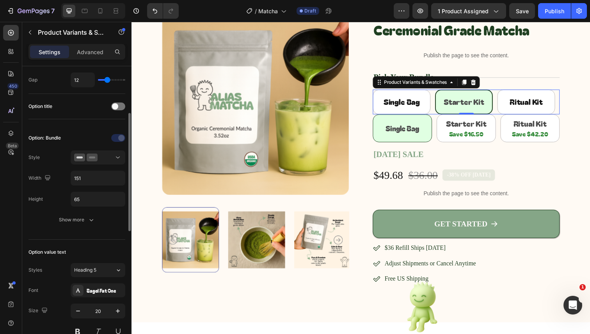
scroll to position [110, 0]
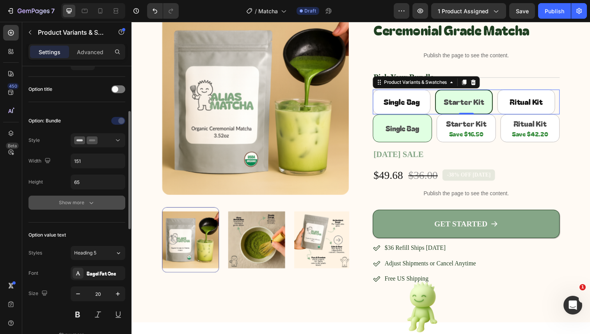
click at [85, 205] on div "Show more" at bounding box center [77, 203] width 36 height 8
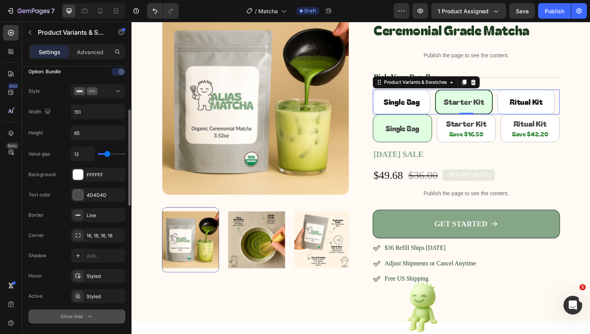
scroll to position [170, 0]
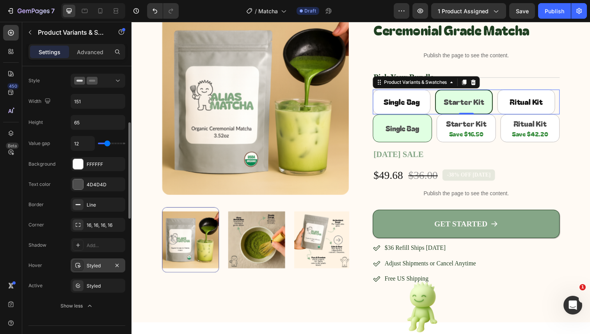
click at [88, 260] on div "Styled" at bounding box center [98, 266] width 55 height 14
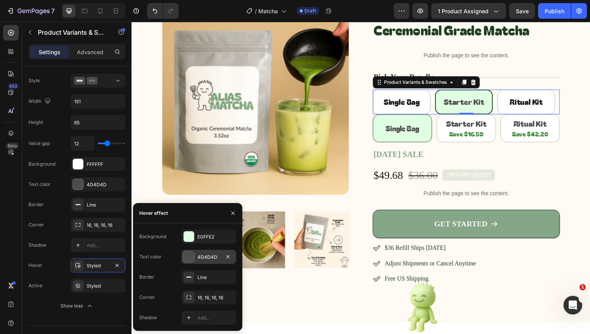
click at [206, 256] on div "4D4D4D" at bounding box center [208, 257] width 23 height 7
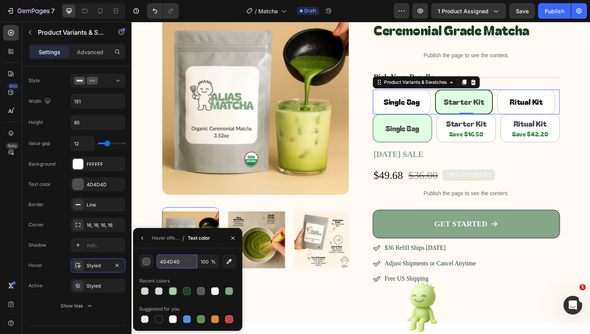
click at [169, 265] on input "4D4D4D" at bounding box center [176, 262] width 41 height 14
paste input "BCB8B8"
type input "BCB8B8"
click at [91, 287] on div "Styled" at bounding box center [98, 286] width 23 height 7
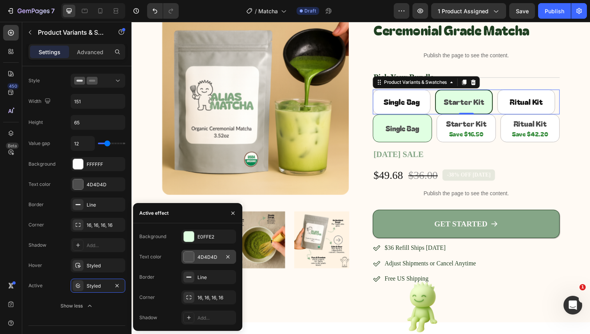
click at [200, 252] on div "4D4D4D" at bounding box center [208, 257] width 55 height 14
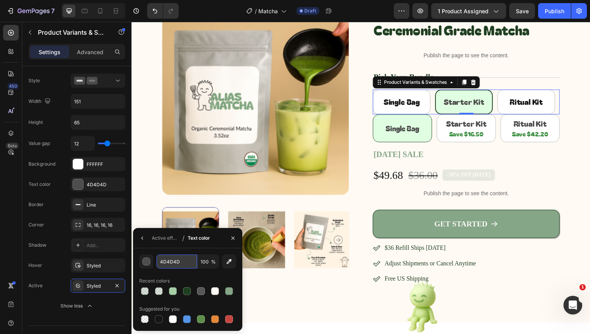
click at [0, 0] on input "4D4D4D" at bounding box center [0, 0] width 0 height 0
paste input "BCB8B8"
type input "4D4D4D"
click at [144, 238] on icon "button" at bounding box center [142, 238] width 6 height 6
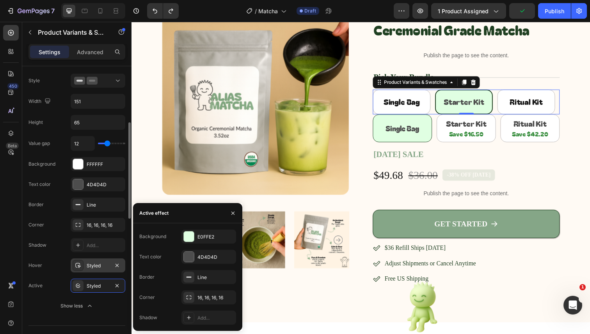
click at [98, 268] on div "Styled" at bounding box center [98, 266] width 23 height 7
click at [95, 184] on div "4D4D4D" at bounding box center [98, 184] width 23 height 7
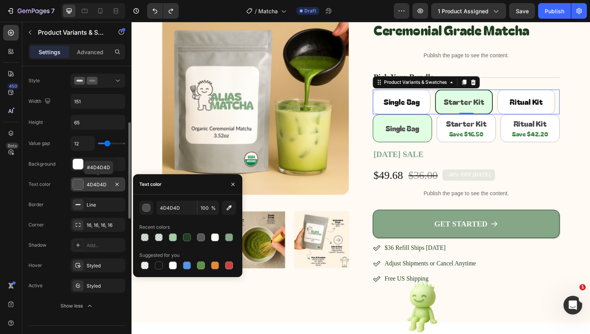
click at [98, 184] on div "4D4D4D" at bounding box center [98, 184] width 23 height 7
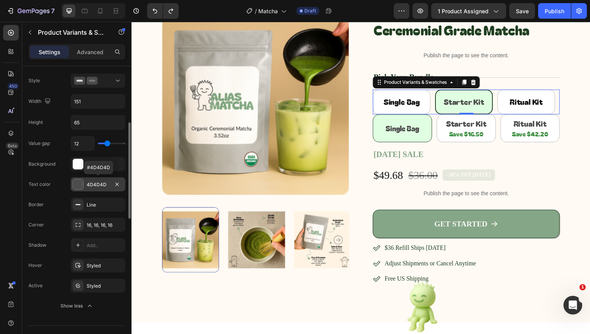
click at [98, 184] on div "4D4D4D" at bounding box center [98, 184] width 23 height 7
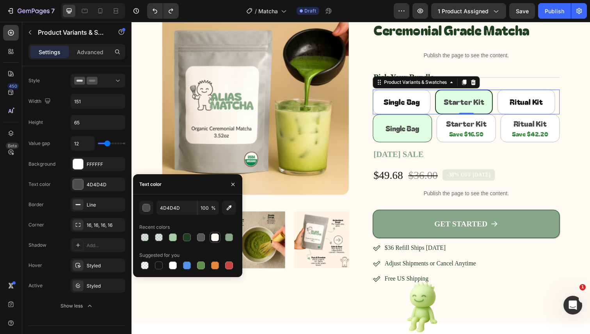
click at [214, 239] on div at bounding box center [215, 238] width 8 height 8
click at [193, 219] on div "FFFAF4 100 % Recent colors Suggested for you" at bounding box center [187, 236] width 97 height 70
click at [184, 212] on input "FFFAF4" at bounding box center [176, 208] width 41 height 14
paste input "BCB8B8"
click at [200, 235] on div at bounding box center [201, 238] width 8 height 8
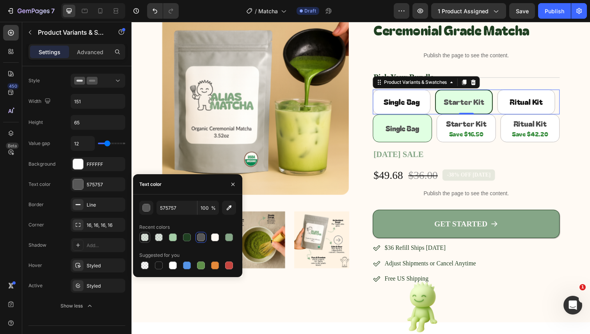
click at [142, 238] on div at bounding box center [145, 238] width 8 height 8
type input "85A687"
click at [158, 238] on div at bounding box center [159, 238] width 8 height 8
type input "25"
click at [170, 237] on div at bounding box center [173, 238] width 8 height 8
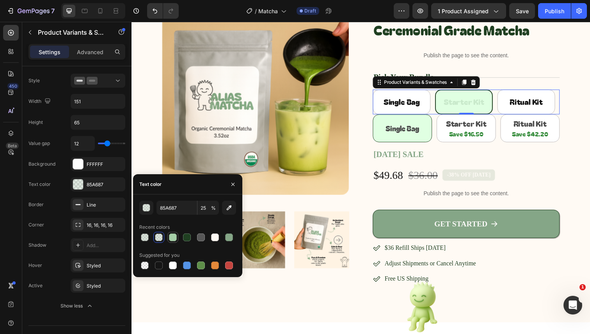
type input "A5CEA7"
type input "100"
click at [203, 238] on div at bounding box center [201, 238] width 8 height 8
click at [171, 209] on input "575757" at bounding box center [176, 208] width 41 height 14
click at [183, 206] on input "4D4D4D" at bounding box center [176, 208] width 41 height 14
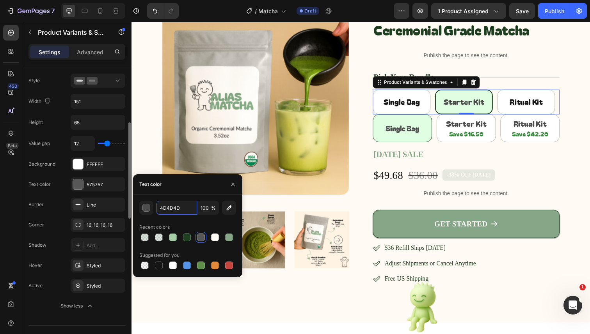
type input "4D4D4D"
click at [56, 192] on div "Value gap 12 Background FFFFFF Text color 575757 Border Line Corner 16, 16, 16,…" at bounding box center [76, 224] width 97 height 177
click at [230, 185] on icon "button" at bounding box center [233, 184] width 6 height 6
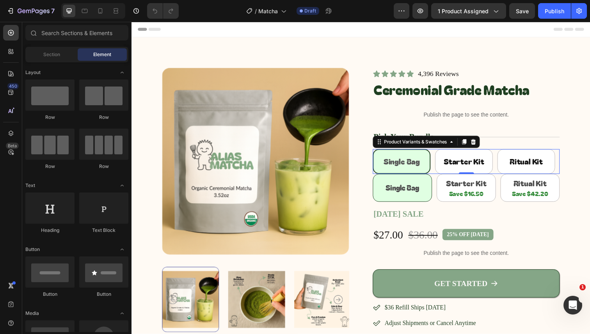
click at [498, 166] on div "Single Bag Single Bag Single Bag Starter Kit Starter Kit Starter Kit Ritual Kit…" at bounding box center [473, 164] width 191 height 25
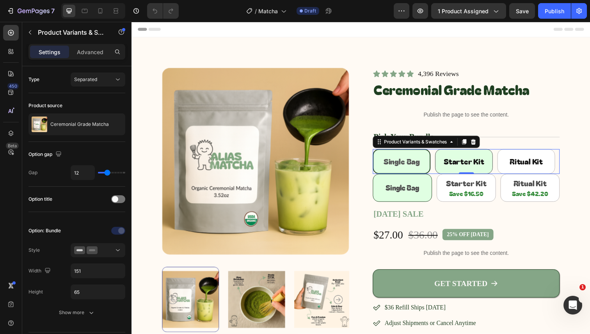
click at [485, 165] on span "Starter Kit" at bounding box center [470, 164] width 41 height 11
click at [441, 152] on input "Starter Kit Starter Kit Starter Kit" at bounding box center [441, 152] width 0 height 0
radio input "true"
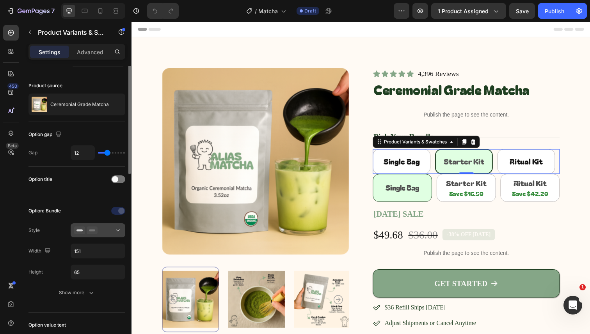
scroll to position [22, 0]
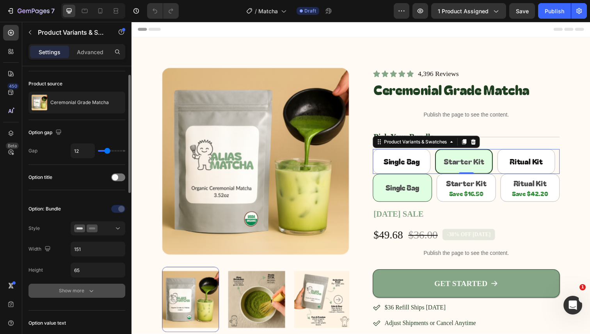
click at [88, 288] on icon "button" at bounding box center [91, 291] width 8 height 8
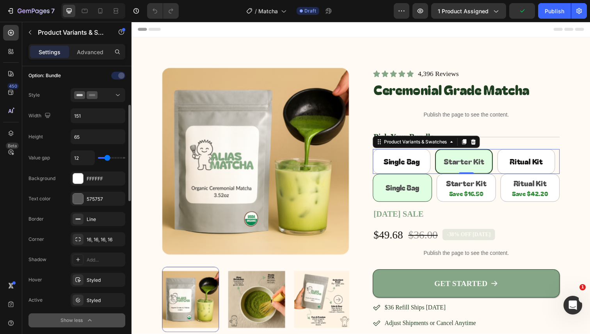
scroll to position [165, 0]
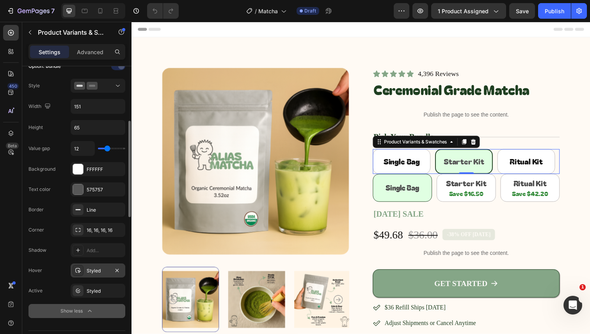
click at [84, 271] on div "Styled" at bounding box center [98, 271] width 55 height 14
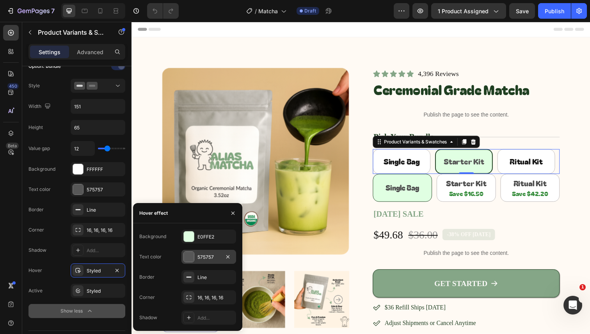
click at [214, 261] on div "575757" at bounding box center [208, 257] width 55 height 14
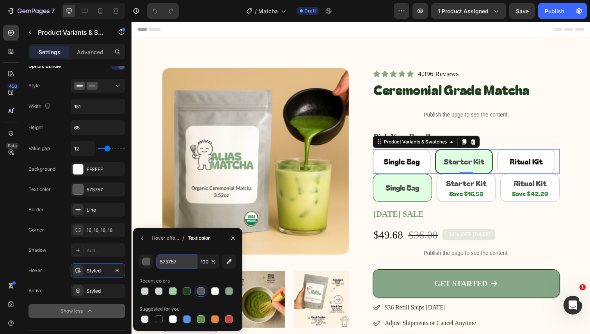
click at [184, 265] on input "575757" at bounding box center [176, 262] width 41 height 14
paste input "4D4D4D"
type input "4D4D4D"
click at [145, 239] on icon "button" at bounding box center [142, 238] width 6 height 6
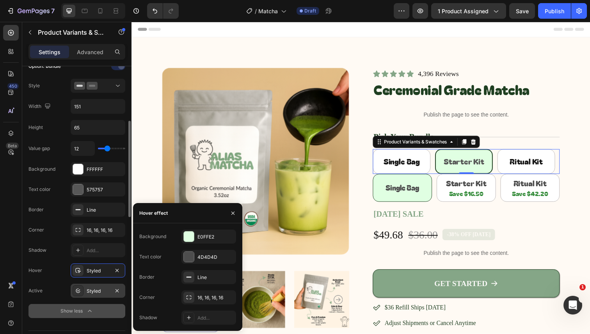
click at [91, 289] on div "Styled" at bounding box center [98, 291] width 23 height 7
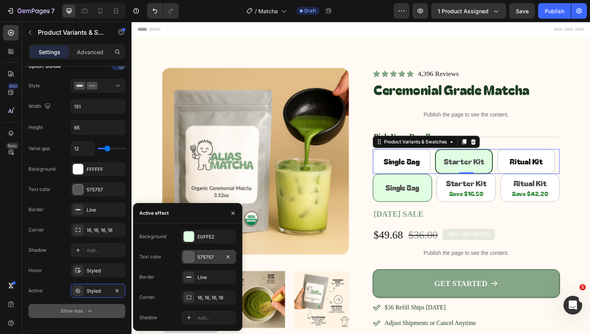
click at [208, 253] on div "575757" at bounding box center [208, 257] width 55 height 14
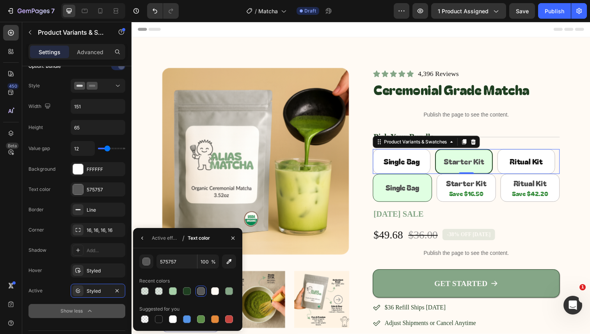
click at [170, 270] on div "575757 100 % Recent colors Suggested for you" at bounding box center [187, 290] width 97 height 70
click at [0, 0] on input "575757" at bounding box center [0, 0] width 0 height 0
paste input "4D4D4D"
type input "4D4D4D"
click at [142, 236] on icon "button" at bounding box center [142, 238] width 6 height 6
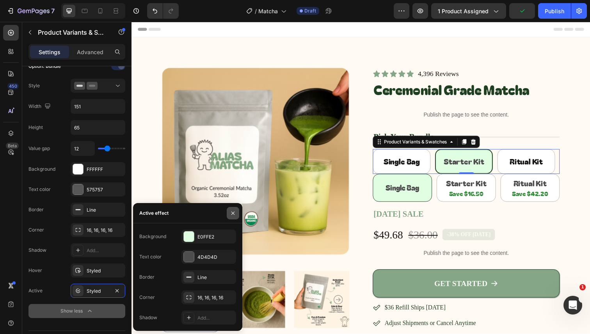
click at [229, 214] on button "button" at bounding box center [233, 213] width 12 height 12
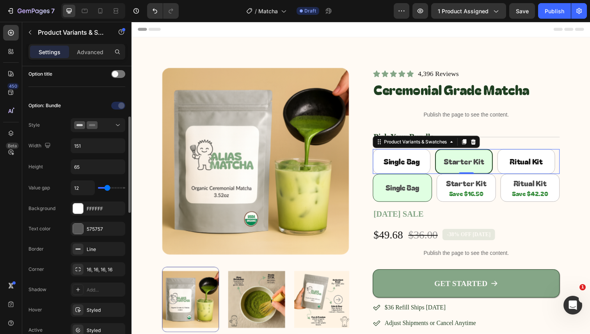
scroll to position [123, 0]
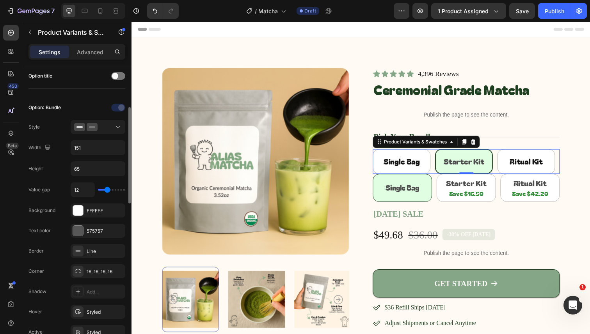
type input "30"
type input "40"
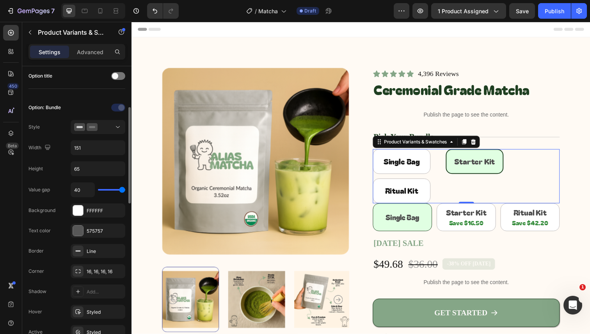
type input "39"
type input "36"
type input "30"
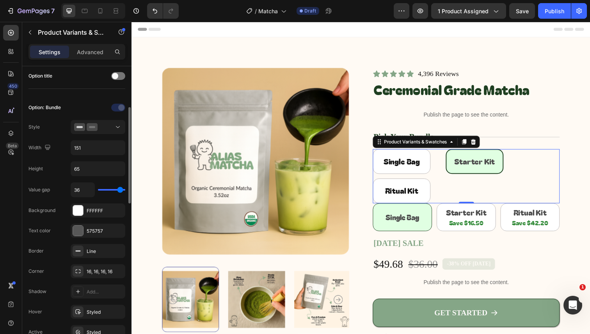
type input "30"
type input "27"
type input "21"
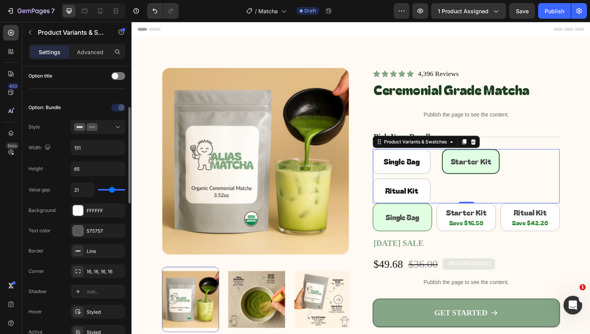
type input "13"
type input "8"
type input "6"
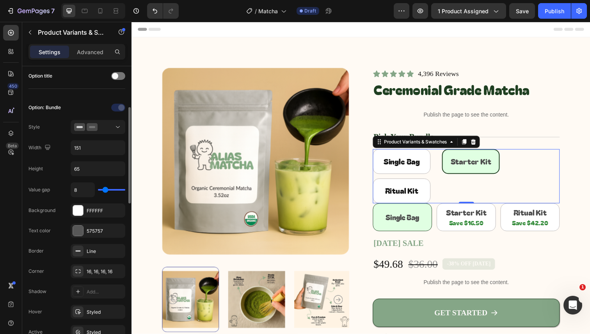
type input "6"
type input "1"
type input "0"
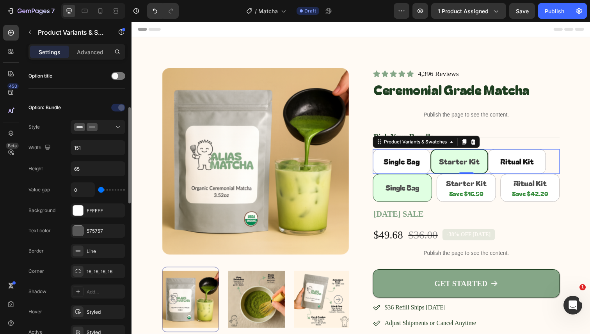
type input "1"
type input "4"
type input "6"
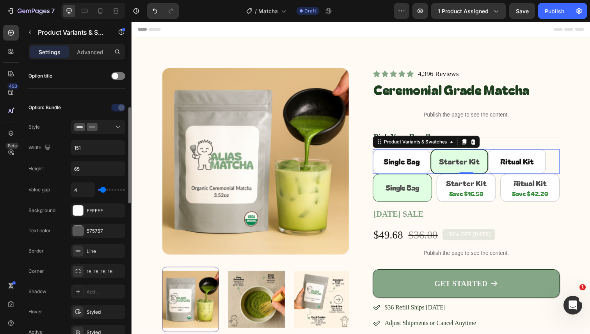
type input "6"
type input "7"
type input "8"
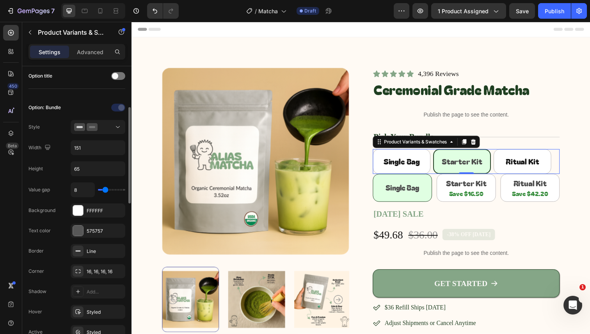
type input "9"
type input "10"
type input "11"
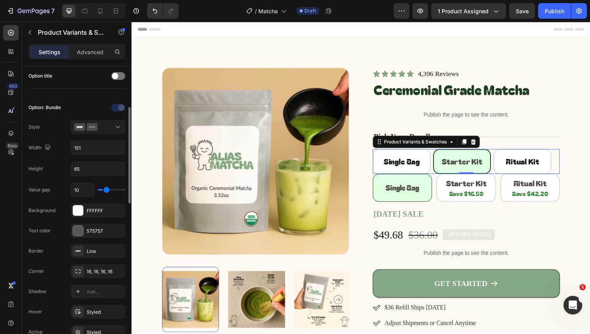
type input "11"
type input "12"
type input "13"
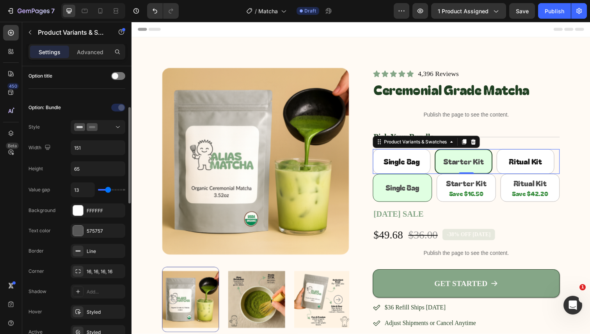
type input "14"
type input "13"
type input "12"
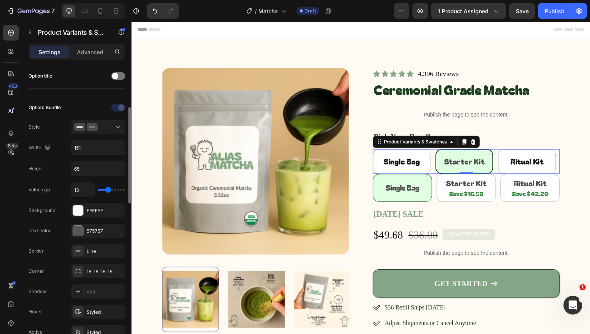
type input "12"
click at [107, 191] on input "range" at bounding box center [111, 190] width 27 height 2
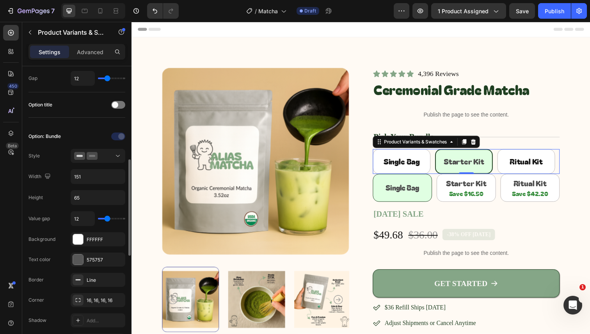
scroll to position [0, 0]
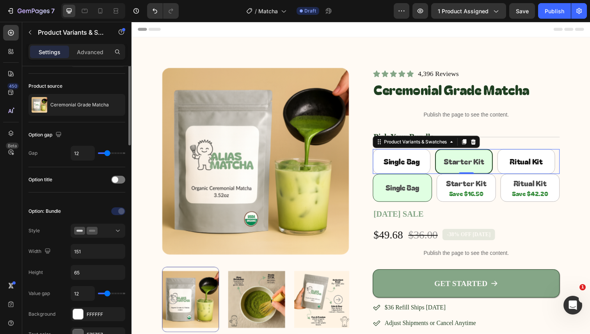
scroll to position [20, 0]
drag, startPoint x: 195, startPoint y: 245, endPoint x: 489, endPoint y: 221, distance: 294.6
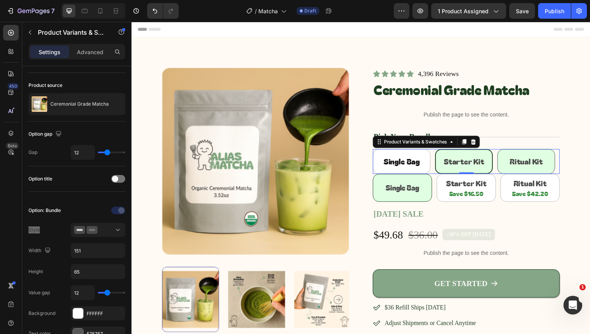
click at [505, 167] on Kit "Ritual Kit" at bounding box center [534, 164] width 59 height 25
click at [504, 152] on input "Ritual Kit Ritual Kit Ritual Kit" at bounding box center [504, 152] width 0 height 0
radio input "true"
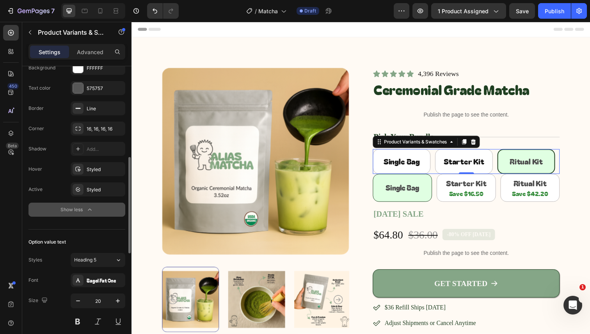
scroll to position [269, 0]
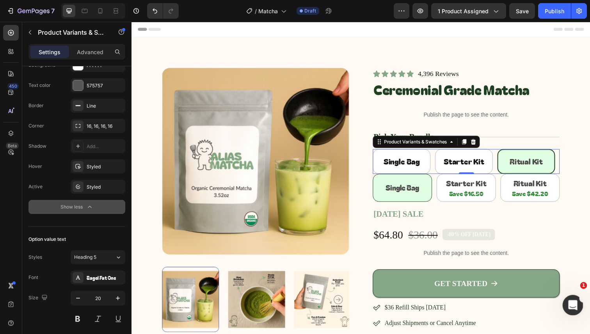
click html
click at [567, 308] on div "Open Intercom Messenger" at bounding box center [572, 304] width 26 height 26
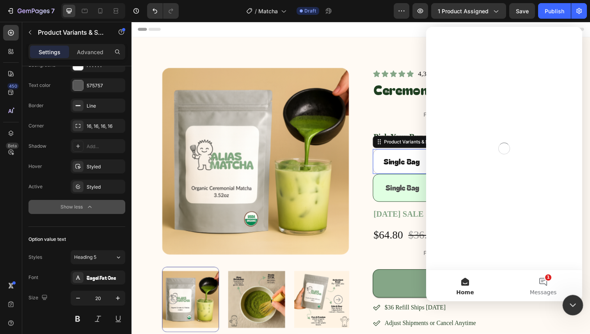
scroll to position [0, 0]
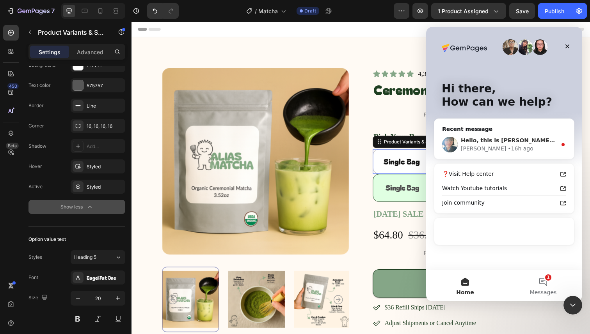
click at [507, 148] on div "• 16h ago" at bounding box center [519, 149] width 25 height 8
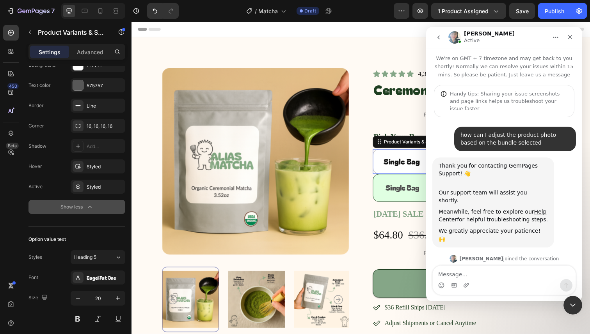
scroll to position [78, 0]
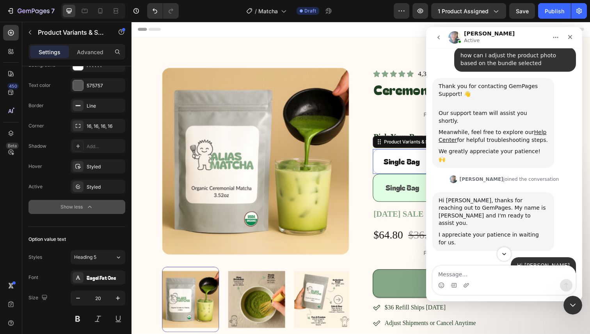
click at [501, 257] on icon "Scroll to bottom" at bounding box center [503, 254] width 7 height 7
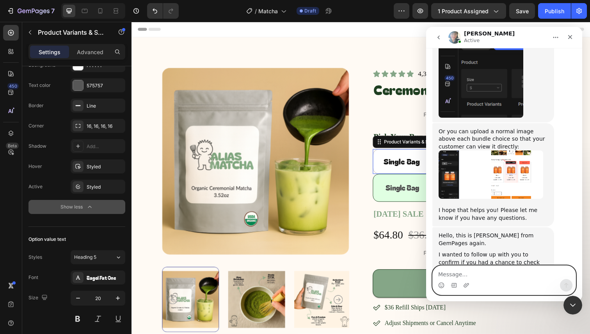
click at [489, 277] on textarea "Message…" at bounding box center [504, 272] width 143 height 13
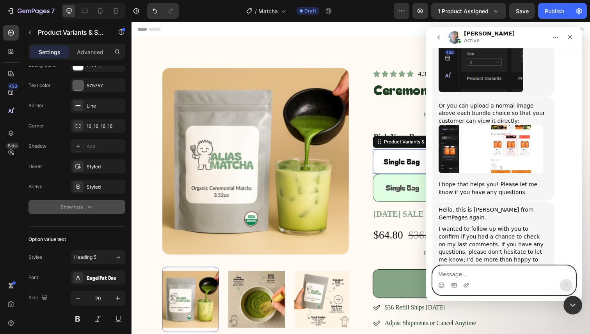
scroll to position [1141, 0]
type textarea "ANNIE"
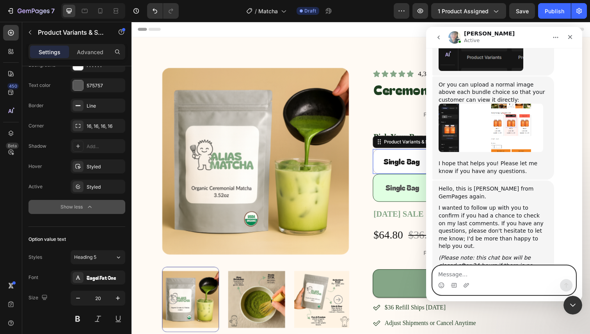
scroll to position [1164, 0]
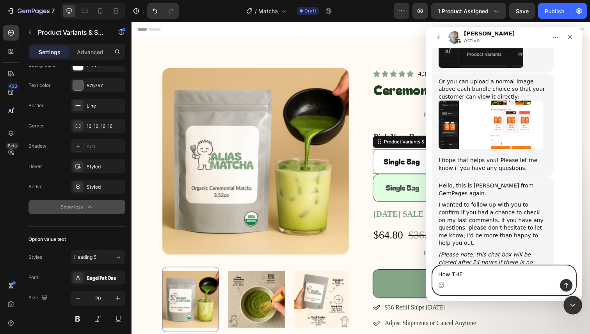
type textarea "How THE"
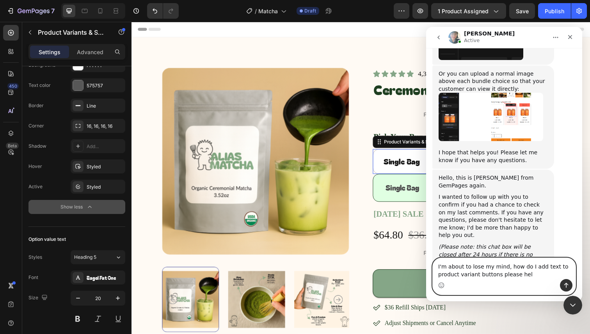
type textarea "I'm about to lose my mind, how do I add text to product variant buttons please …"
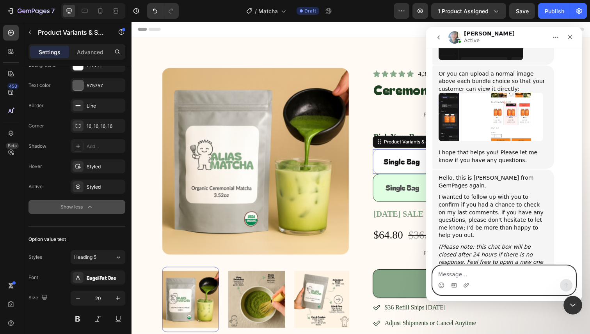
scroll to position [1190, 0]
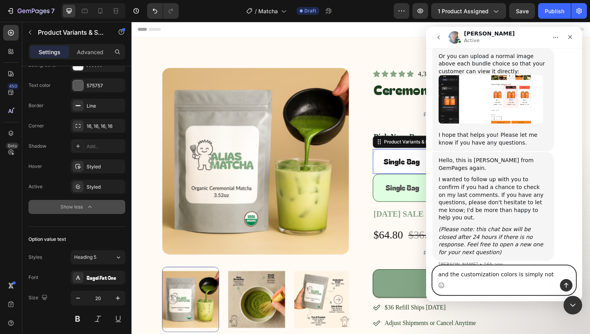
type textarea "and the customization colors is simply not working"
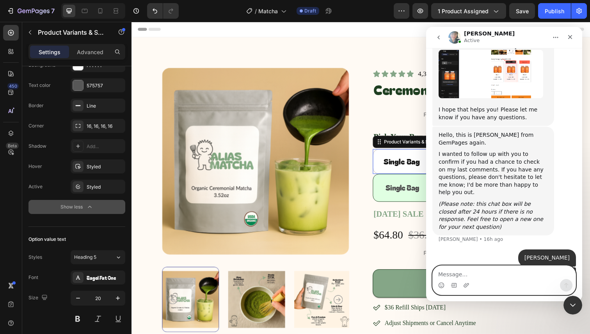
type textarea "h"
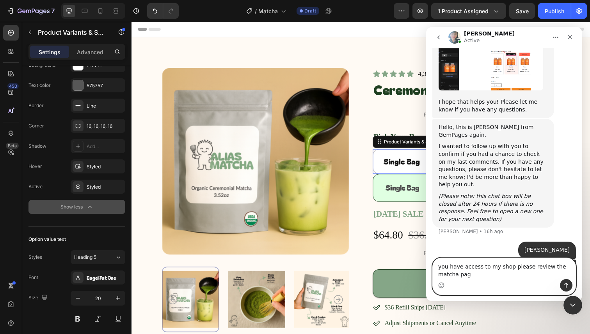
type textarea "you have access to my shop please review the matcha page"
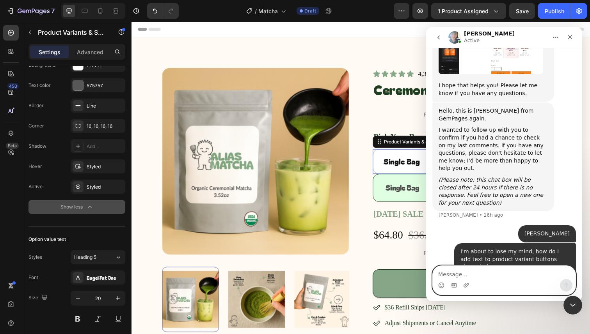
scroll to position [1241, 0]
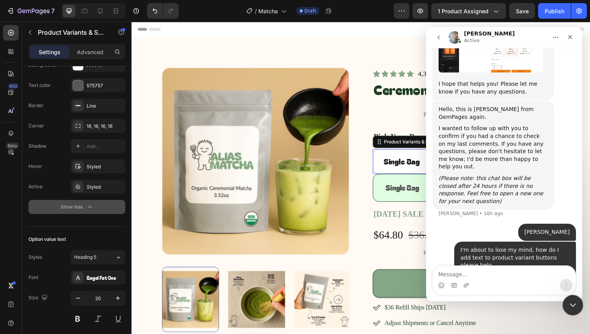
click at [572, 303] on icon "Close Intercom Messenger" at bounding box center [571, 304] width 9 height 9
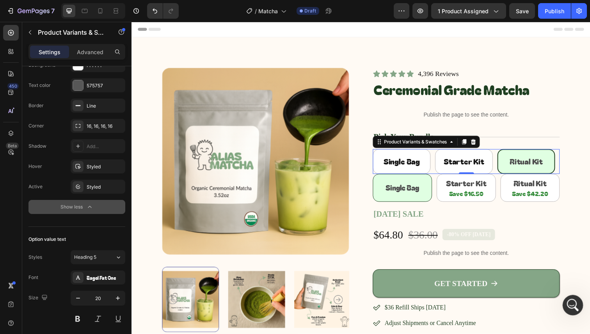
click at [571, 305] on icon "Open Intercom Messenger" at bounding box center [571, 304] width 13 height 13
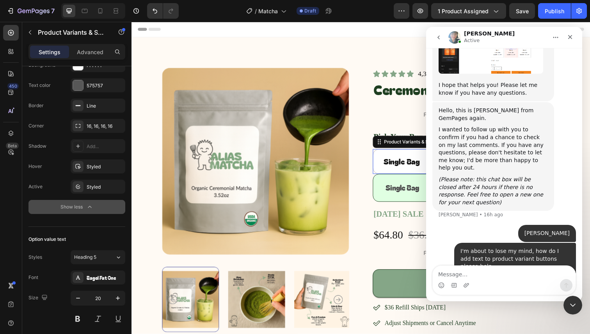
click at [507, 272] on textarea "Message…" at bounding box center [504, 272] width 143 height 13
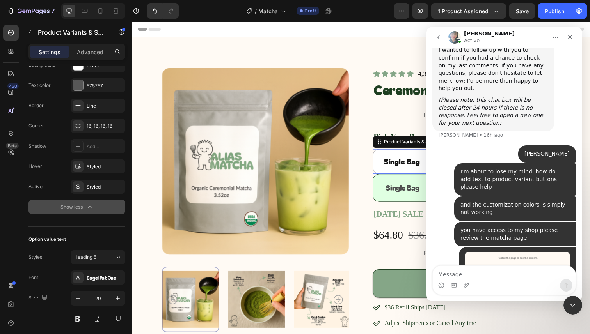
scroll to position [1323, 0]
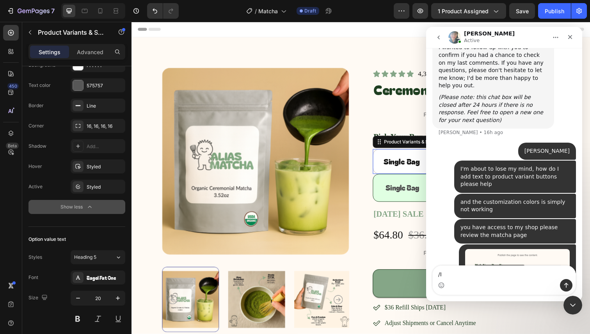
type textarea "/"
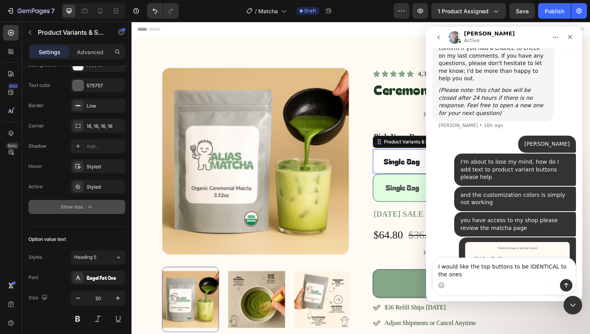
scroll to position [1331, 0]
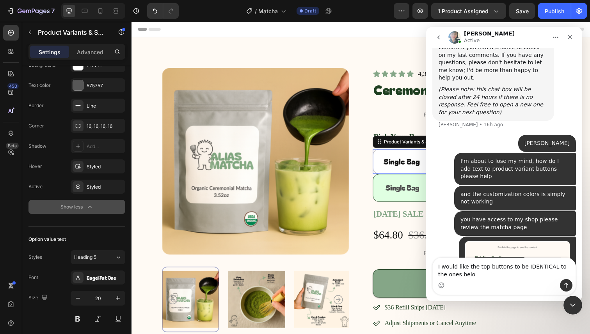
type textarea "I would like the top buttons to be IDENTICAL to the ones below"
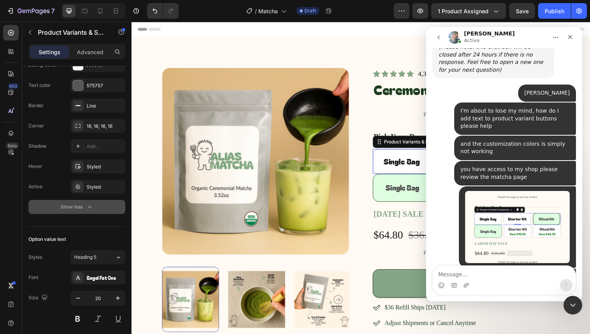
scroll to position [1372, 0]
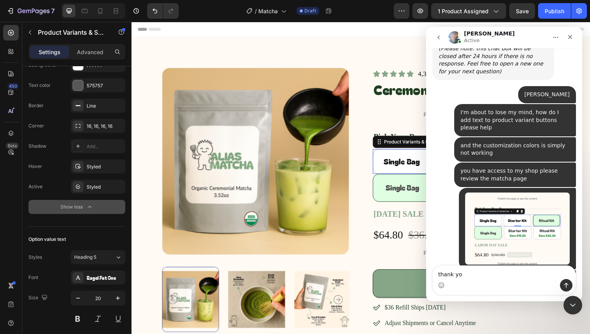
type textarea "thank you"
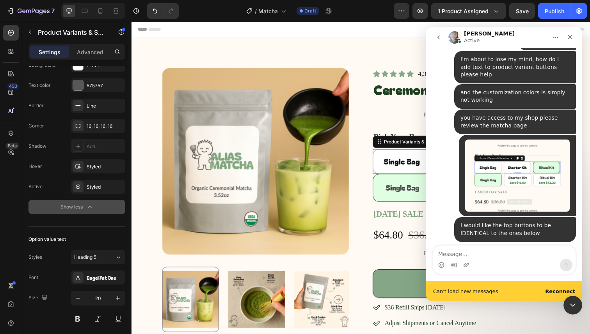
scroll to position [1438, 0]
